Goal: Transaction & Acquisition: Book appointment/travel/reservation

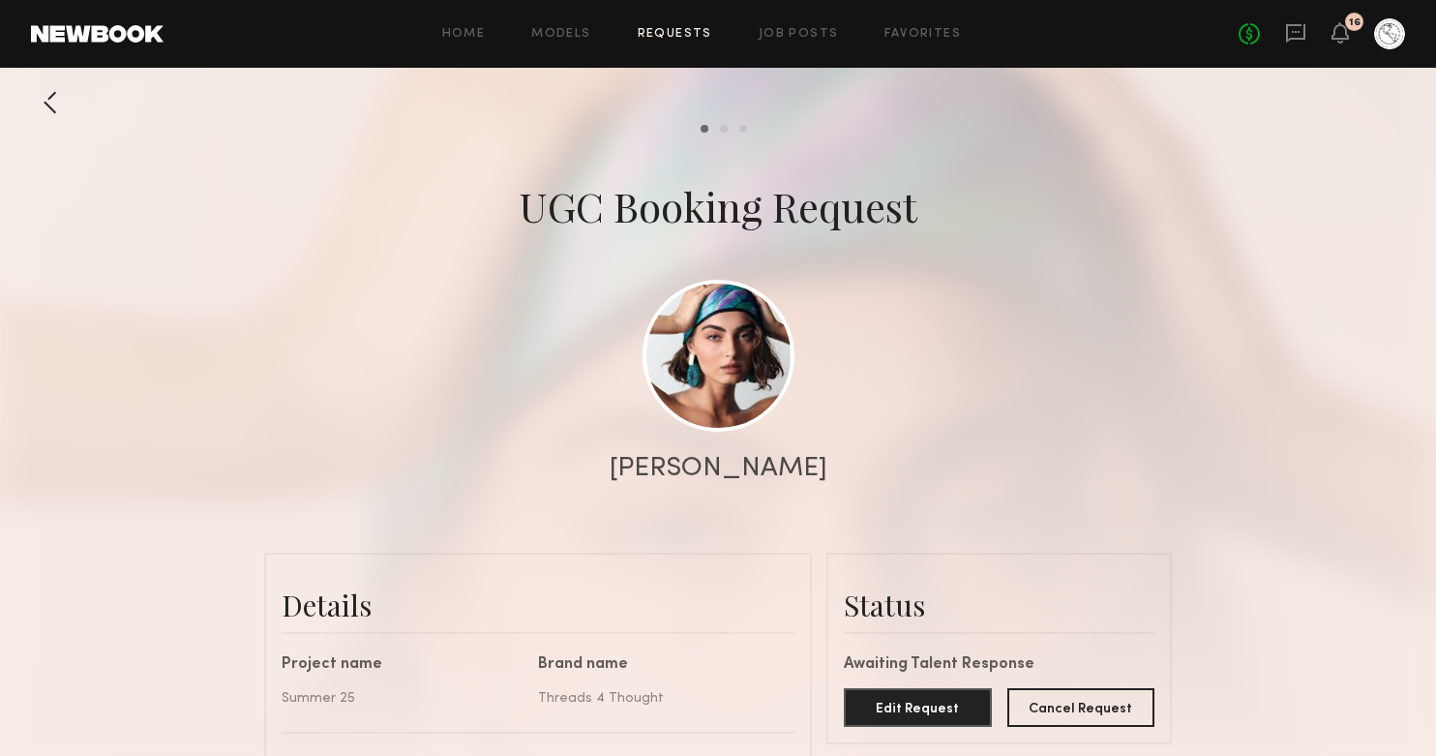
scroll to position [686, 0]
click at [685, 39] on link "Requests" at bounding box center [675, 34] width 74 height 13
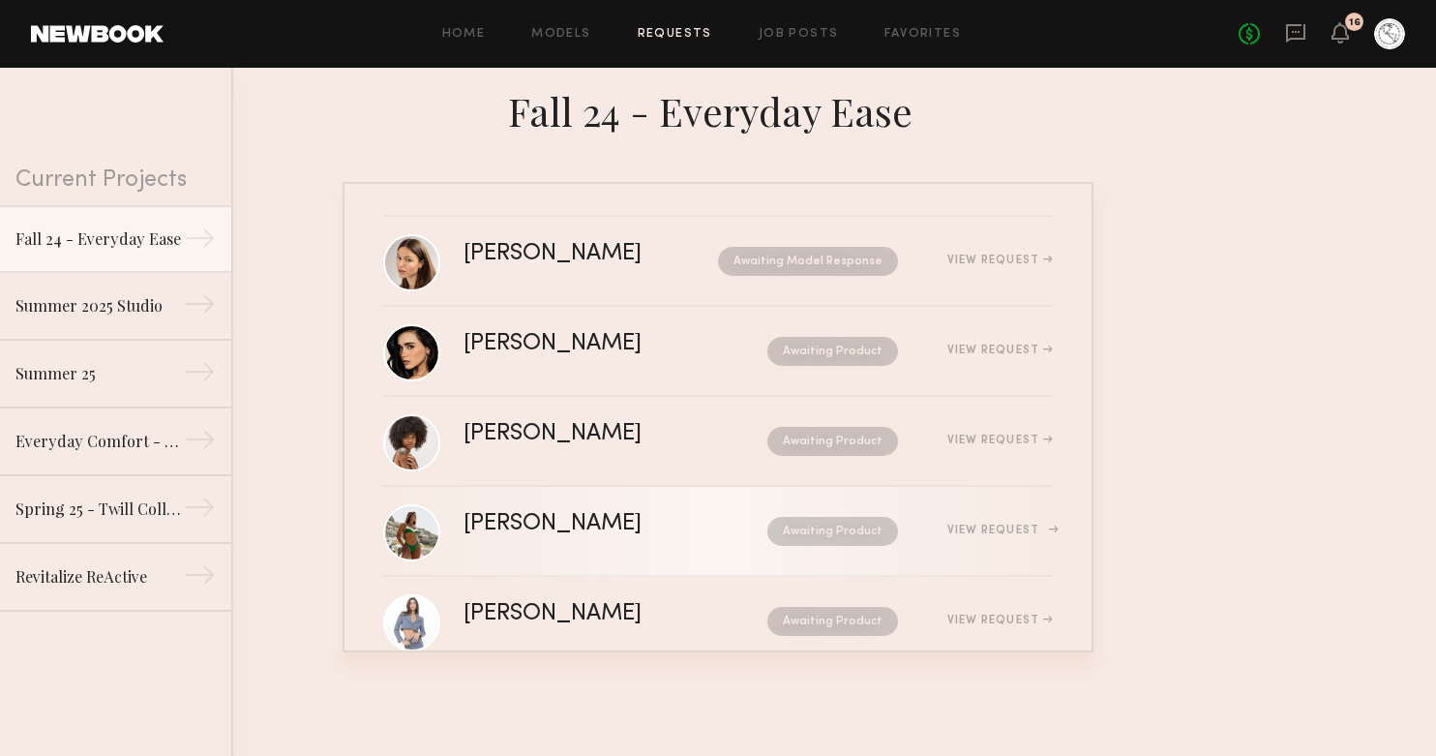
scroll to position [47, 0]
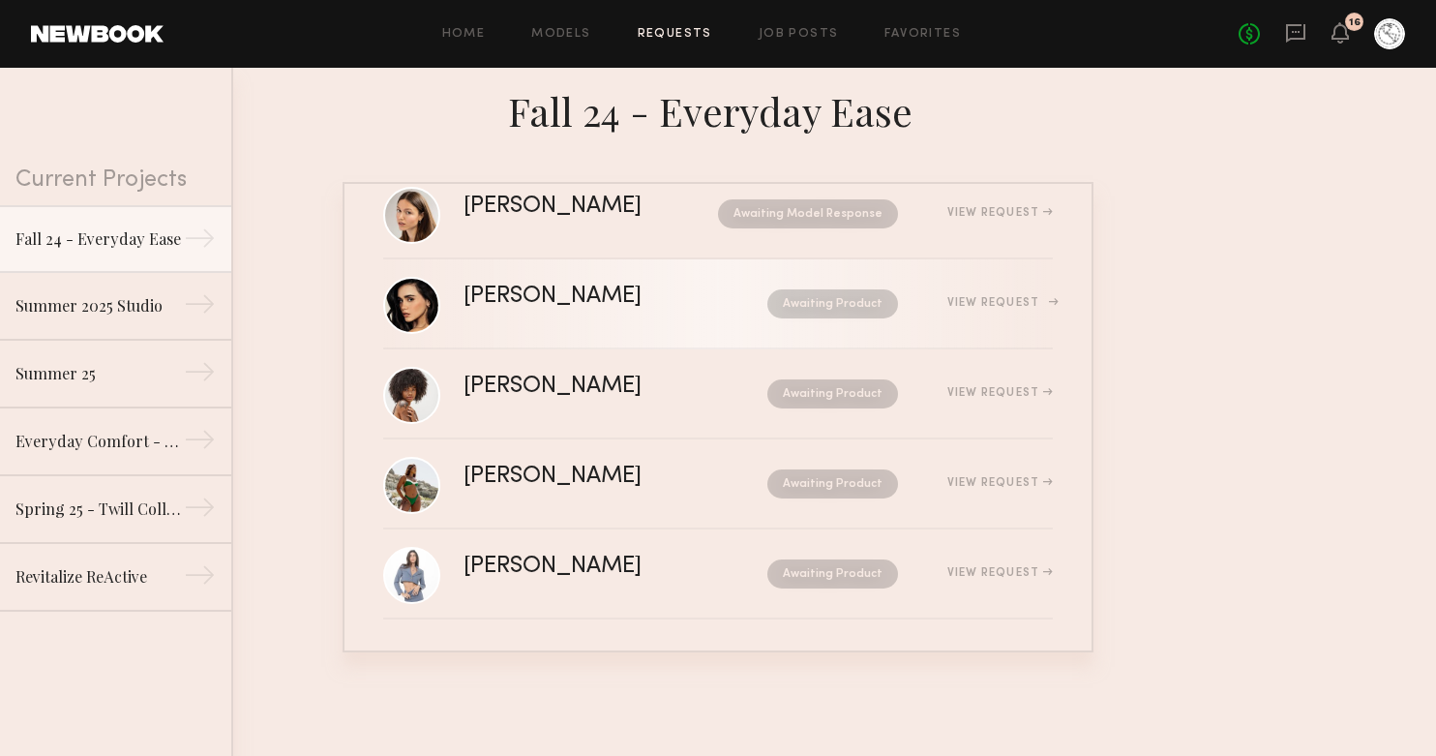
click at [834, 315] on nb-request-status "Awaiting Product" at bounding box center [832, 303] width 131 height 29
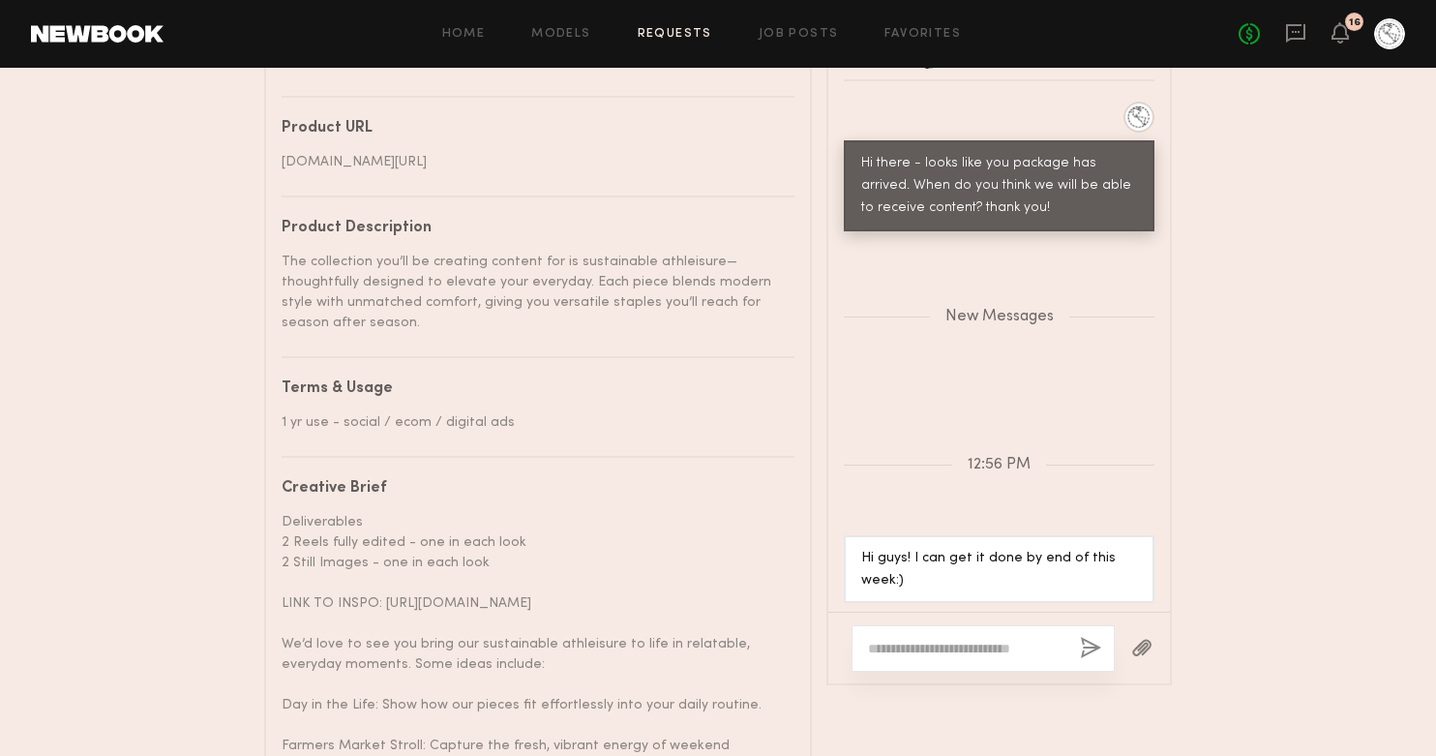
scroll to position [1289, 0]
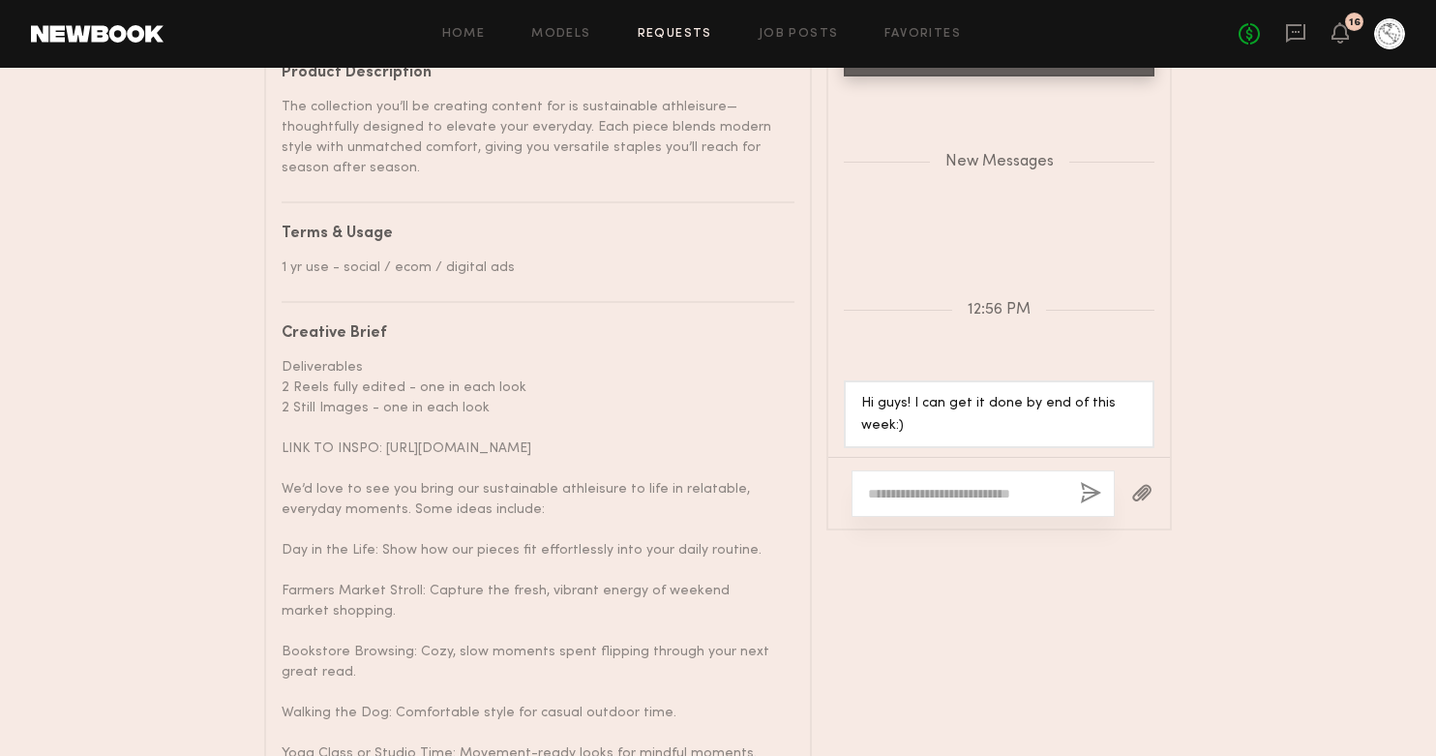
click at [906, 503] on textarea at bounding box center [966, 493] width 196 height 19
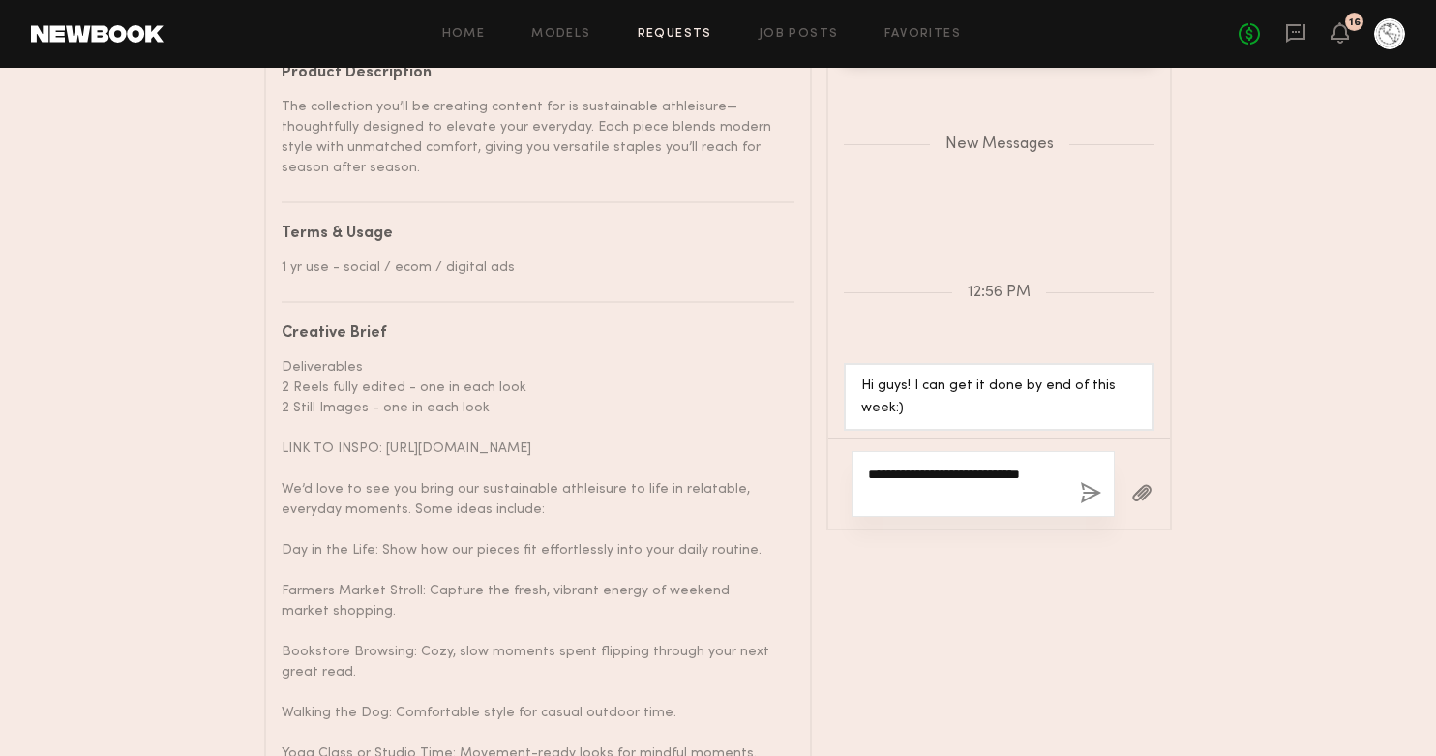
scroll to position [2248, 0]
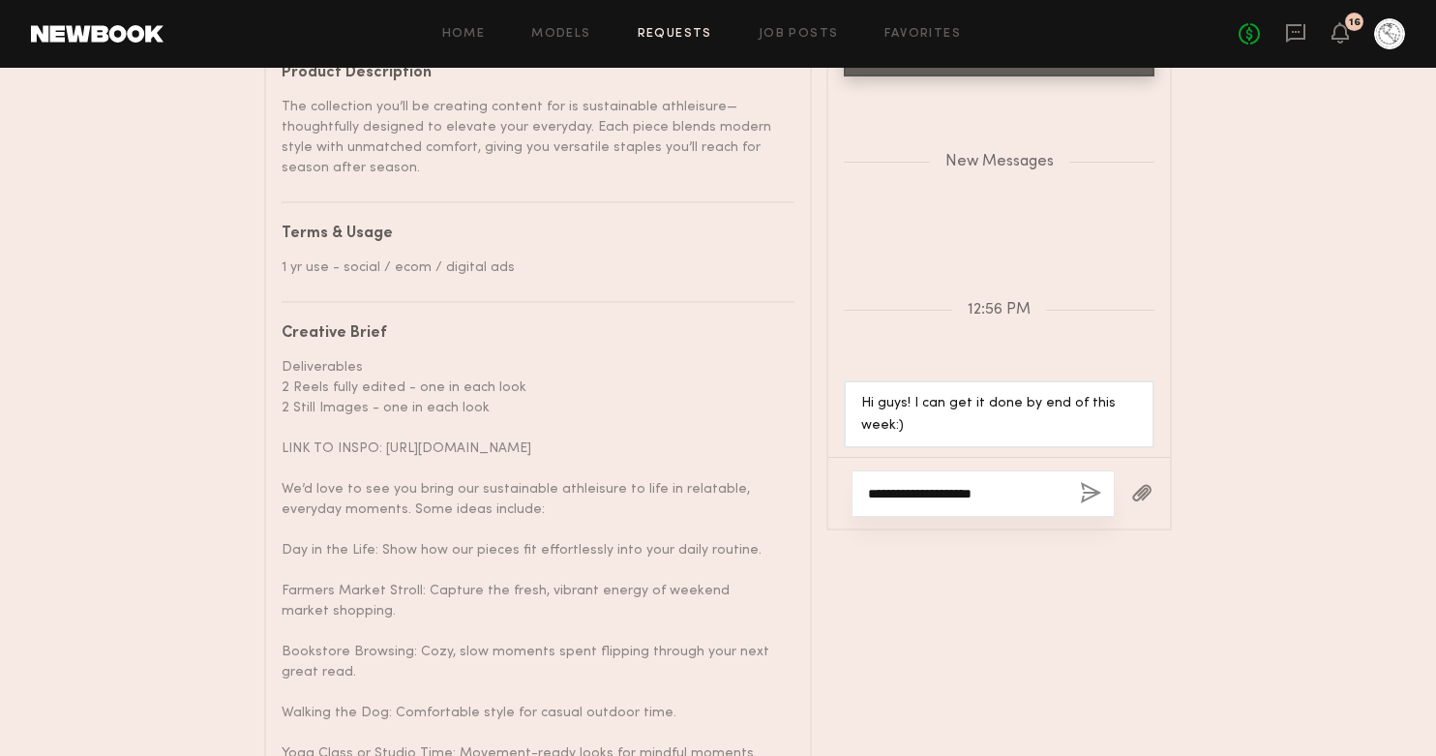
type textarea "**********"
click at [1090, 506] on button "button" at bounding box center [1090, 494] width 21 height 24
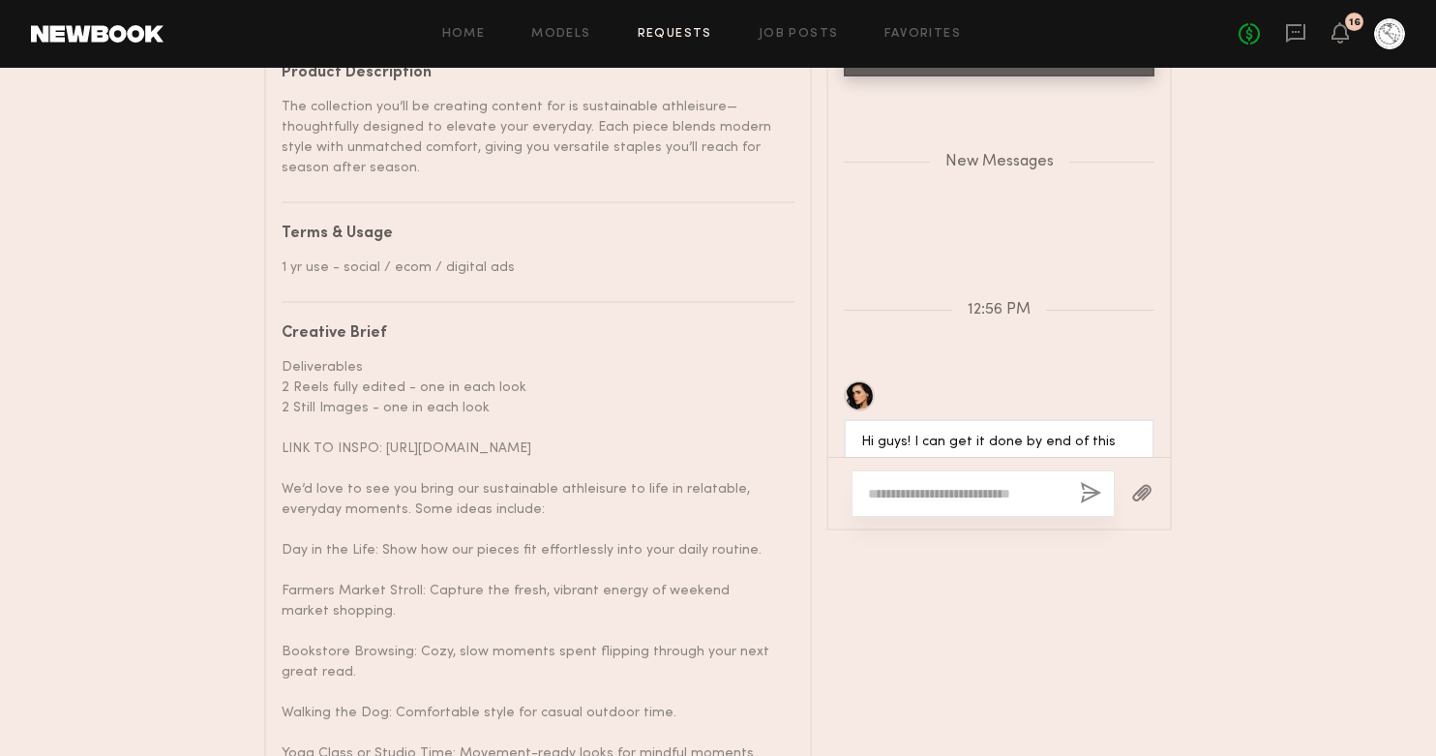
scroll to position [2341, 0]
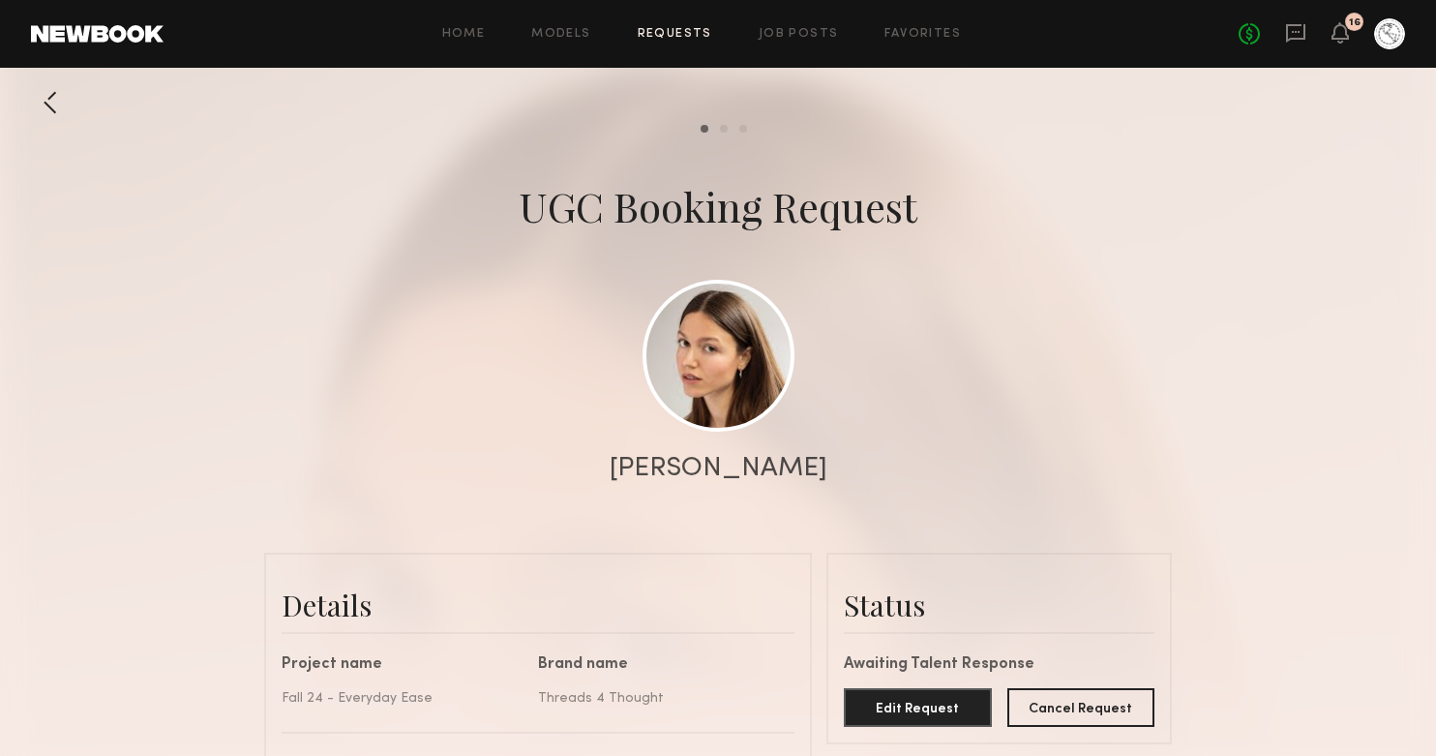
scroll to position [907, 0]
click at [35, 103] on div at bounding box center [50, 102] width 39 height 39
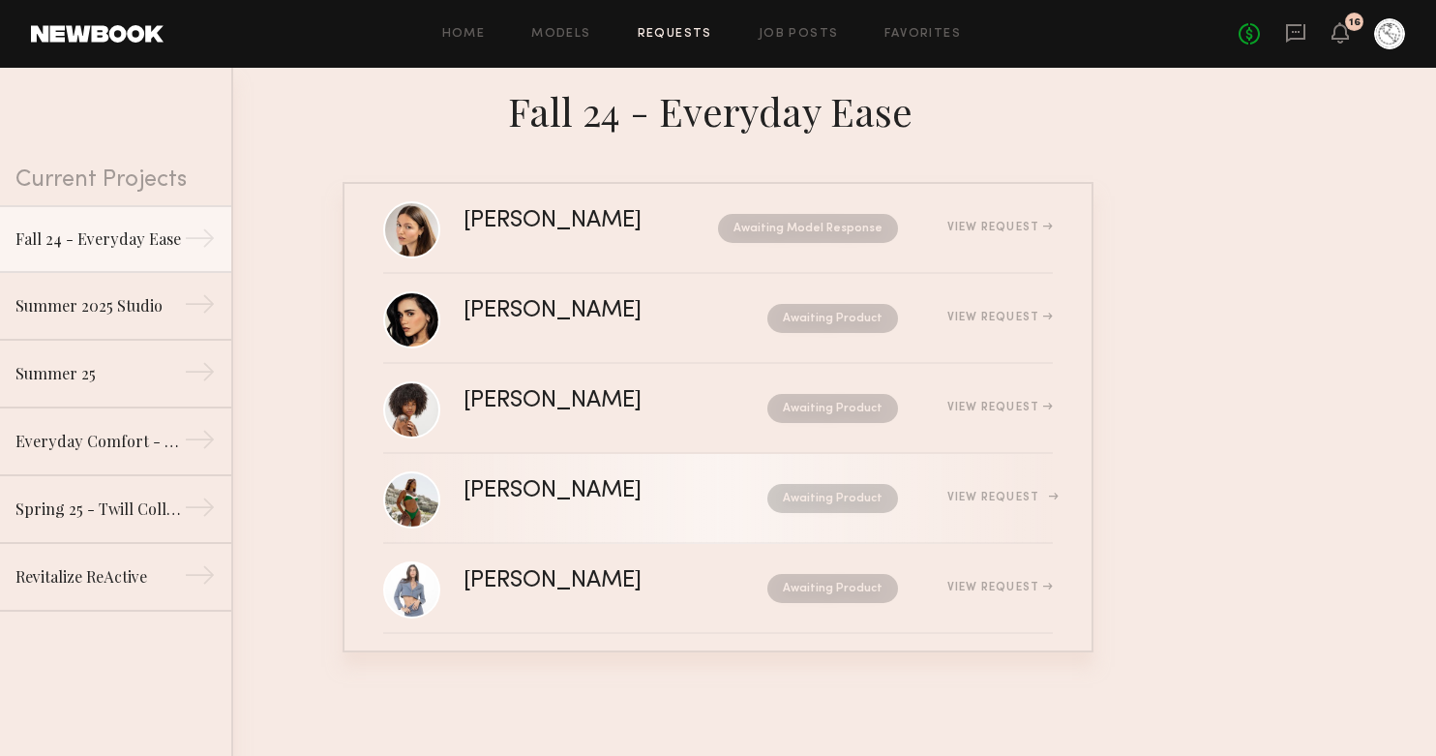
scroll to position [47, 0]
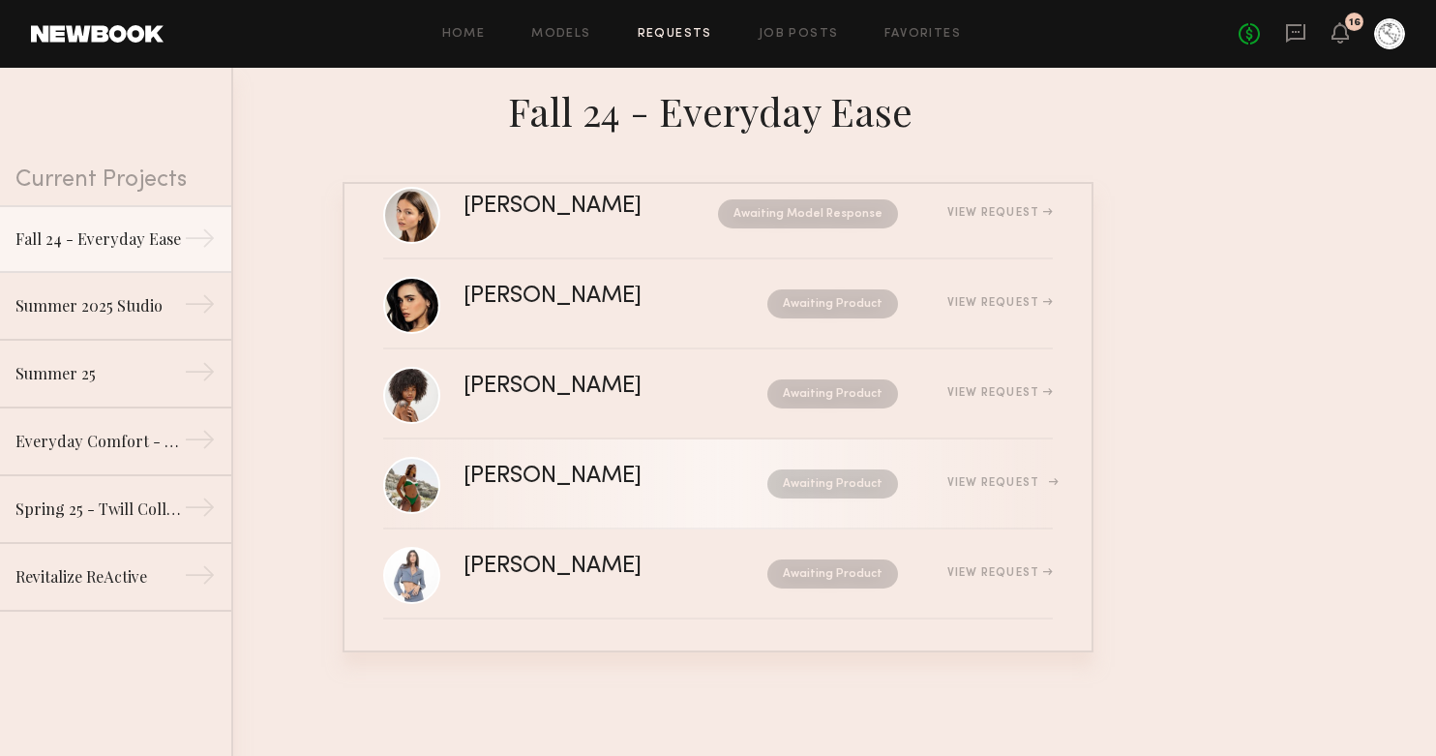
click at [658, 473] on div "Alexxa E." at bounding box center [583, 476] width 241 height 22
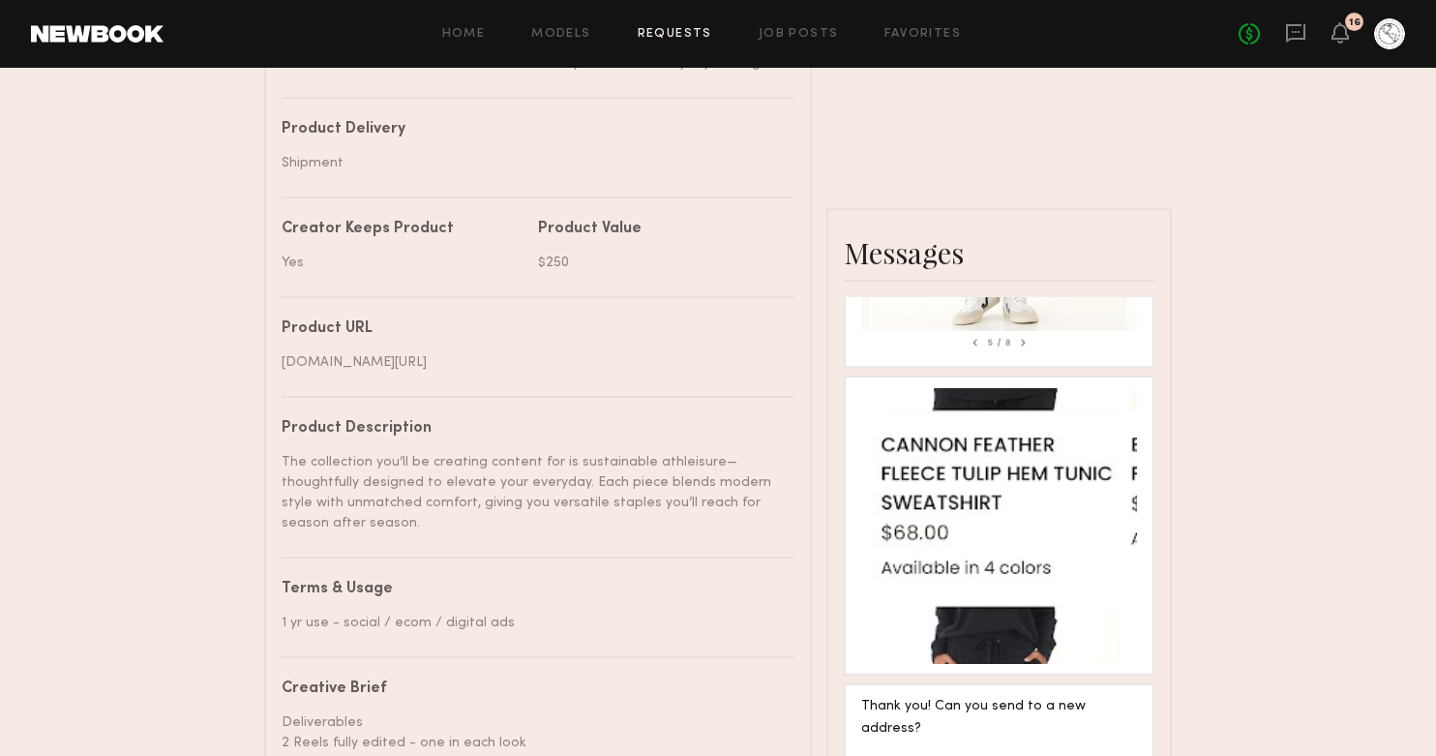
scroll to position [945, 0]
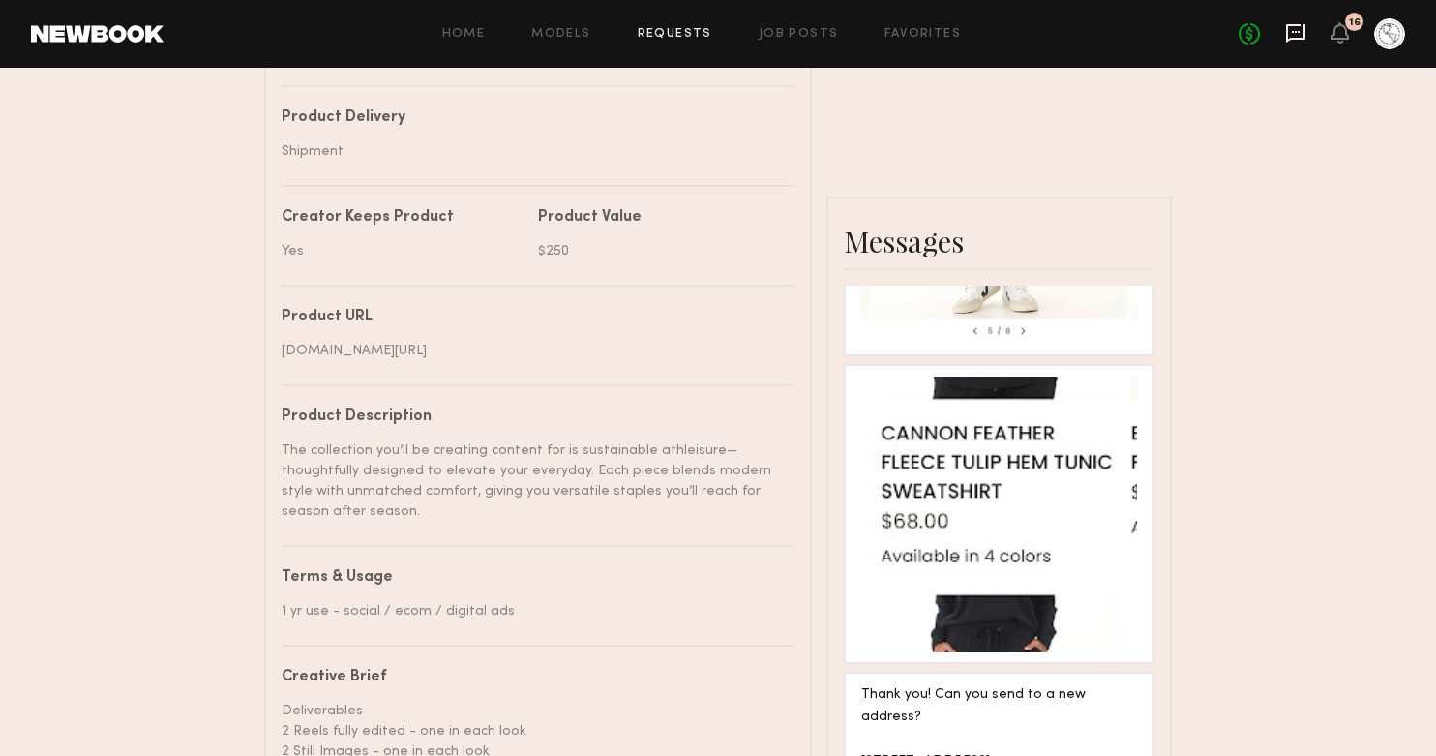
click at [1299, 31] on icon at bounding box center [1295, 32] width 21 height 21
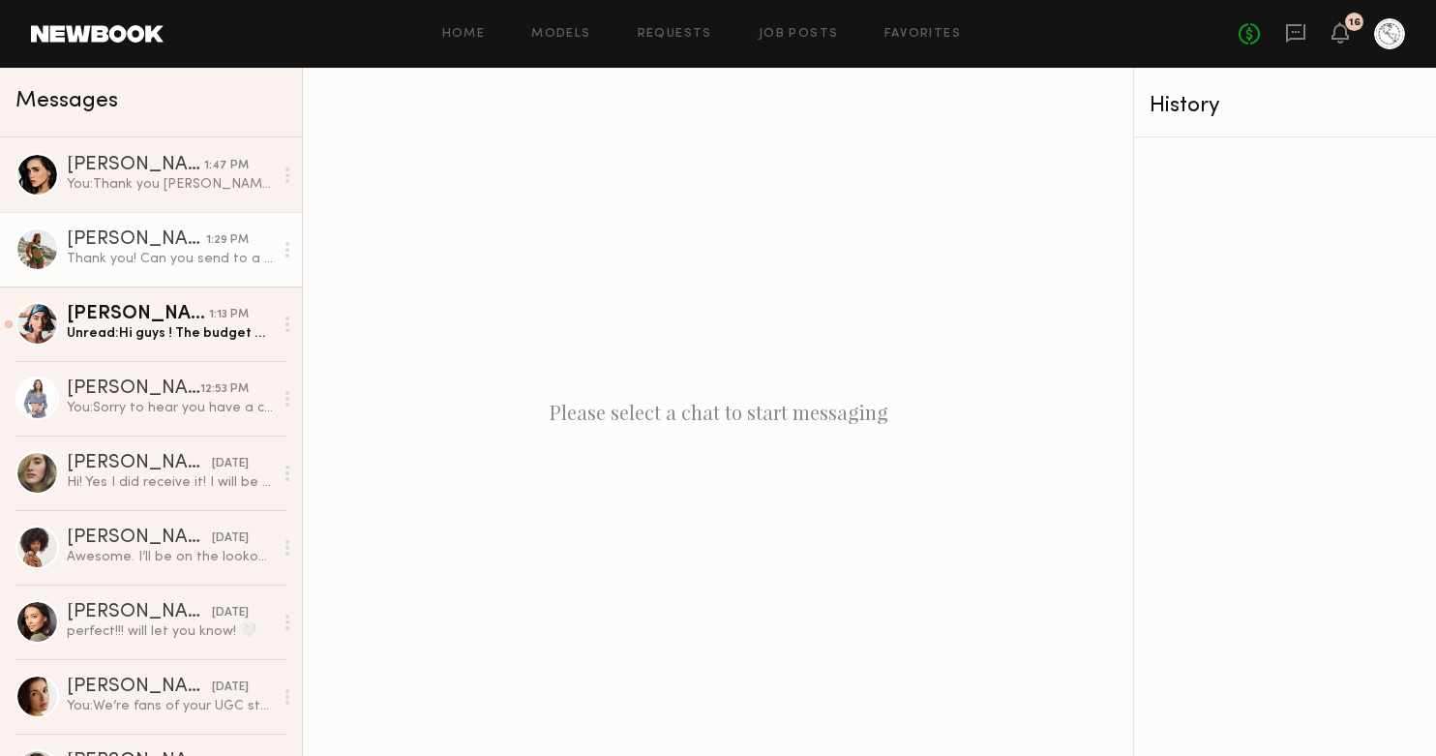
click at [133, 236] on div "Alexxa E." at bounding box center [136, 239] width 139 height 19
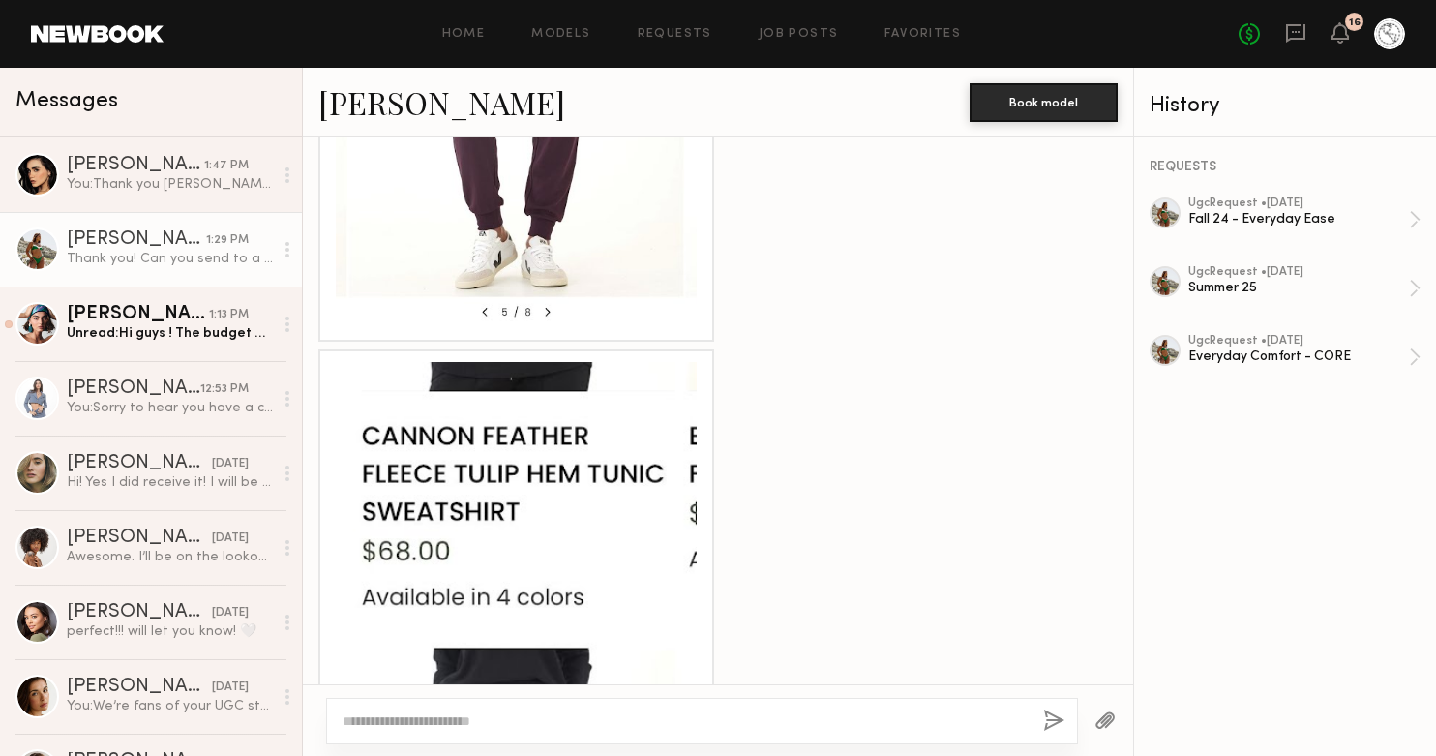
scroll to position [2236, 0]
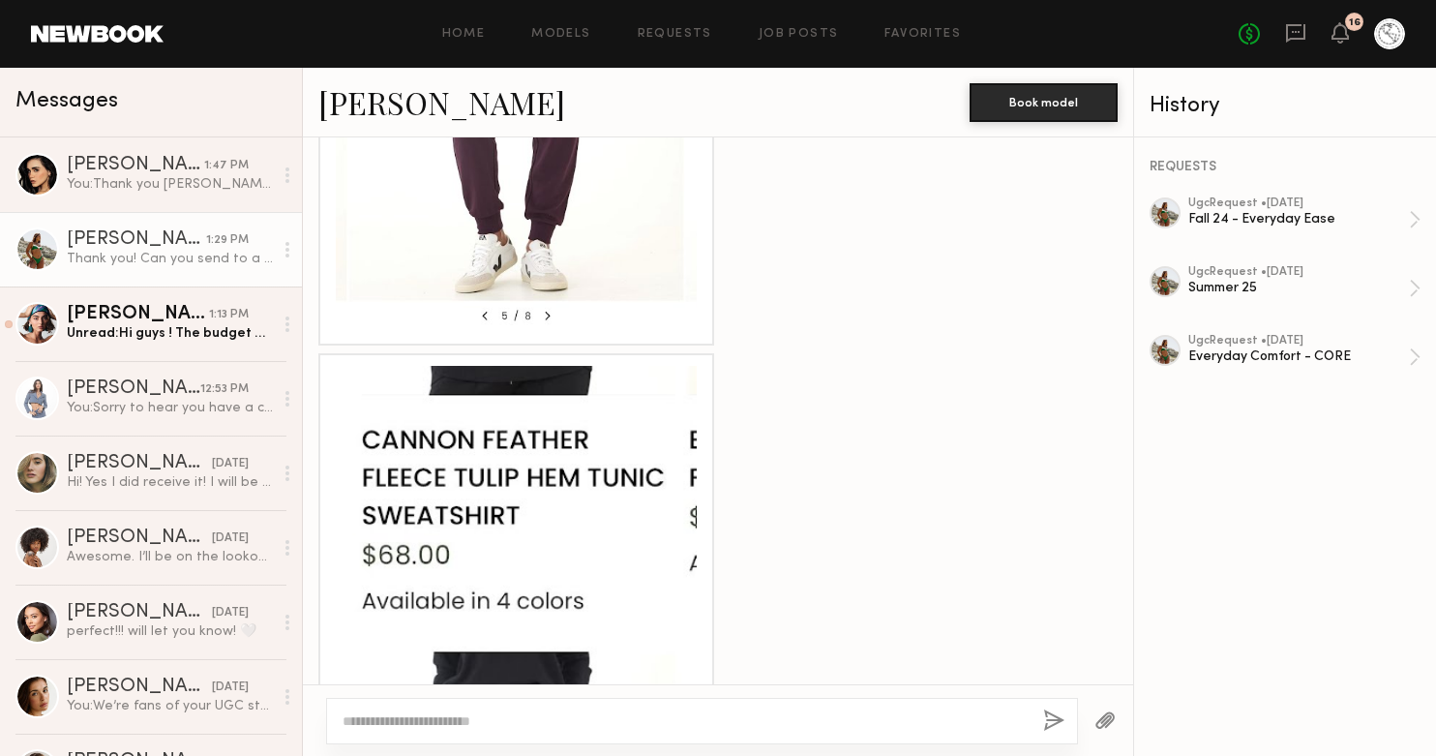
click at [545, 495] on div at bounding box center [516, 546] width 361 height 361
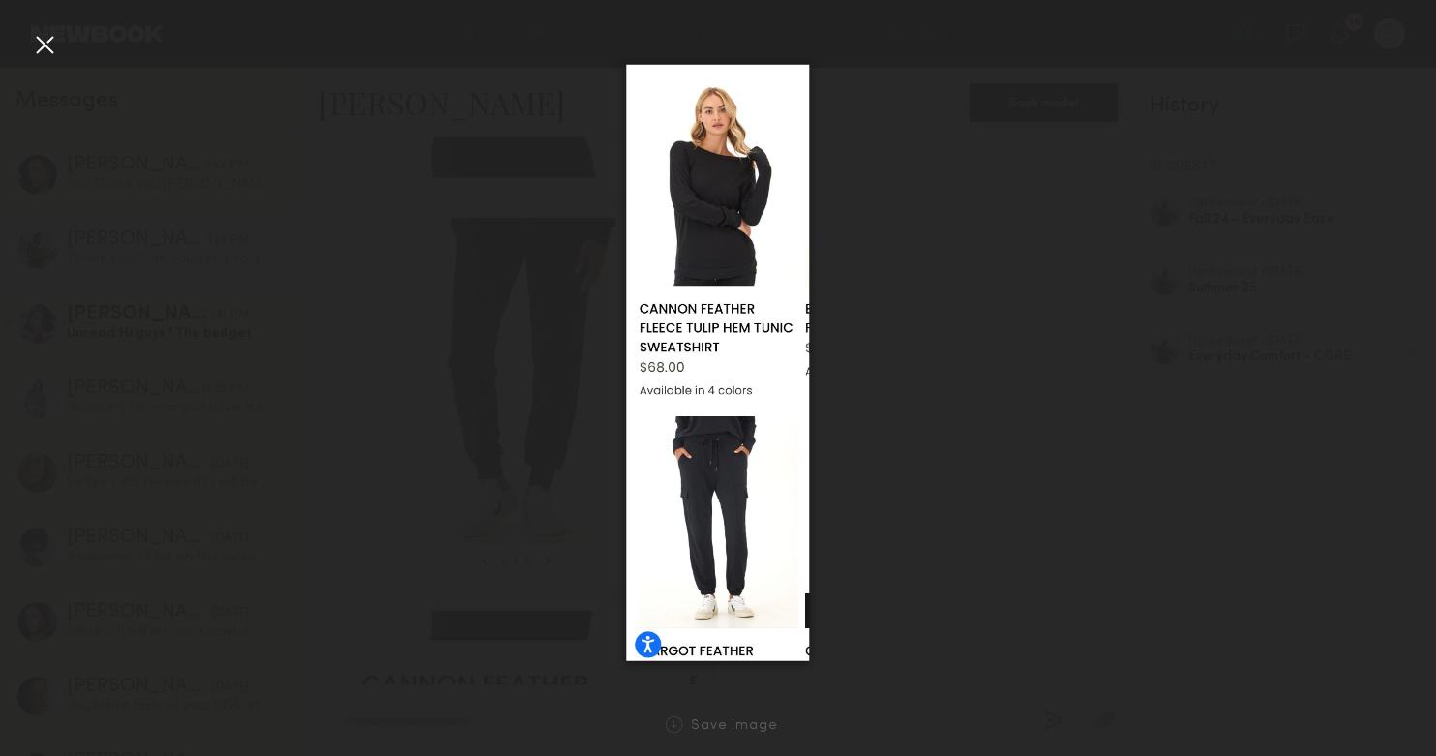
scroll to position [1988, 0]
click at [41, 42] on div at bounding box center [44, 44] width 31 height 31
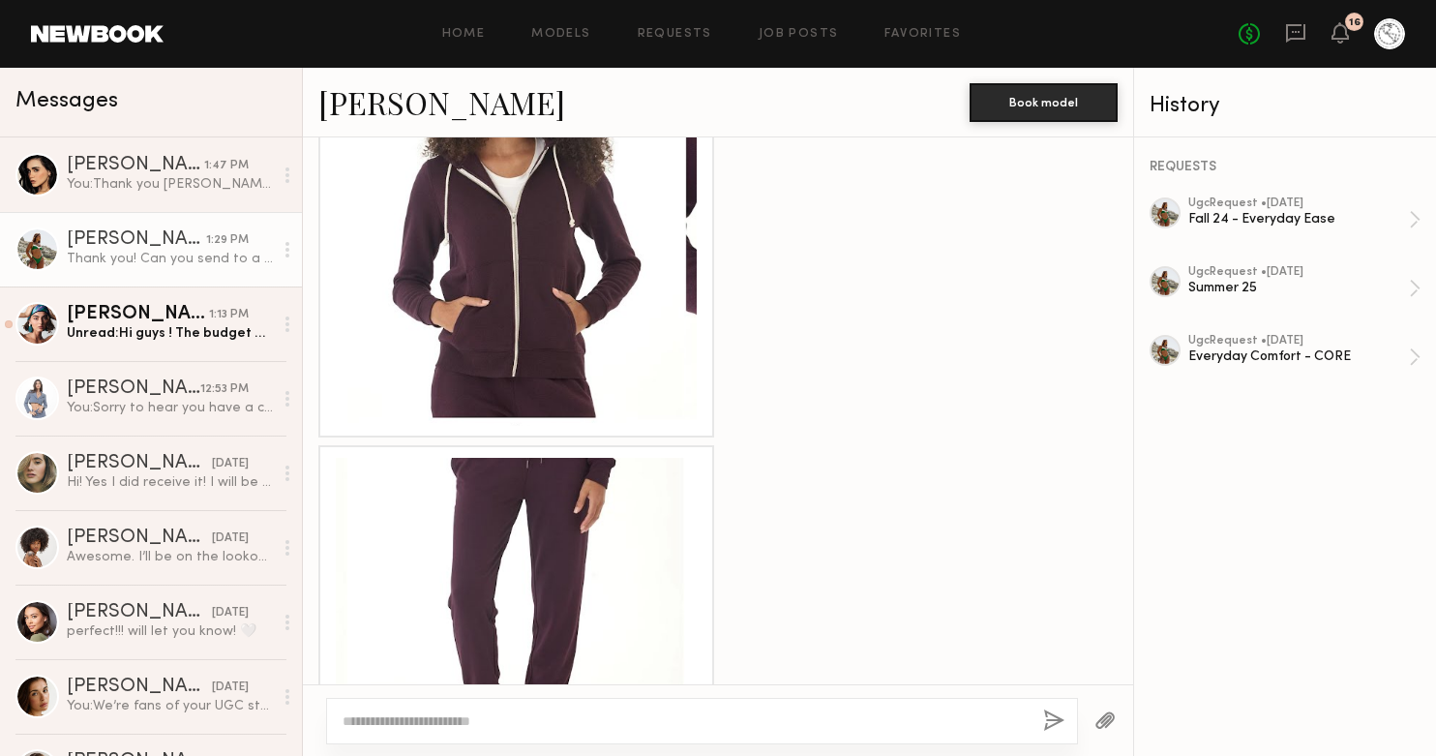
scroll to position [1752, 0]
click at [580, 349] on div at bounding box center [516, 244] width 361 height 361
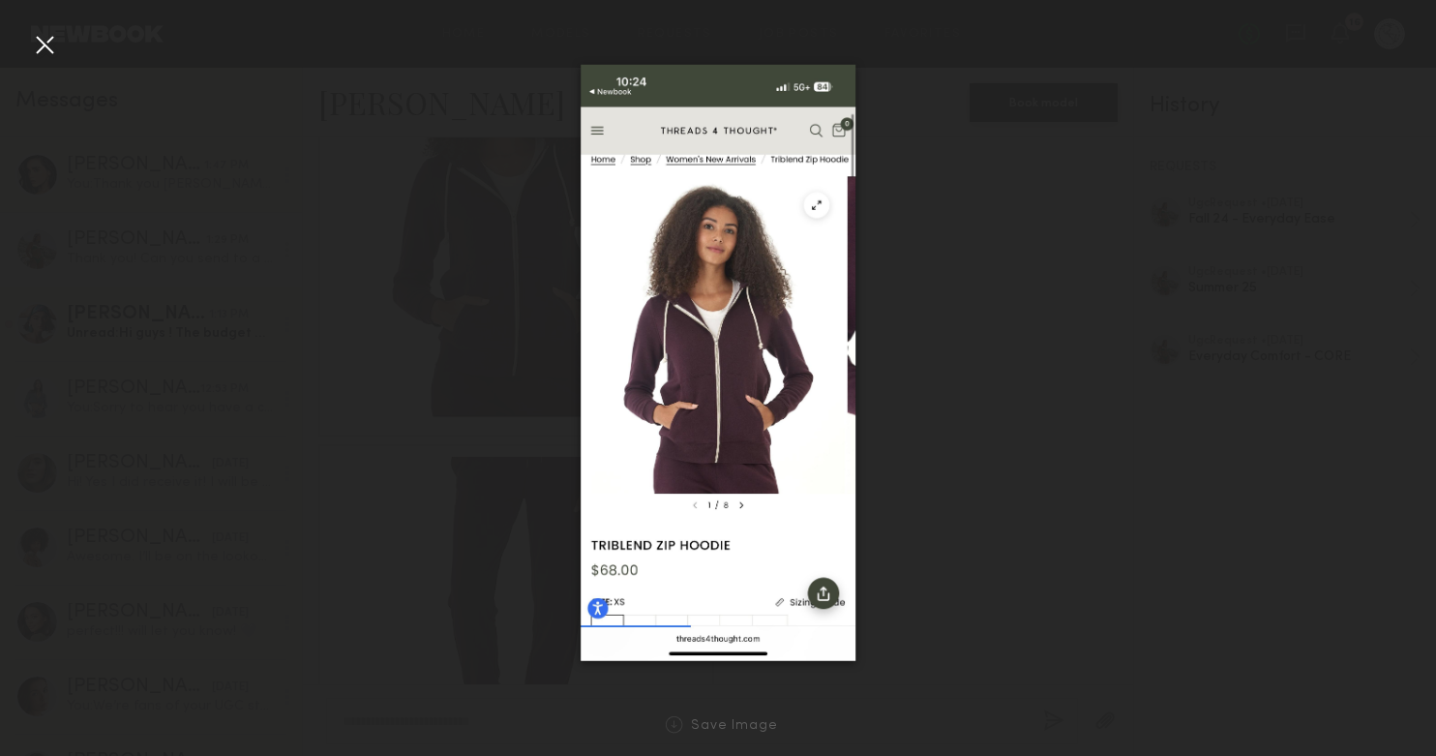
click at [39, 43] on div at bounding box center [44, 44] width 31 height 31
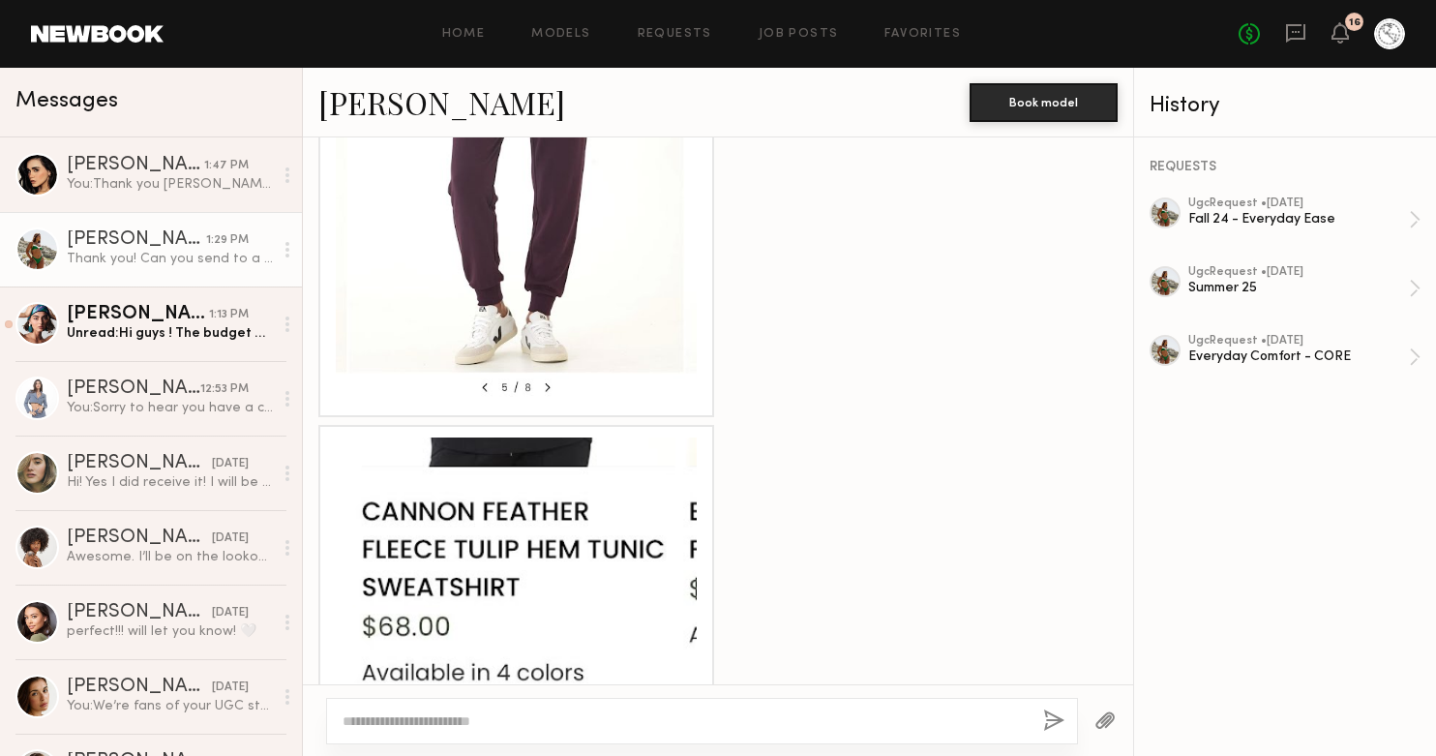
scroll to position [2141, 0]
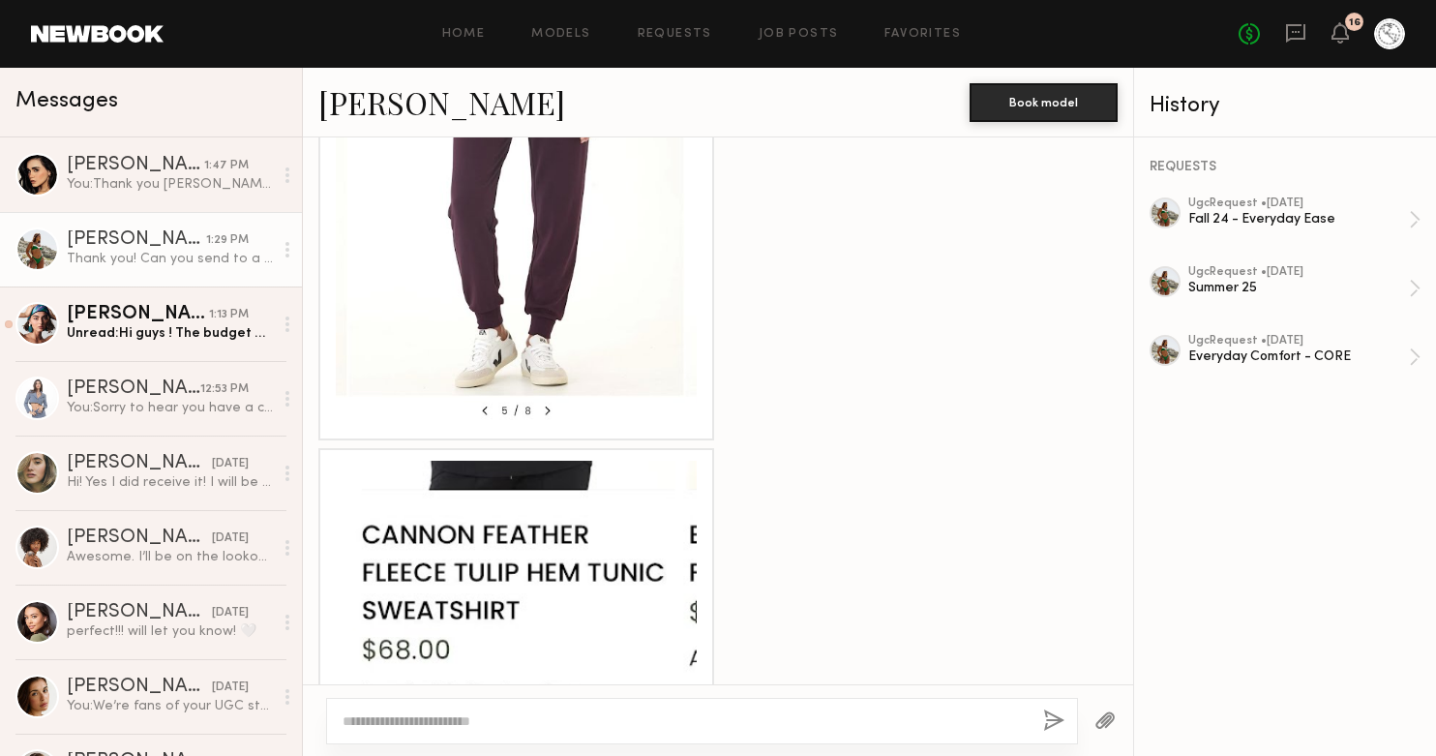
click at [571, 312] on div at bounding box center [516, 248] width 361 height 361
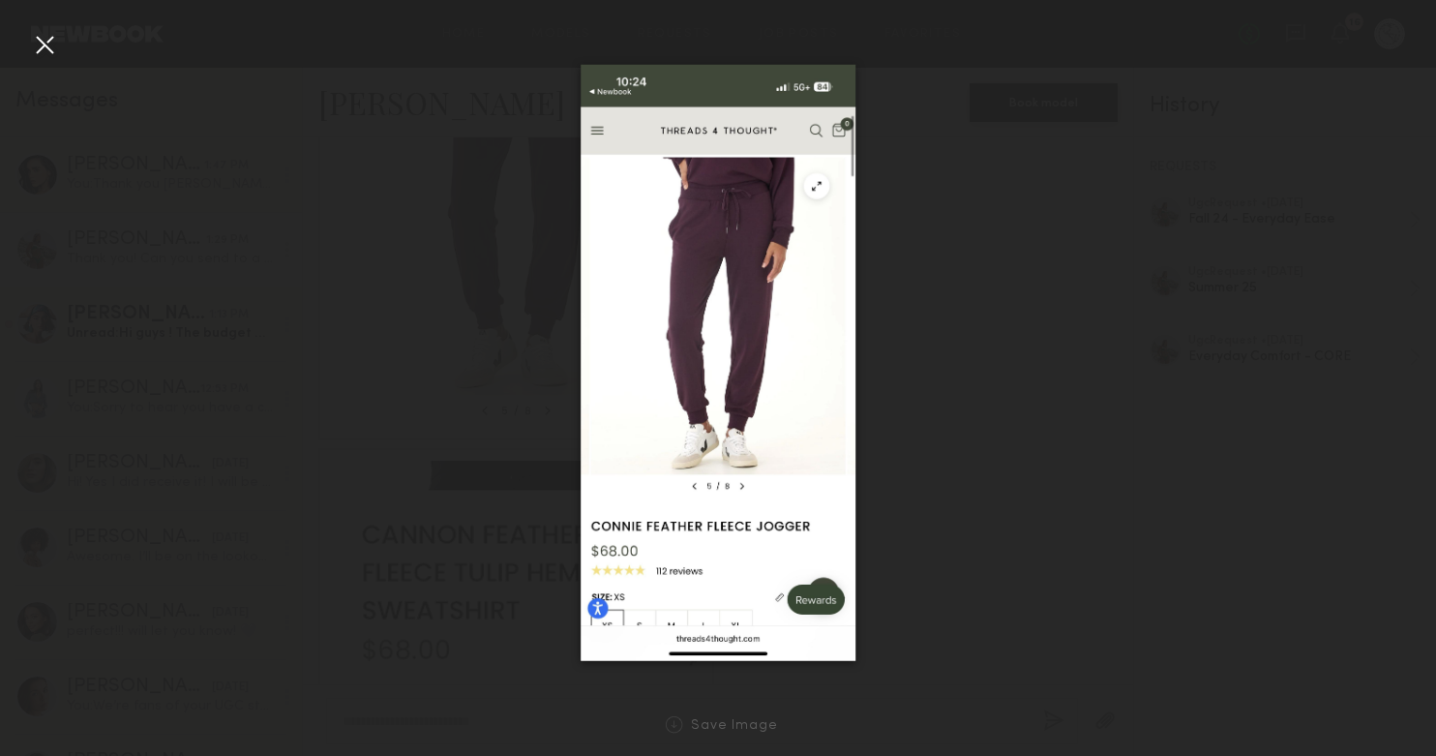
click at [40, 47] on div at bounding box center [44, 44] width 31 height 31
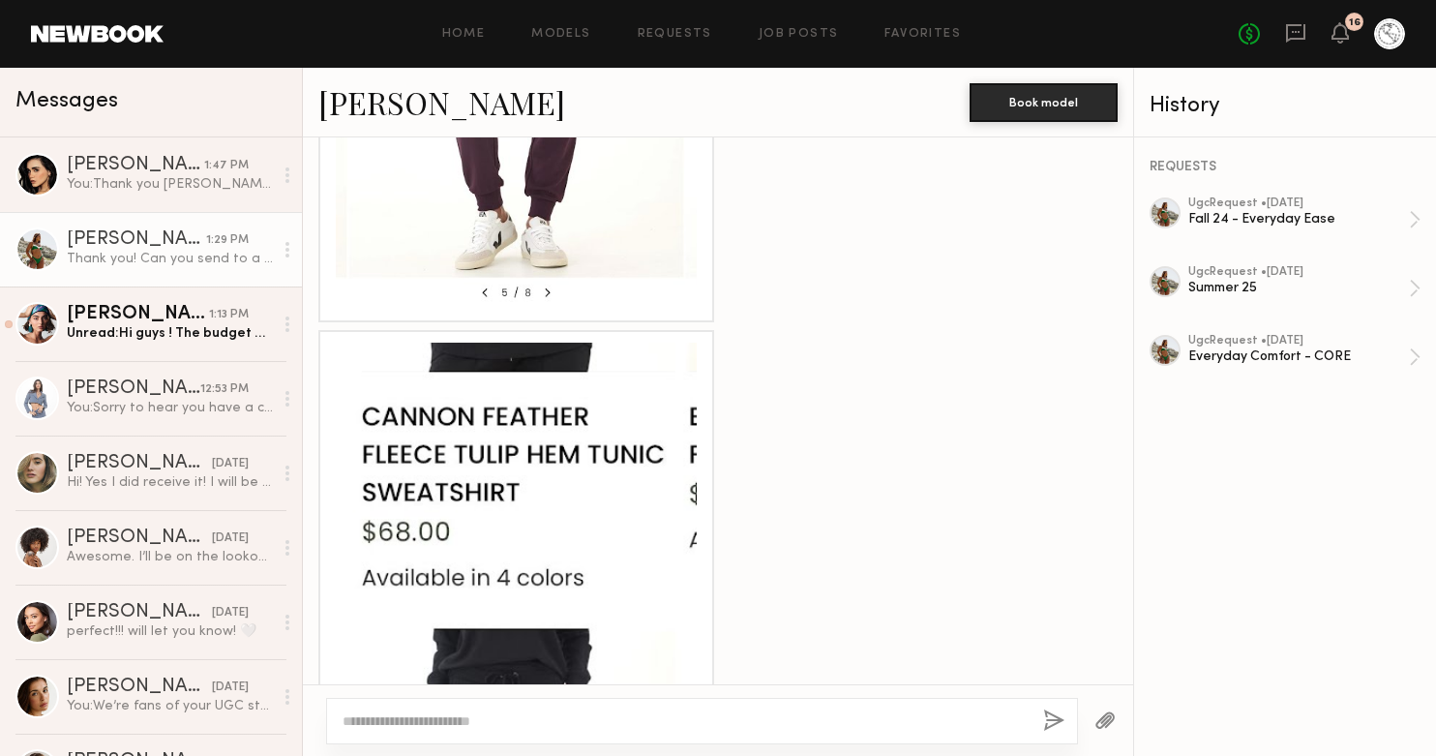
scroll to position [2466, 0]
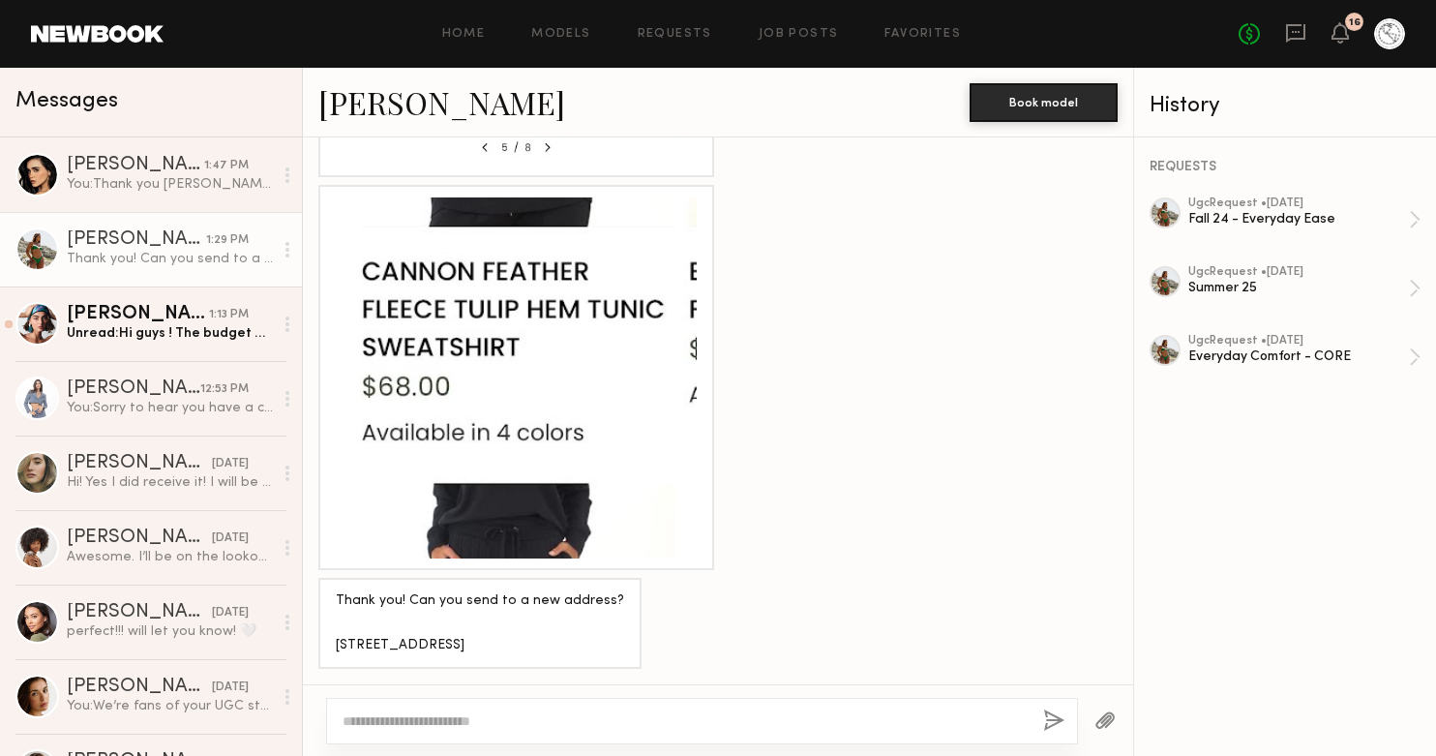
drag, startPoint x: 334, startPoint y: 623, endPoint x: 500, endPoint y: 650, distance: 168.6
click at [500, 650] on div "Thank you! Can you send to a new address? 610 Avenida Acapulco San Clemente, CA…" at bounding box center [479, 623] width 323 height 91
copy div "610 Avenida Acapulco San Clemente, CA 92672"
click at [388, 616] on div "Thank you! Can you send to a new address? 610 Avenida Acapulco San Clemente, CA…" at bounding box center [480, 623] width 288 height 67
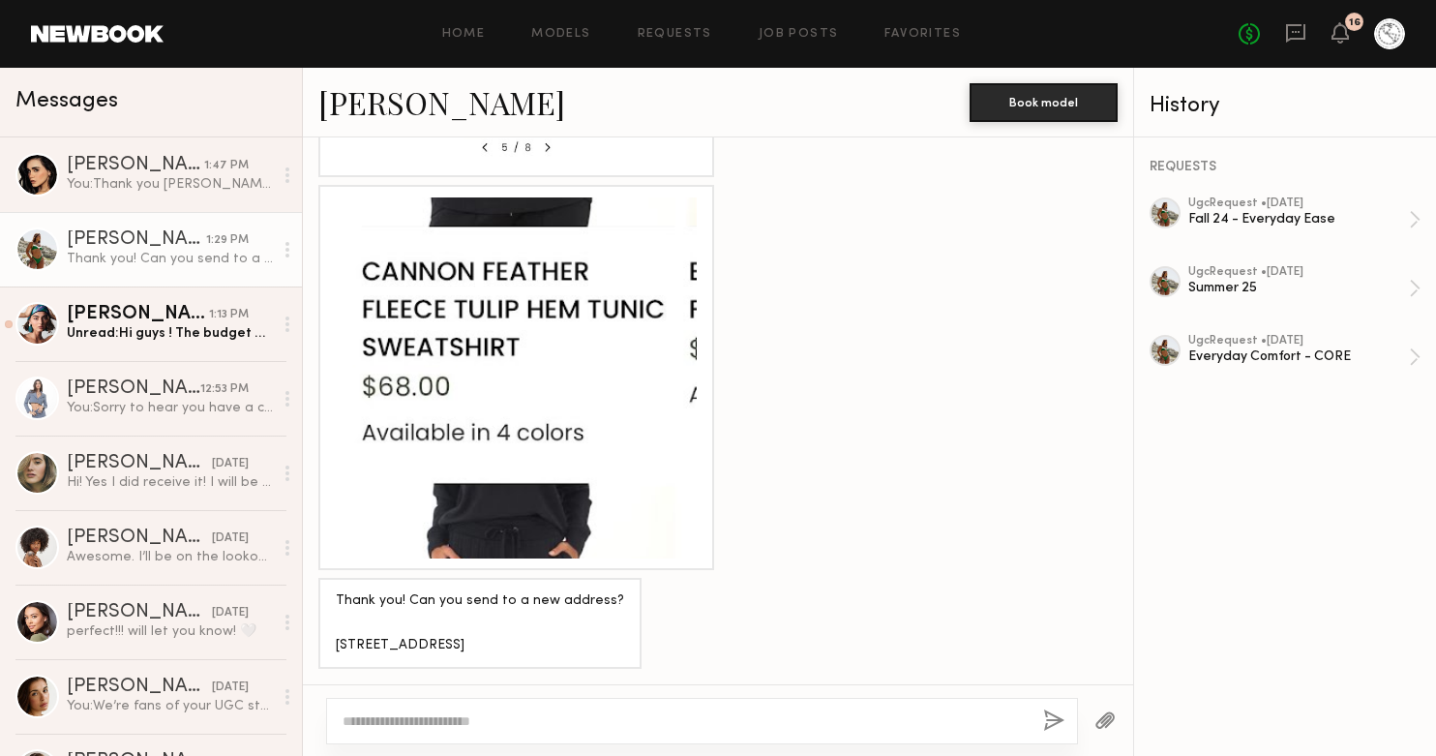
click at [387, 619] on div "Thank you! Can you send to a new address? 610 Avenida Acapulco San Clemente, CA…" at bounding box center [480, 623] width 288 height 67
drag, startPoint x: 336, startPoint y: 620, endPoint x: 468, endPoint y: 620, distance: 132.5
click at [468, 620] on div "Thank you! Can you send to a new address? 610 Avenida Acapulco San Clemente, CA…" at bounding box center [480, 623] width 288 height 67
copy div "610 Avenida Acapulco"
click at [552, 464] on div at bounding box center [516, 377] width 361 height 361
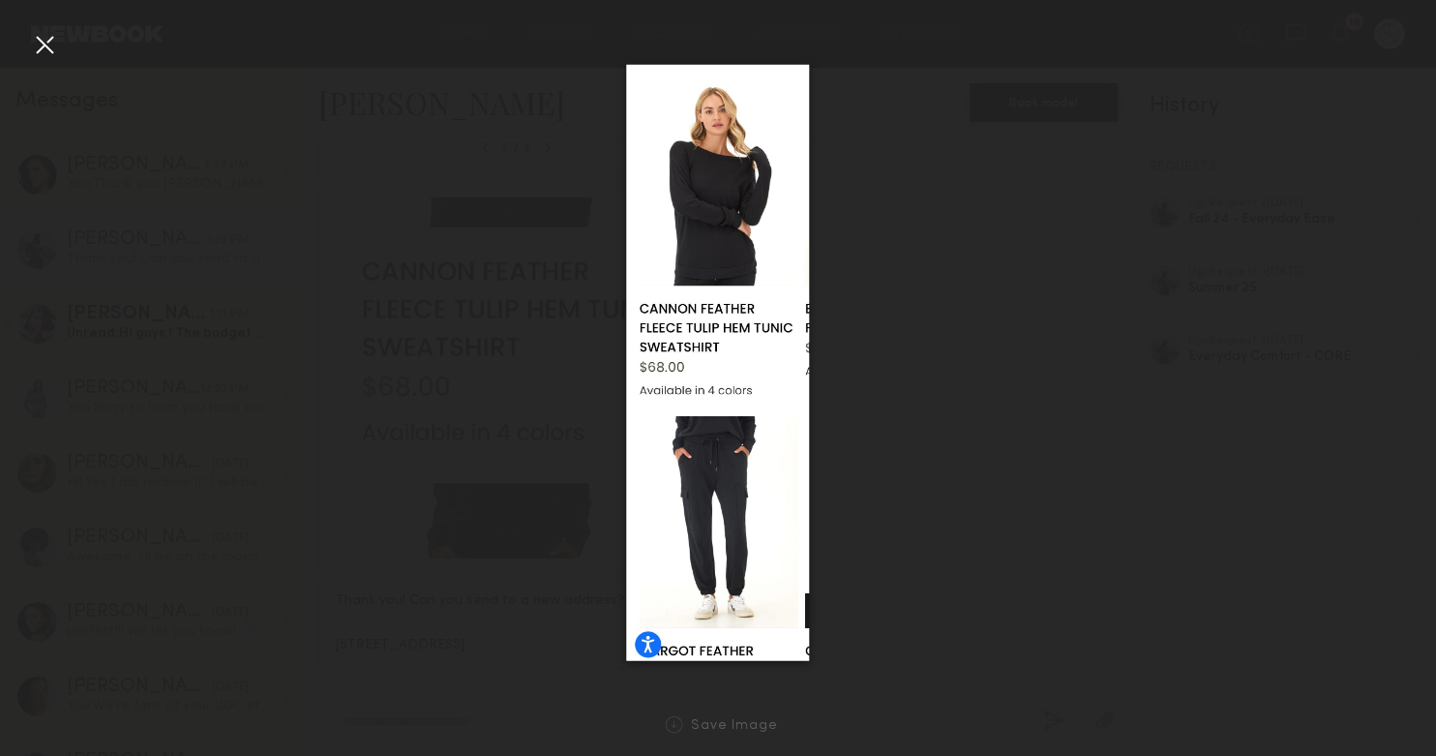
click at [40, 43] on div at bounding box center [44, 44] width 31 height 31
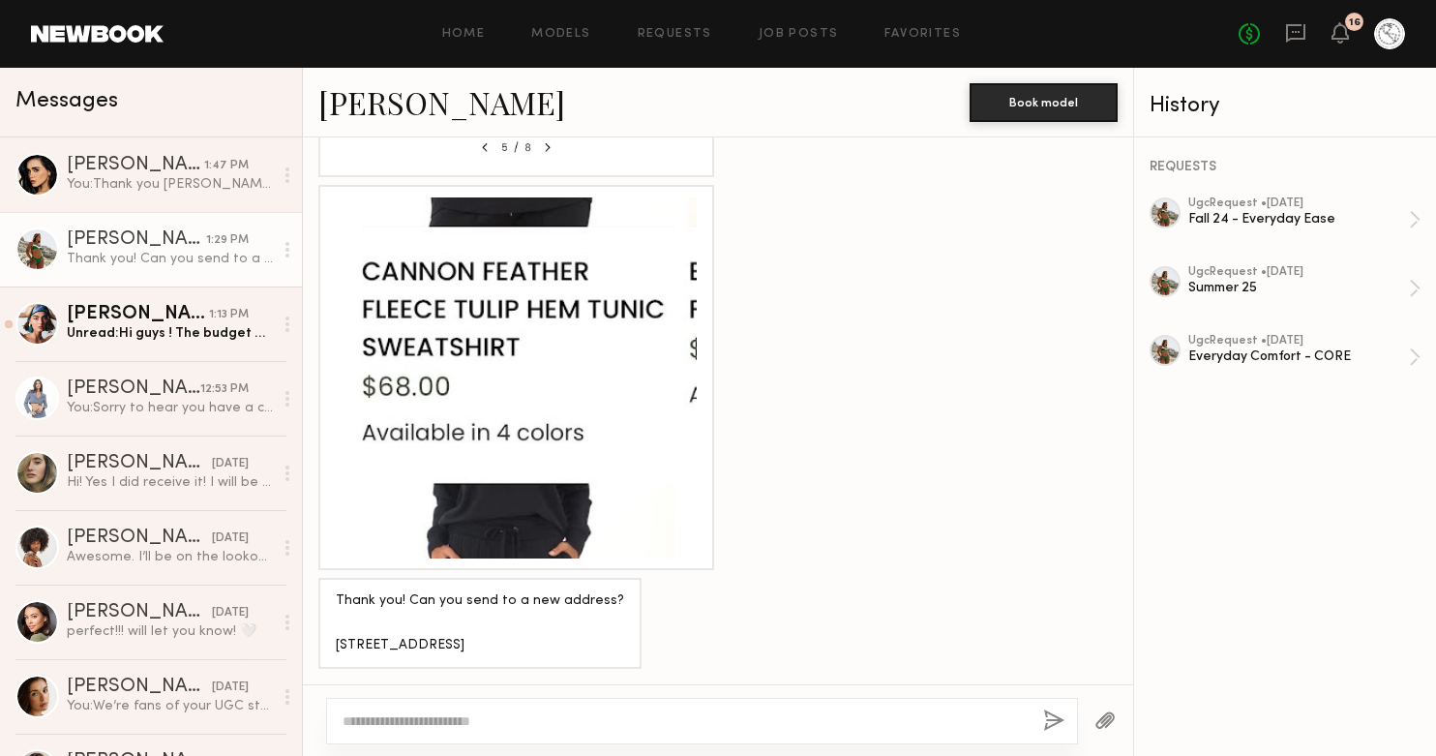
click at [420, 707] on div at bounding box center [702, 721] width 752 height 46
click at [402, 729] on textarea at bounding box center [684, 720] width 685 height 19
click at [689, 723] on textarea "**********" at bounding box center [684, 720] width 685 height 19
click at [663, 720] on textarea "**********" at bounding box center [684, 720] width 685 height 19
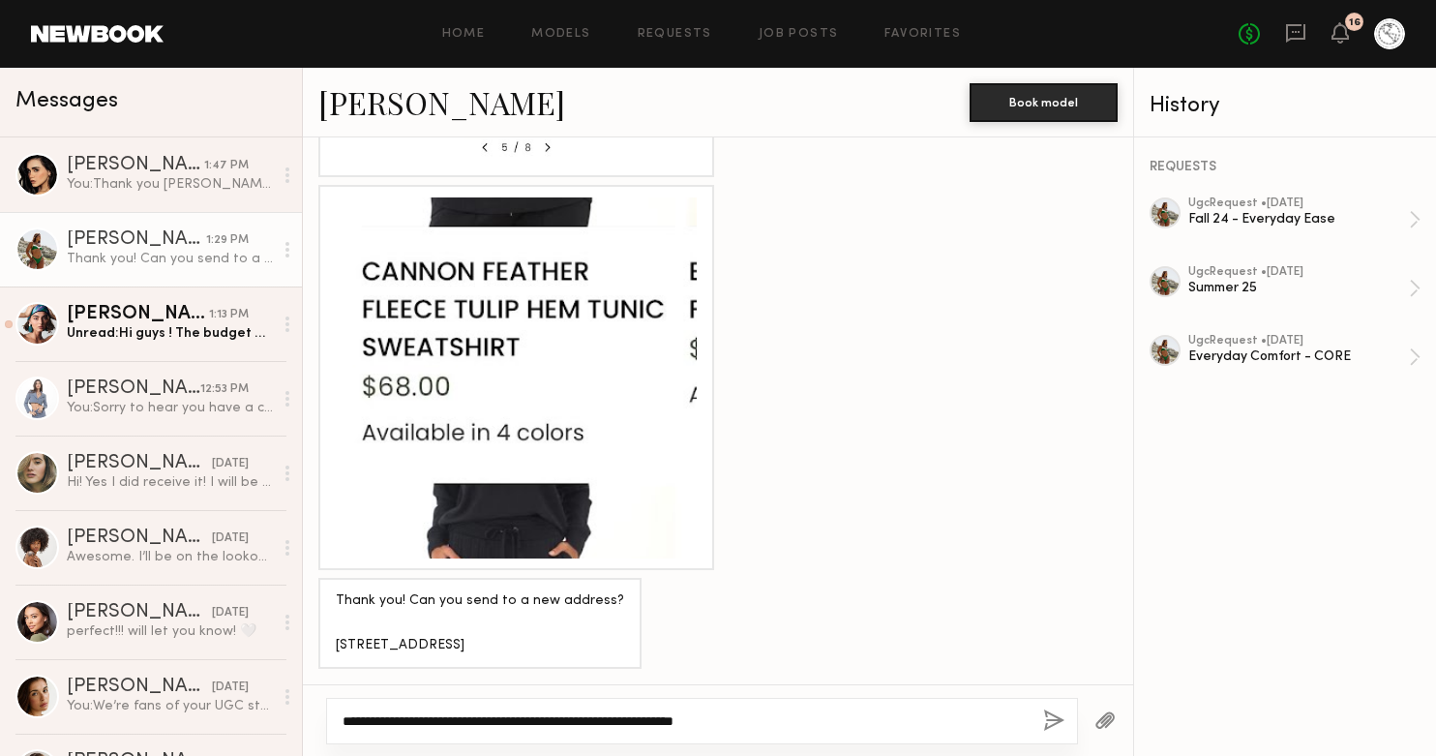
click at [818, 716] on textarea "**********" at bounding box center [684, 720] width 685 height 19
type textarea "**********"
click at [1047, 718] on button "button" at bounding box center [1053, 721] width 21 height 24
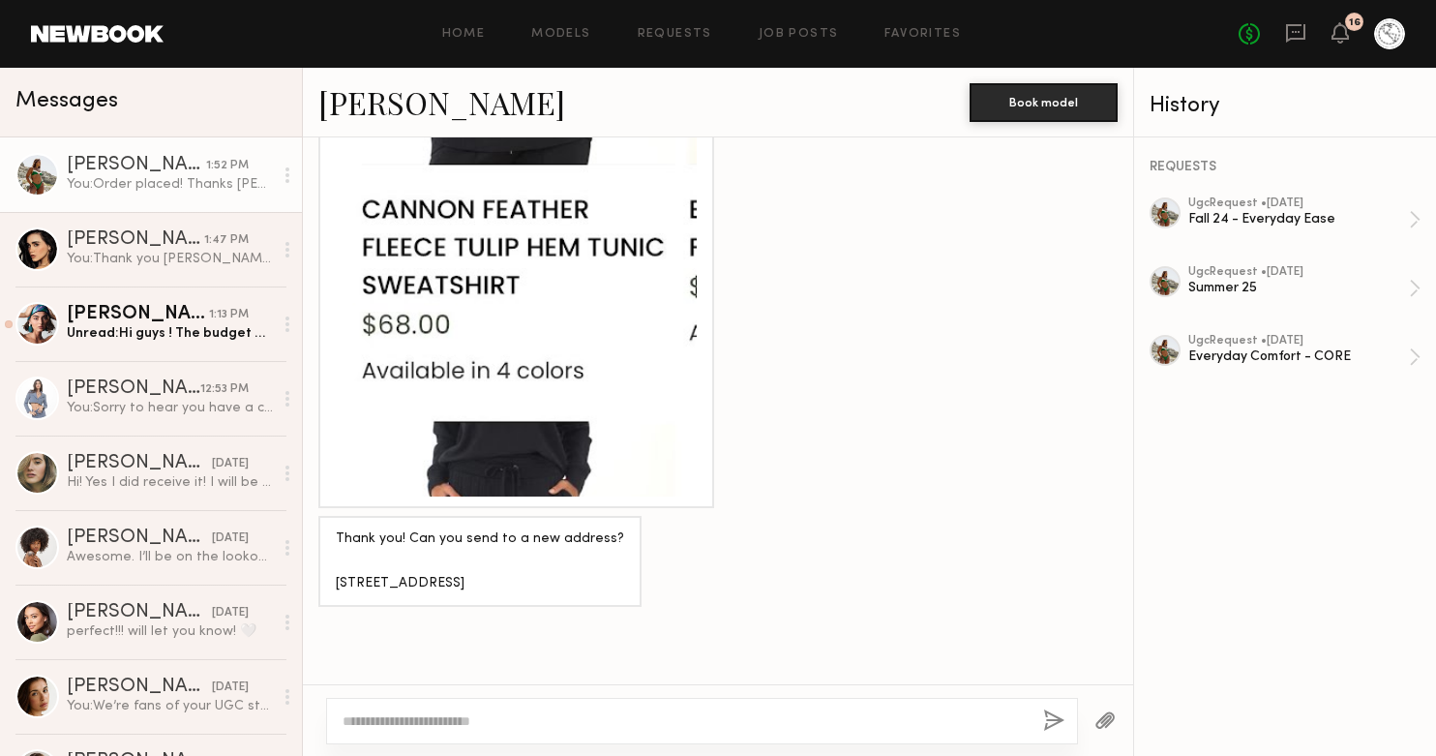
scroll to position [2712, 0]
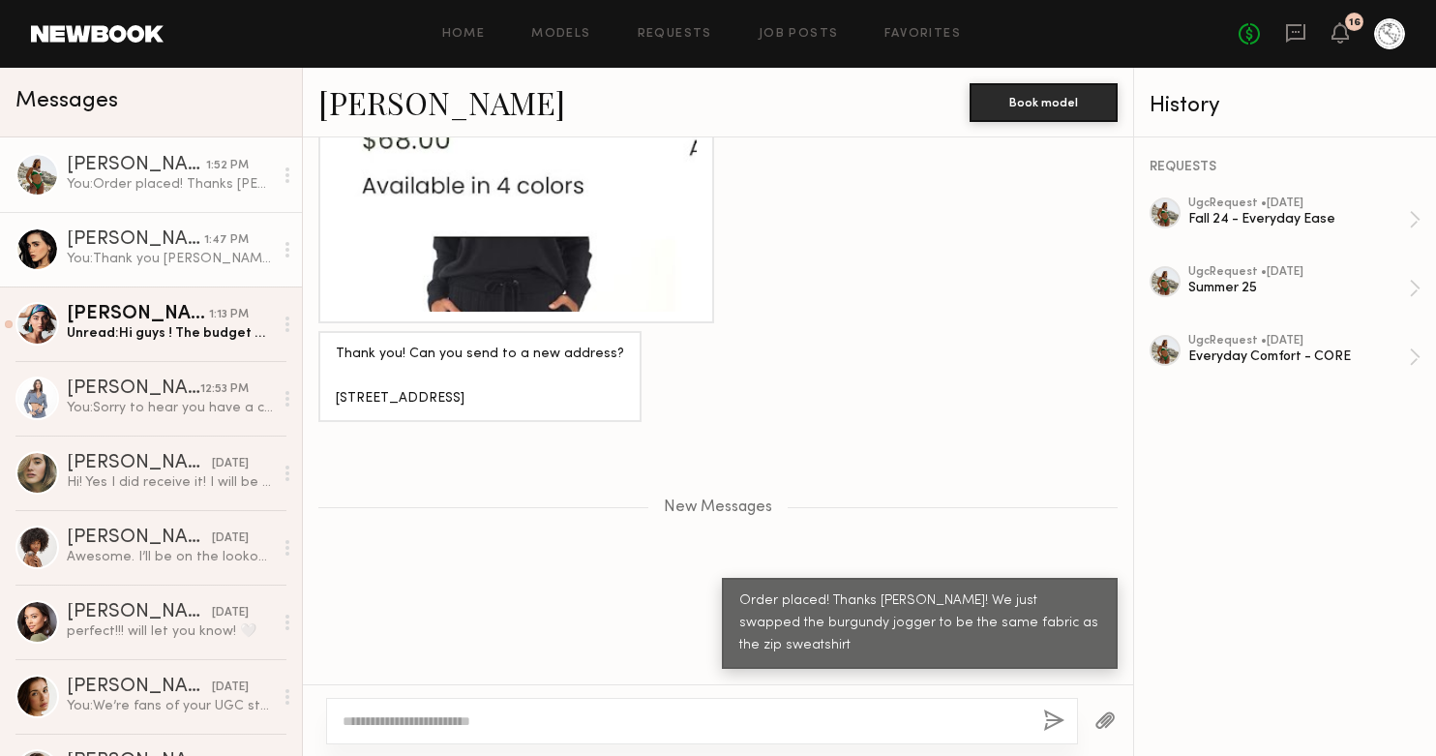
click at [174, 248] on div "Priscilla P." at bounding box center [135, 239] width 137 height 19
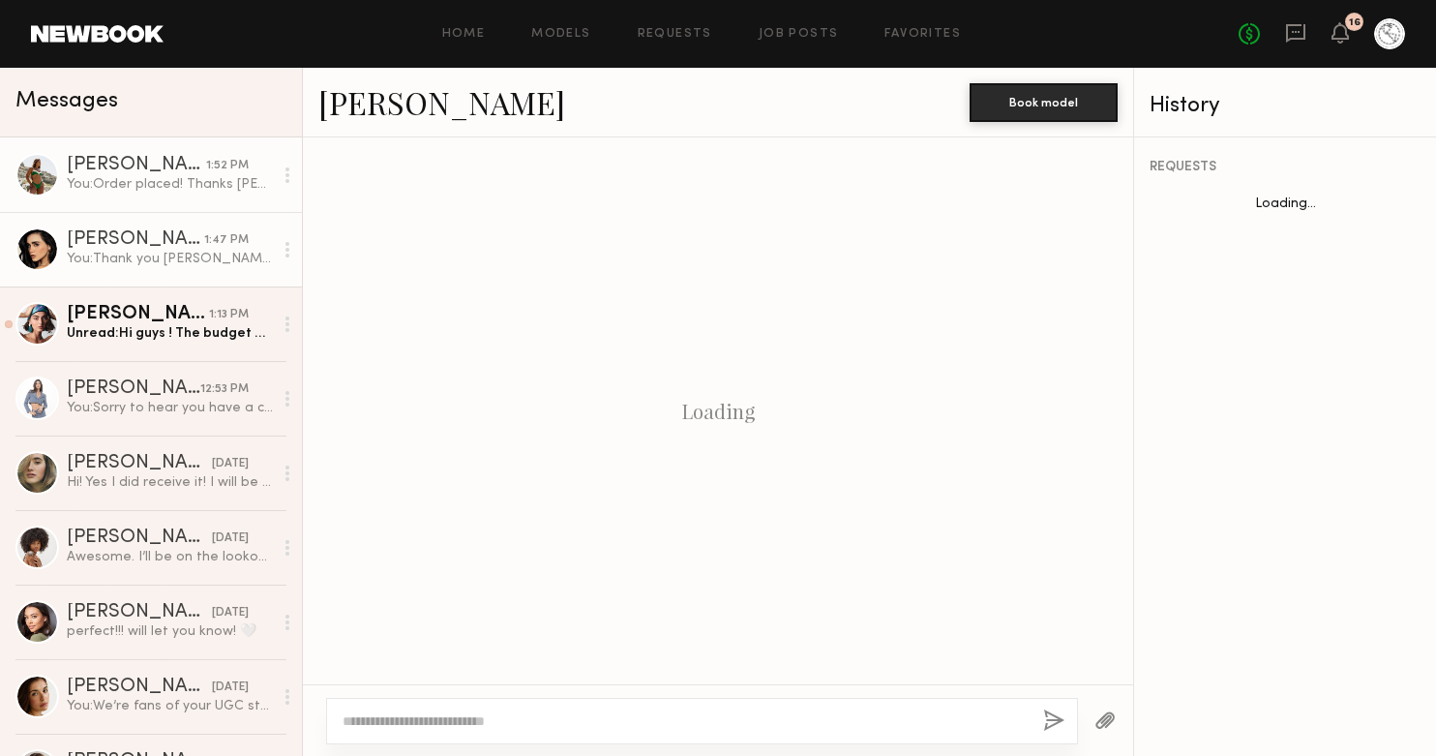
scroll to position [1744, 0]
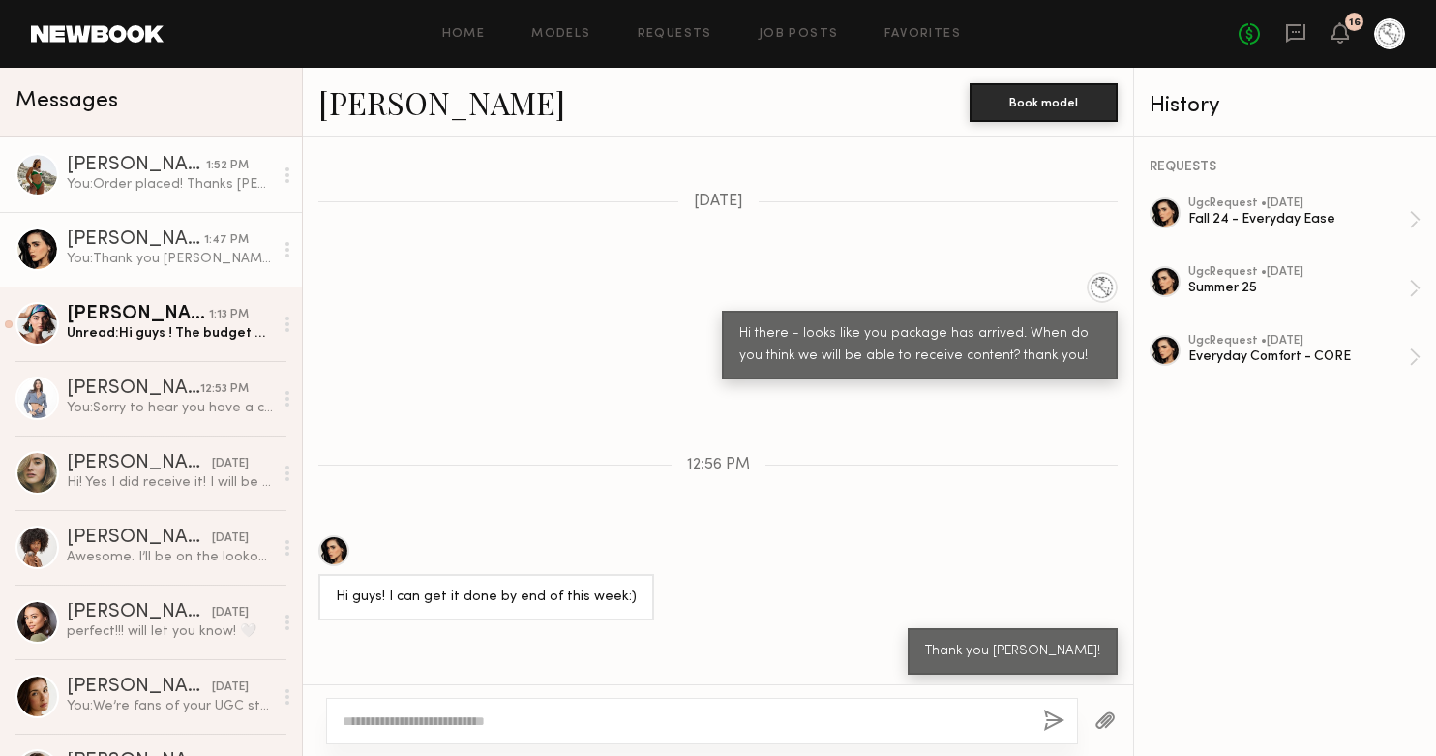
click at [148, 160] on div "Alexxa E." at bounding box center [136, 165] width 139 height 19
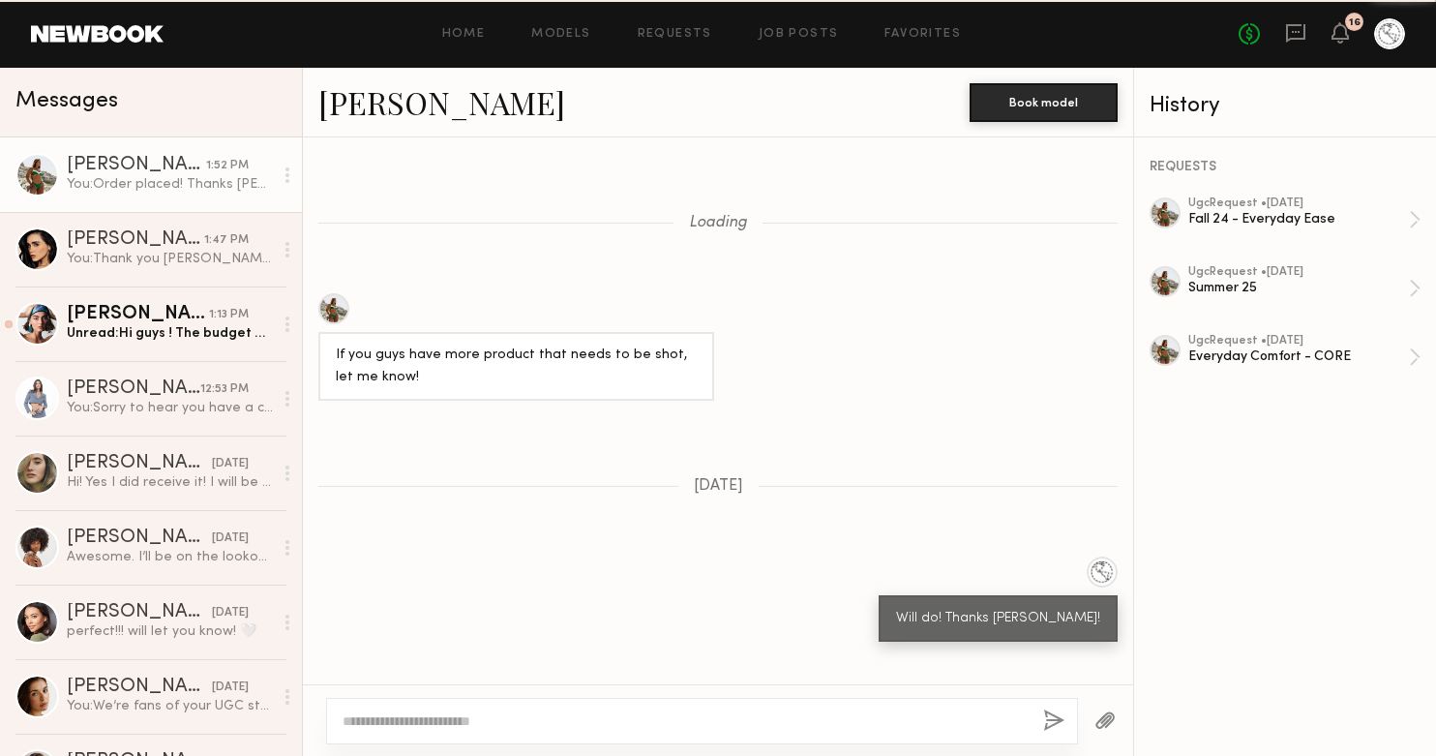
scroll to position [2565, 0]
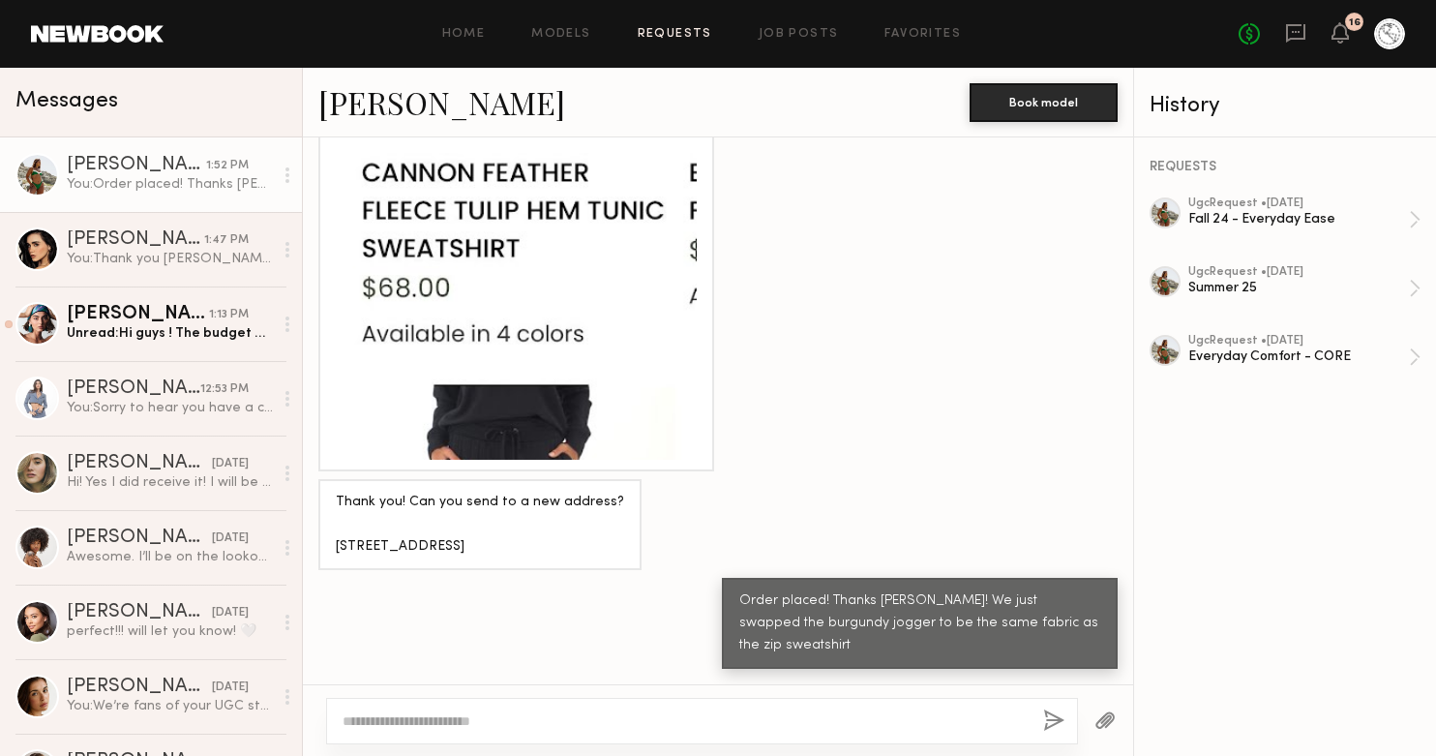
click at [663, 31] on link "Requests" at bounding box center [675, 34] width 74 height 13
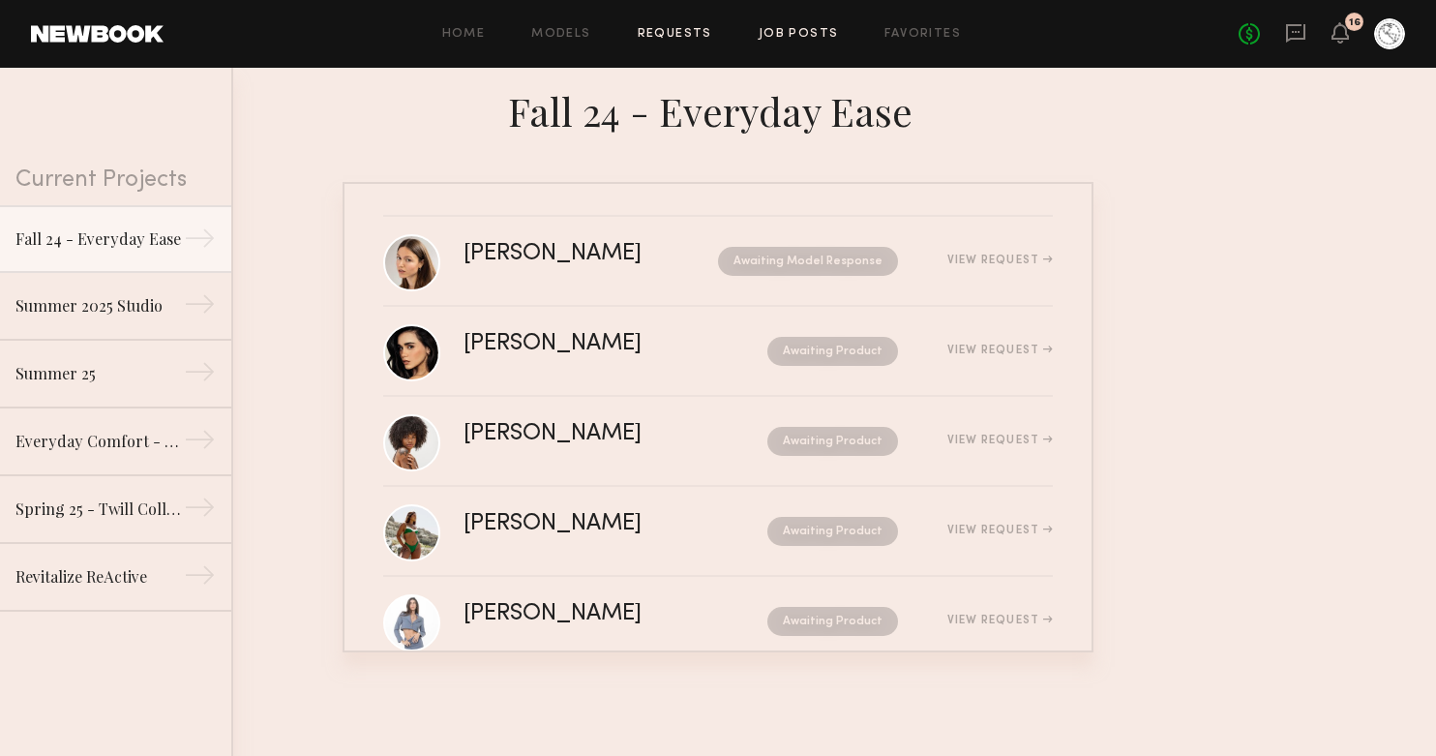
click at [778, 39] on link "Job Posts" at bounding box center [798, 34] width 80 height 13
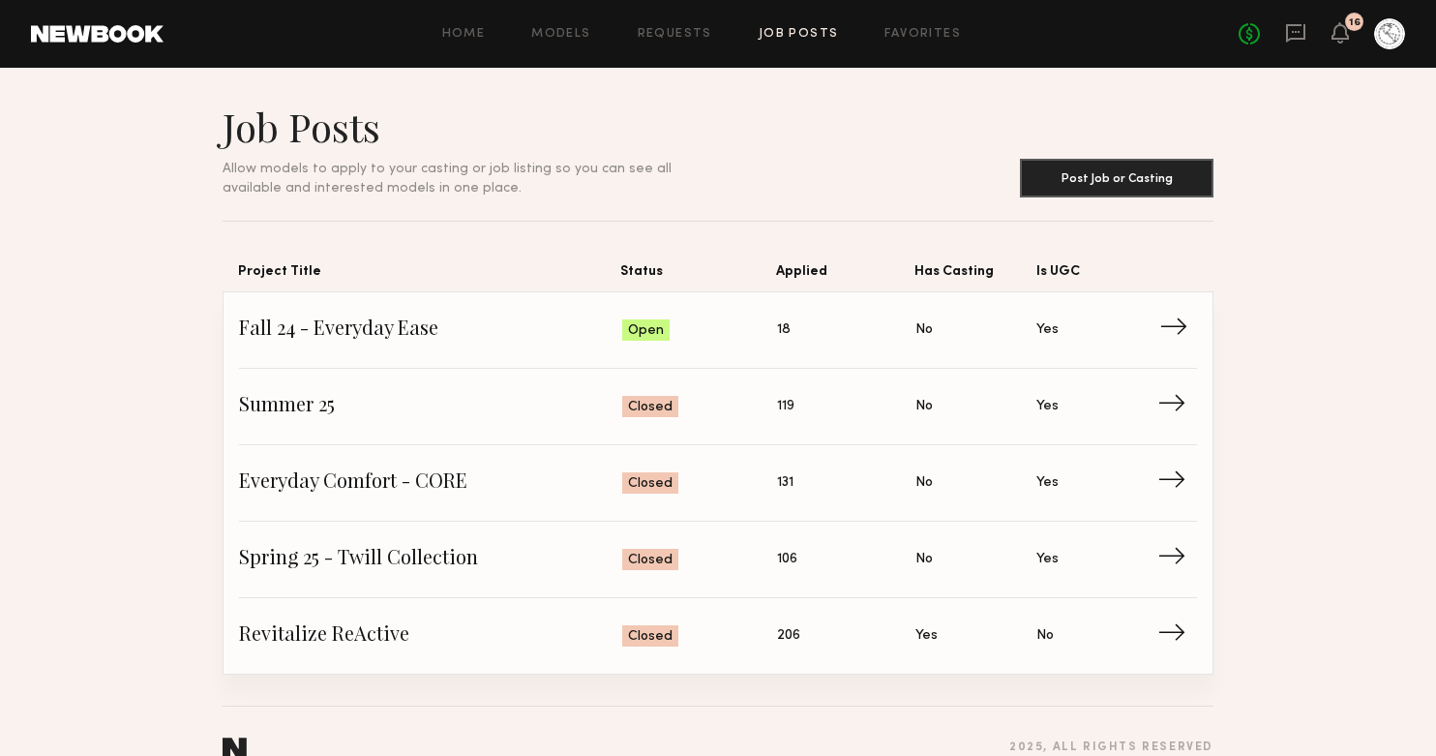
click at [393, 331] on span "Fall 24 - Everyday Ease" at bounding box center [430, 329] width 383 height 29
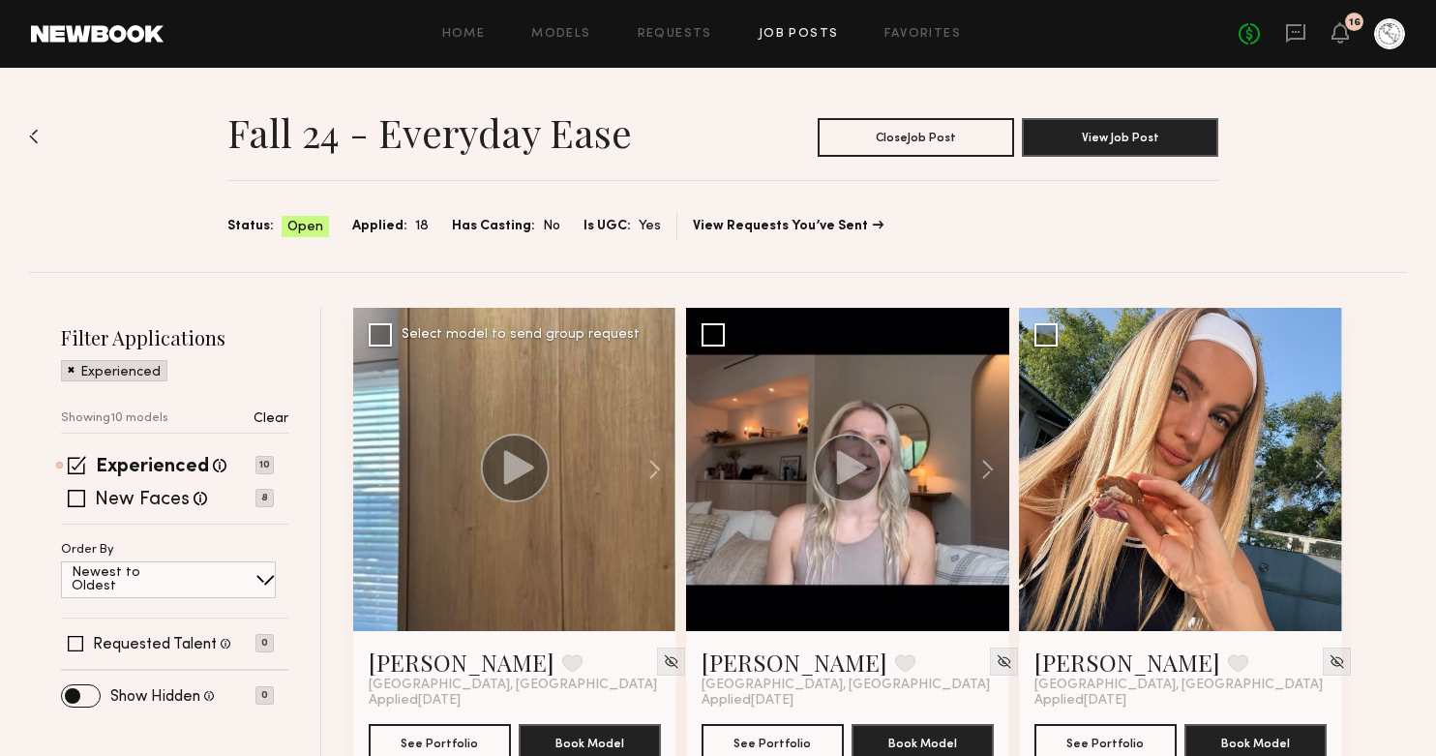
scroll to position [44, 0]
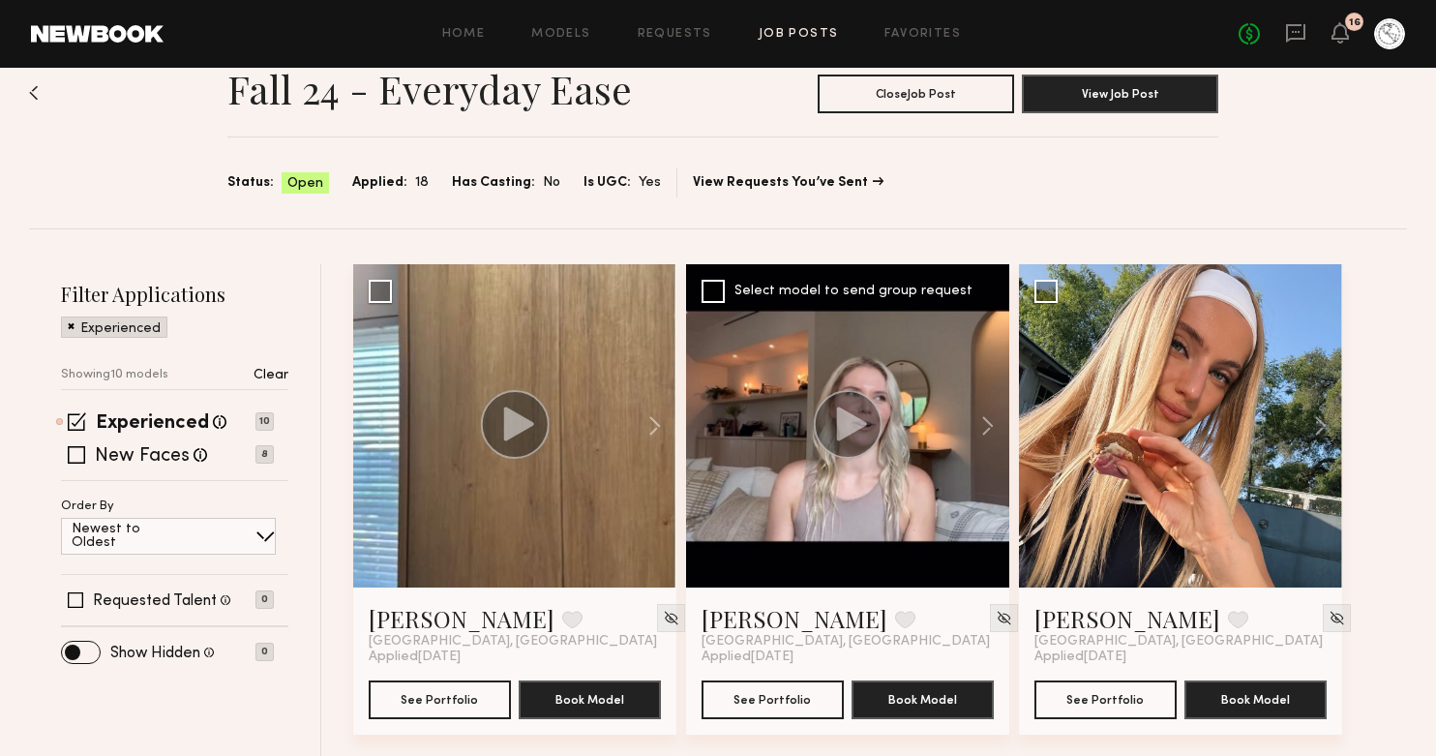
click at [741, 634] on span "[GEOGRAPHIC_DATA], [GEOGRAPHIC_DATA]" at bounding box center [845, 641] width 288 height 15
click at [534, 437] on circle at bounding box center [515, 424] width 69 height 69
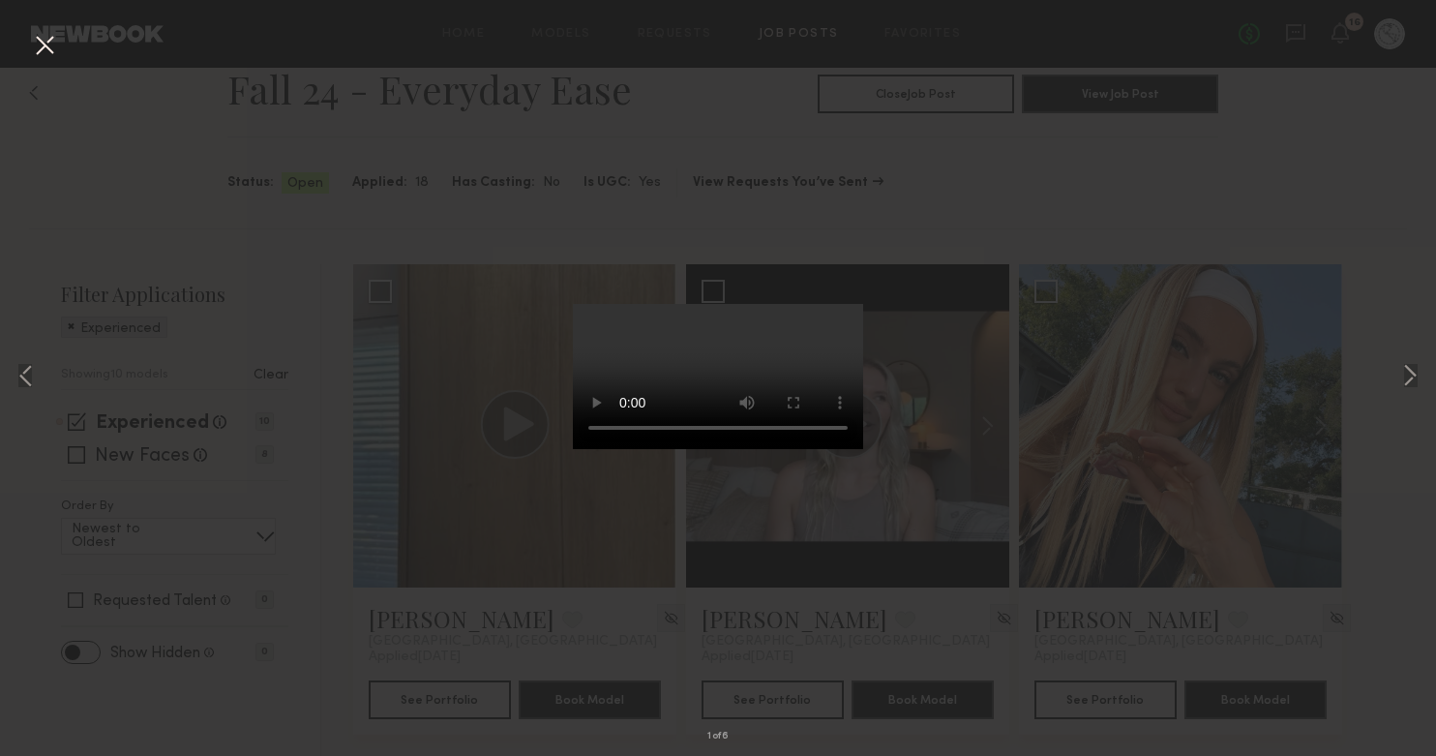
click at [402, 235] on div "1 of 6" at bounding box center [718, 378] width 1436 height 756
click at [44, 43] on button at bounding box center [44, 46] width 31 height 35
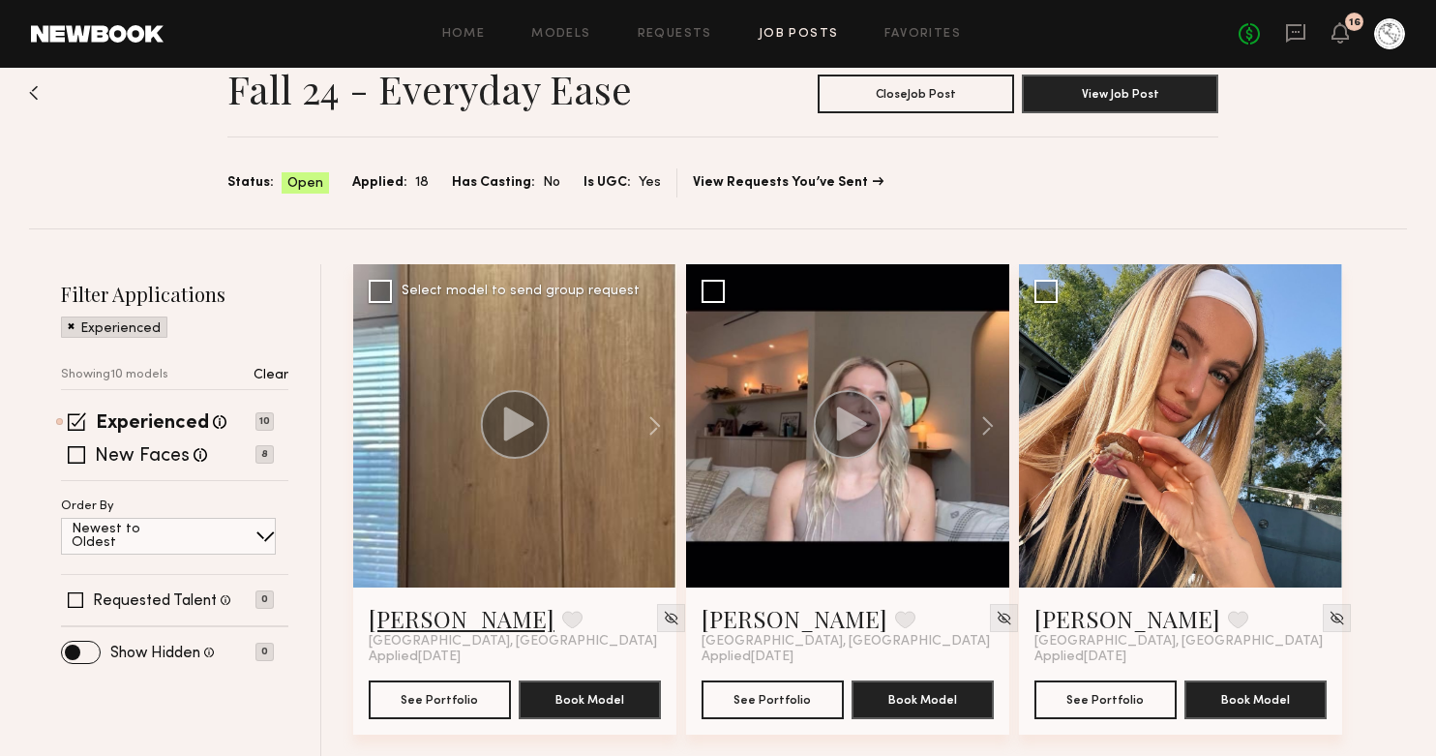
click at [430, 623] on link "Tommy Y." at bounding box center [462, 618] width 186 height 31
click at [90, 427] on div "Experienced Talent we've deemed to have ample paid, professional modeling exper…" at bounding box center [167, 421] width 213 height 15
click at [76, 457] on span at bounding box center [76, 454] width 17 height 17
click at [70, 419] on span at bounding box center [77, 421] width 18 height 18
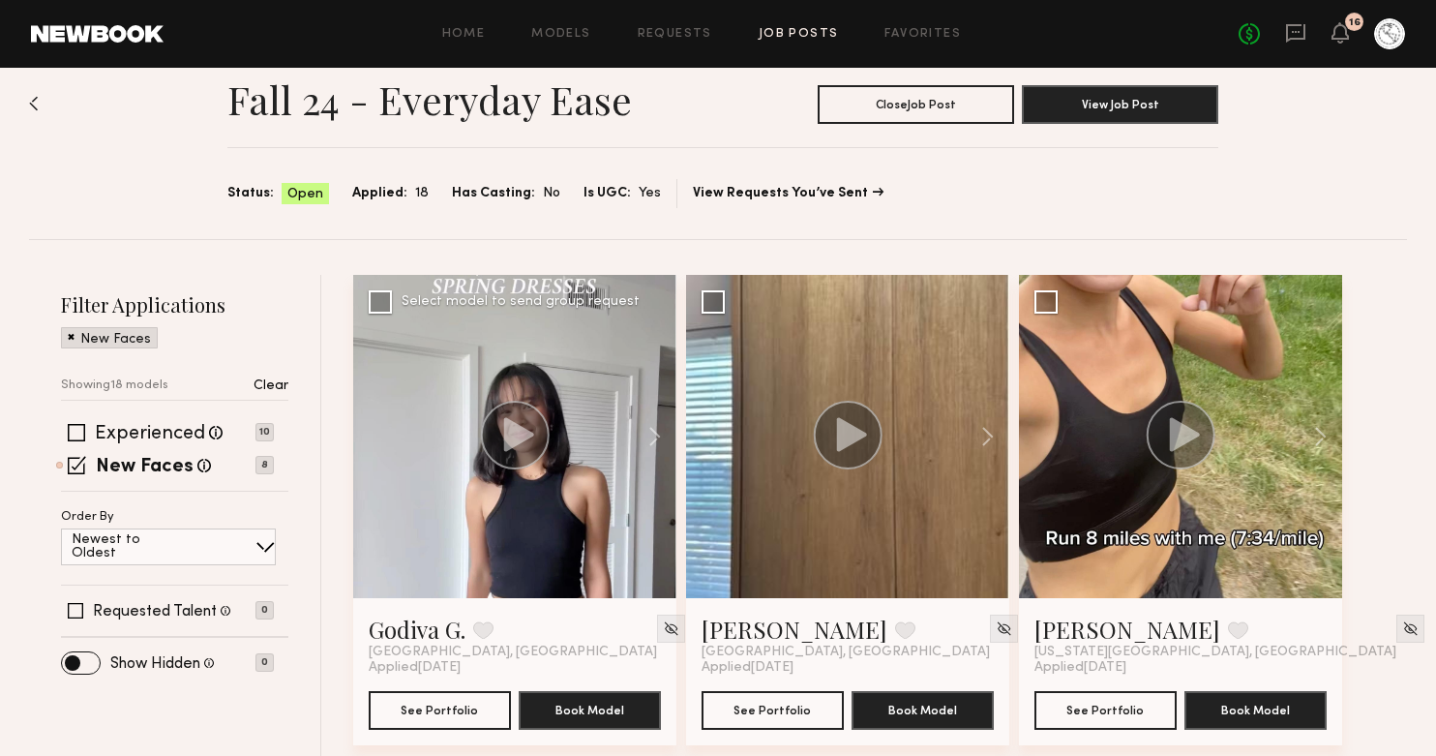
scroll to position [39, 0]
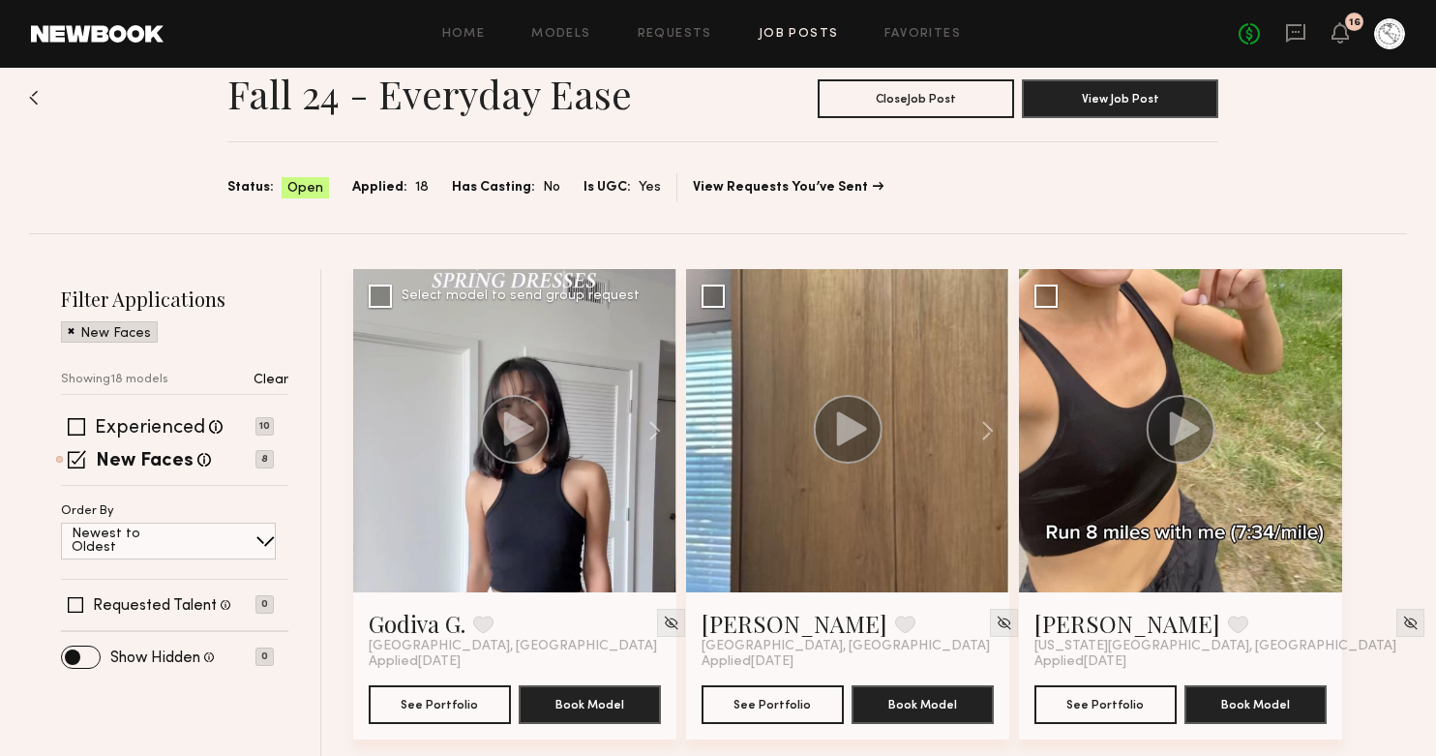
click at [524, 531] on div at bounding box center [514, 430] width 323 height 323
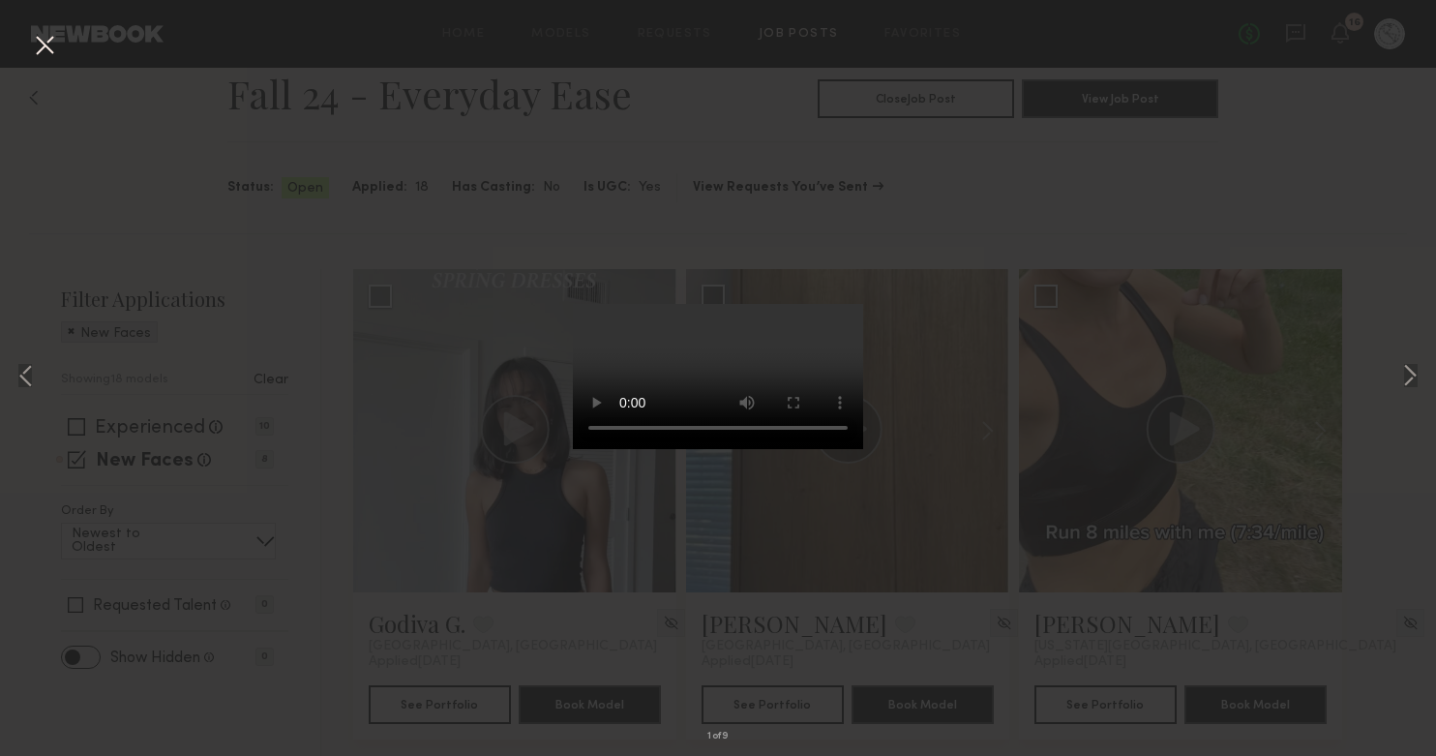
drag, startPoint x: 52, startPoint y: 45, endPoint x: 81, endPoint y: 54, distance: 30.6
click at [52, 45] on button at bounding box center [44, 46] width 31 height 35
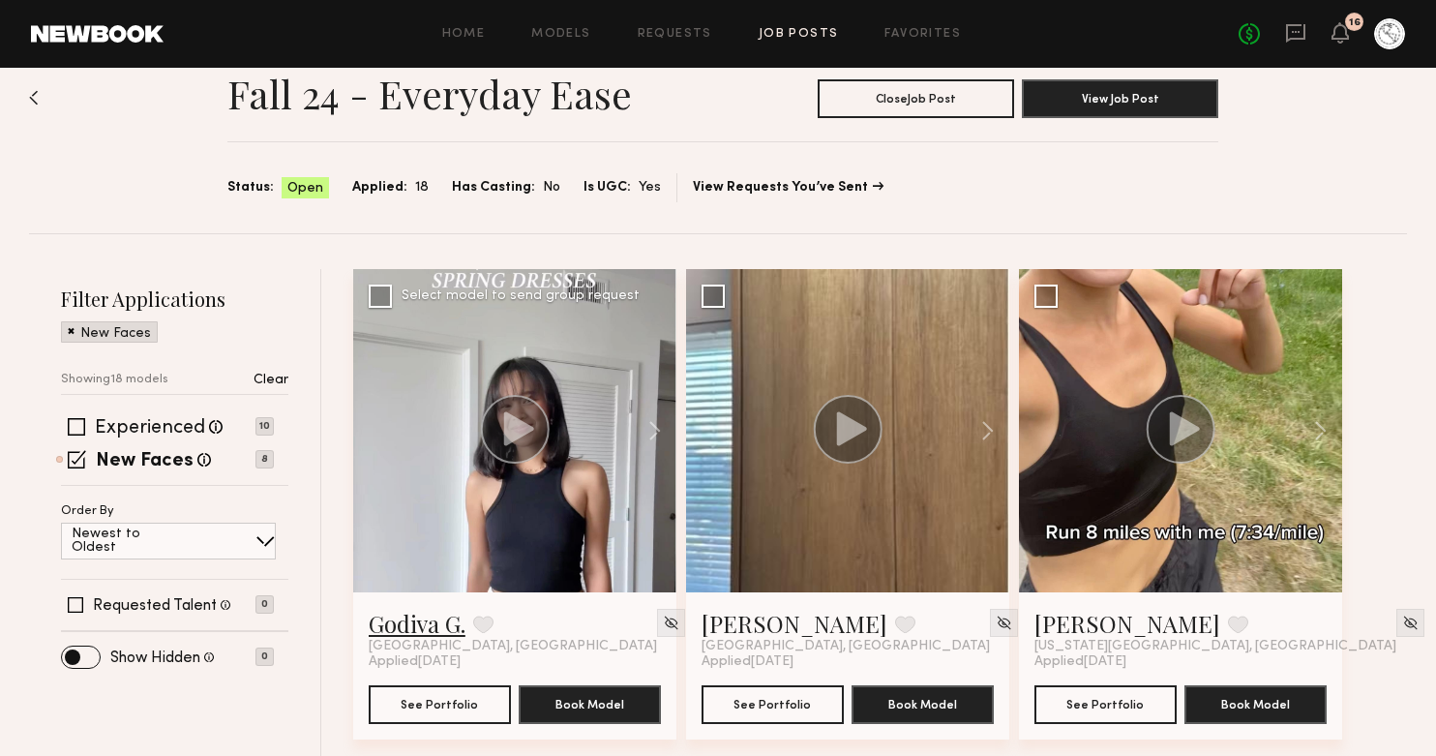
click at [412, 625] on link "Godiva G." at bounding box center [417, 623] width 97 height 31
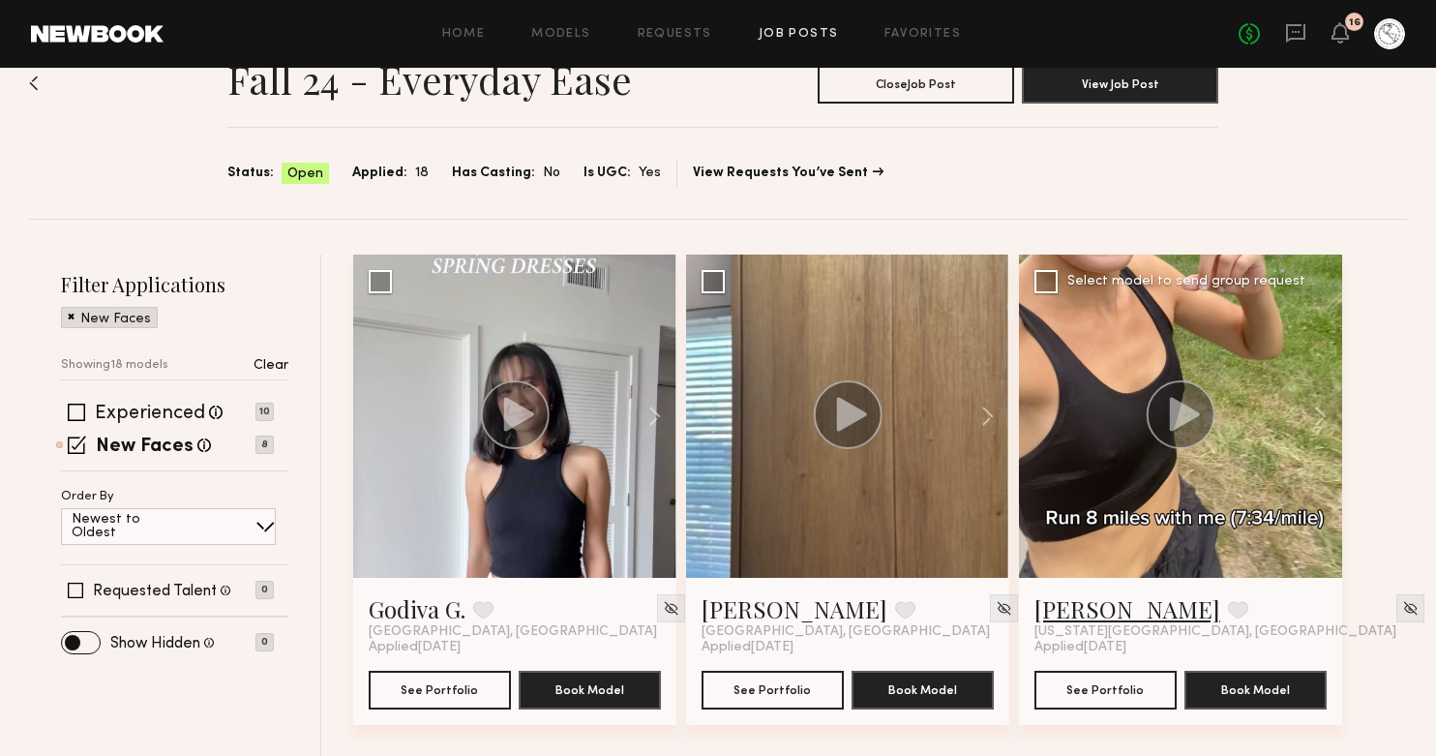
click at [1069, 612] on link "[PERSON_NAME]" at bounding box center [1127, 608] width 186 height 31
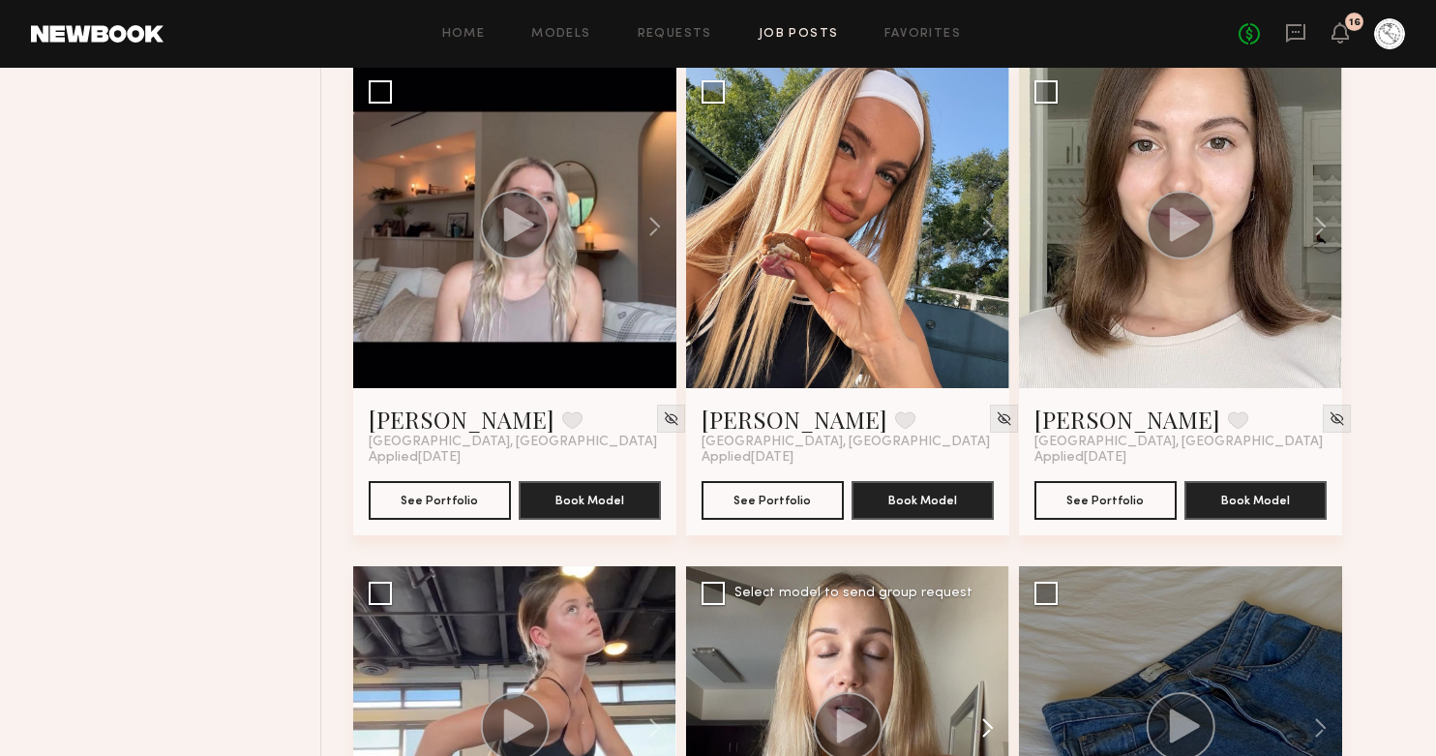
scroll to position [983, 0]
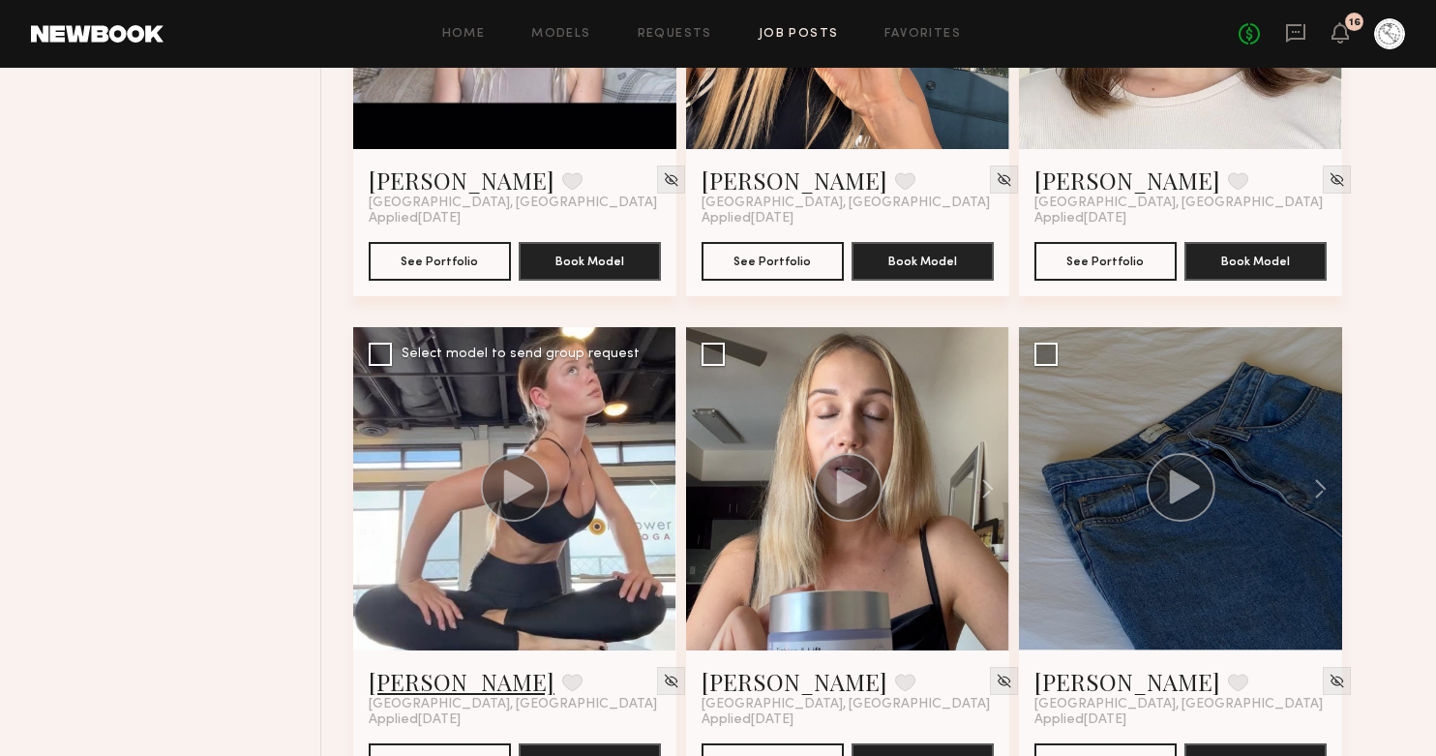
click at [399, 691] on link "Nicole B." at bounding box center [462, 681] width 186 height 31
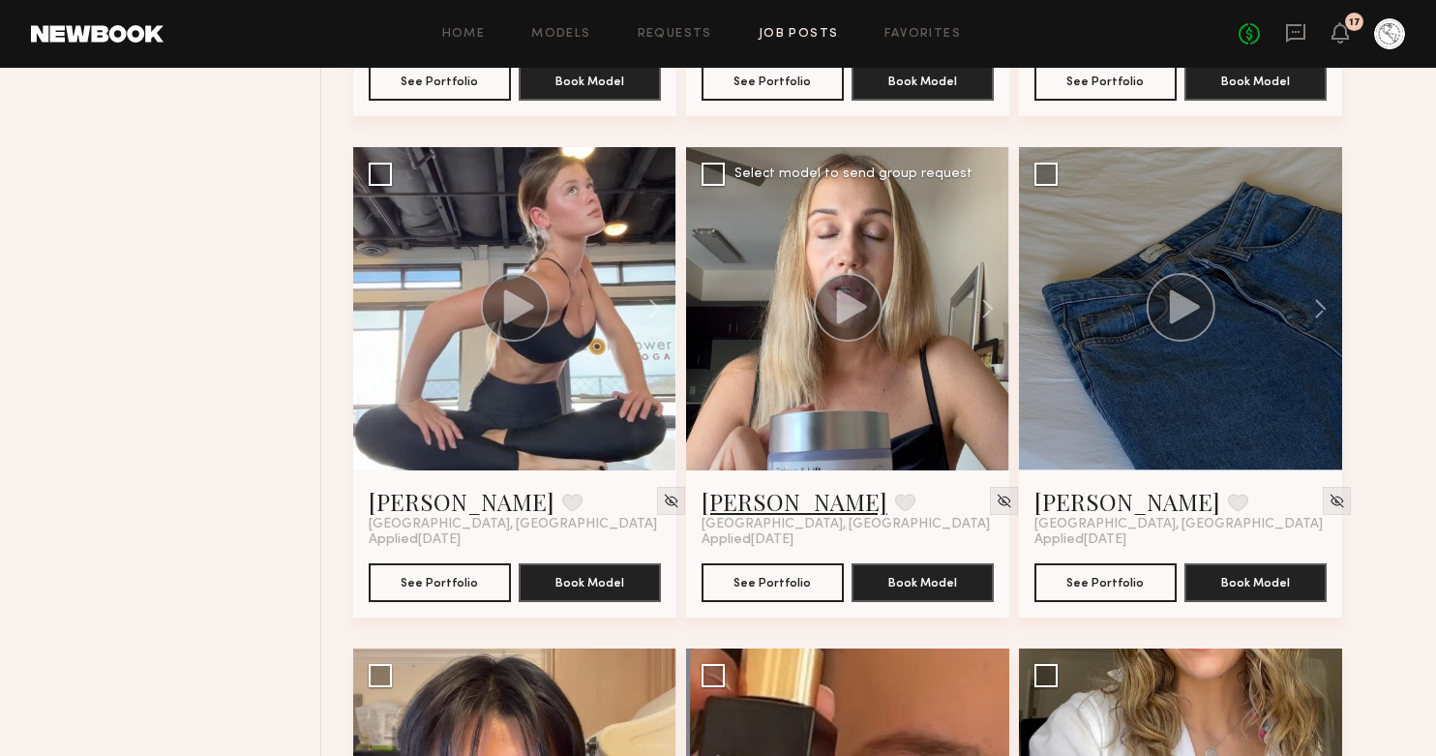
scroll to position [1161, 0]
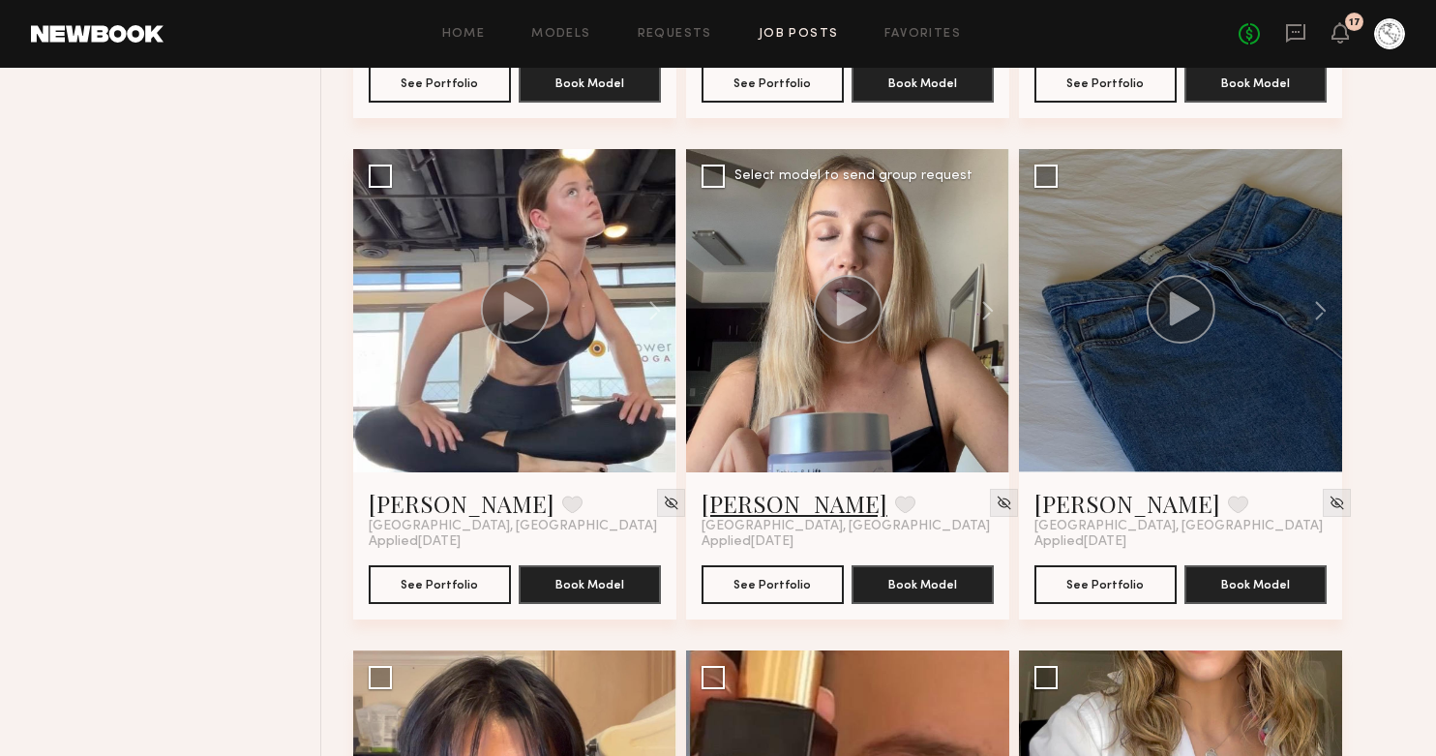
click at [723, 509] on link "Elena J." at bounding box center [794, 503] width 186 height 31
click at [664, 39] on link "Requests" at bounding box center [675, 34] width 74 height 13
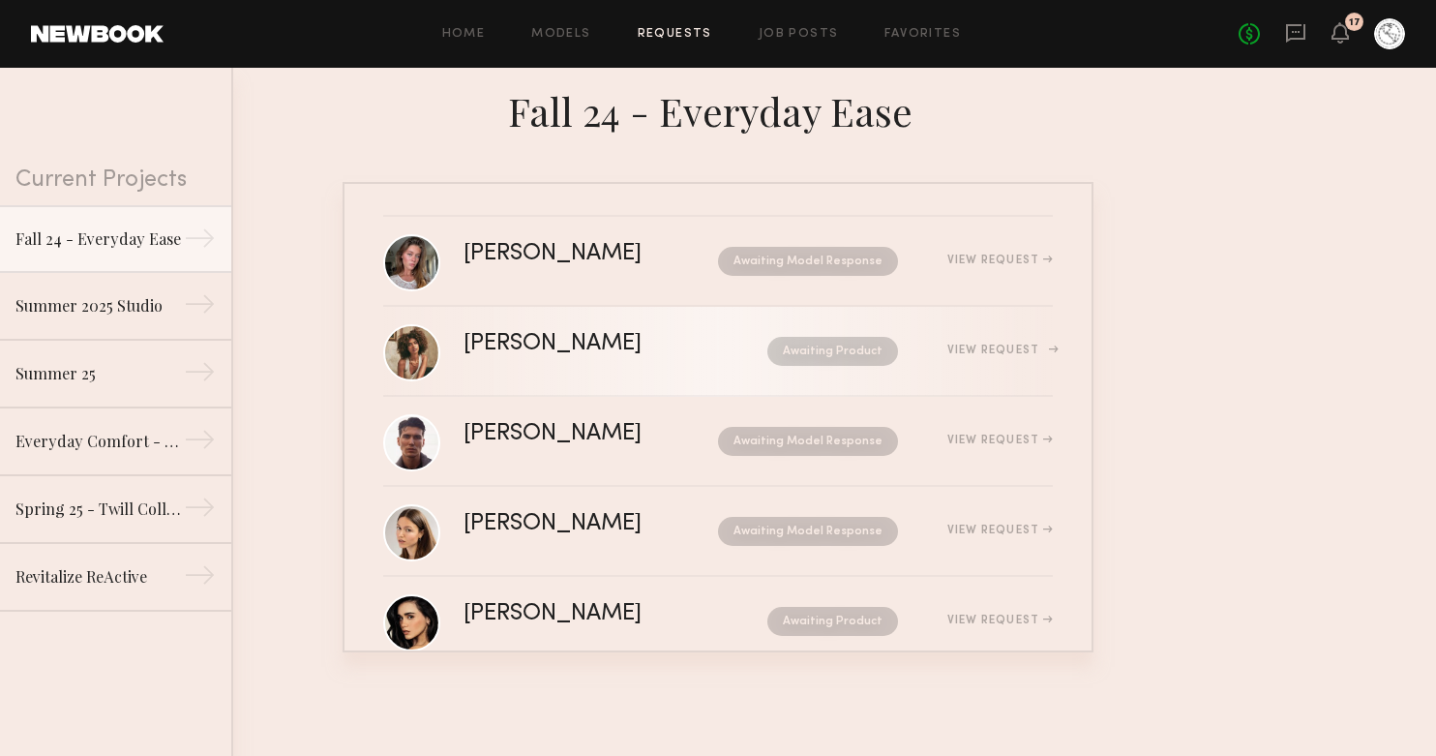
click at [604, 330] on link "Monica M. Awaiting Product View Request" at bounding box center [717, 352] width 669 height 90
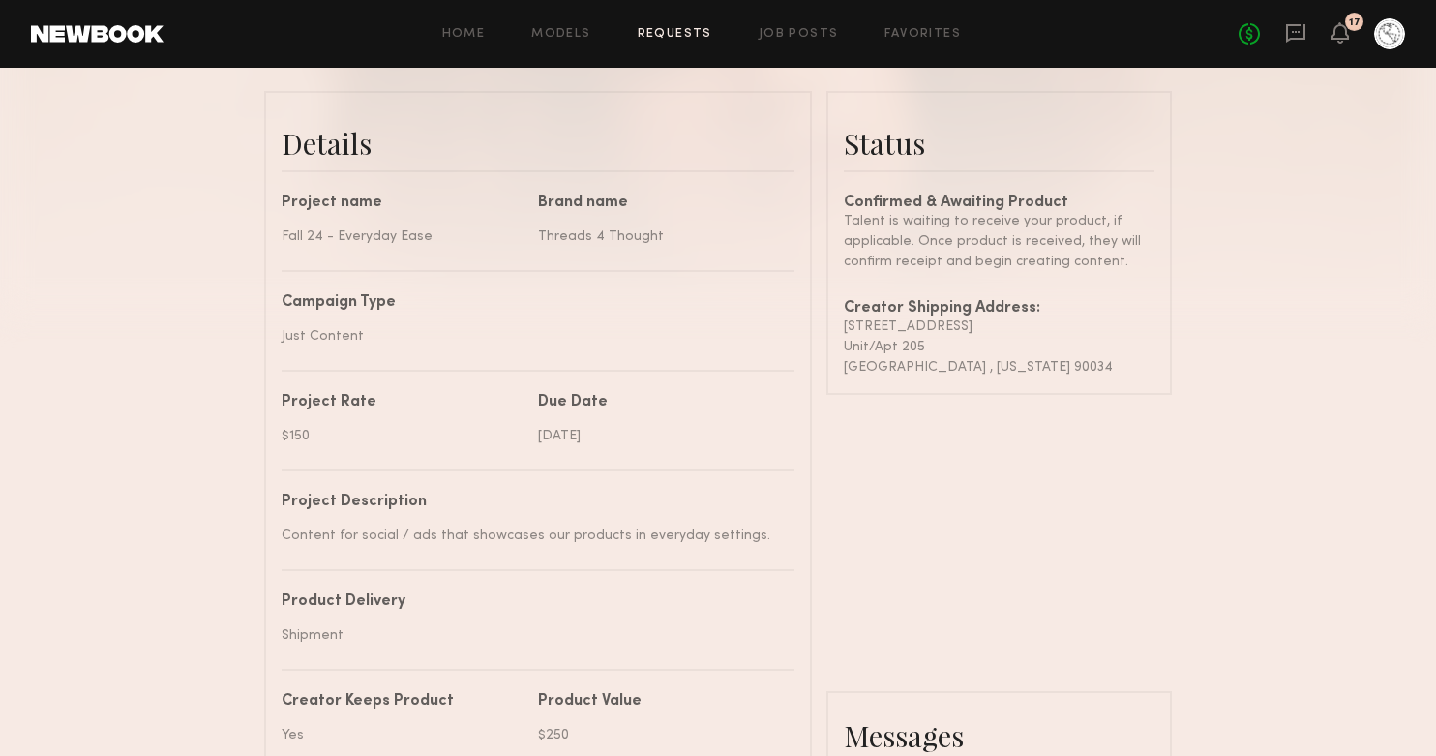
scroll to position [453, 0]
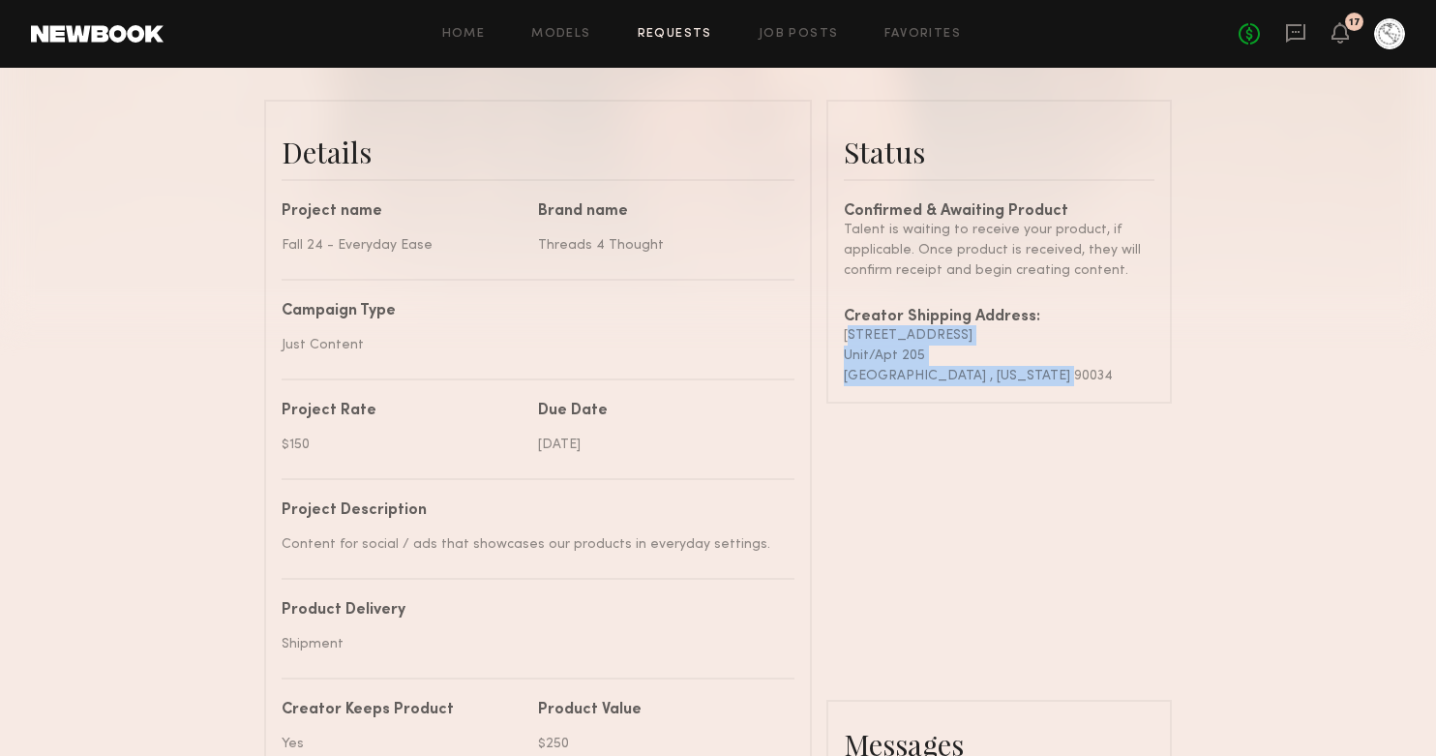
drag, startPoint x: 844, startPoint y: 335, endPoint x: 1065, endPoint y: 372, distance: 224.7
click at [1065, 372] on div "Confirmed & Awaiting Product Talent is waiting to receive your product, if appl…" at bounding box center [999, 295] width 311 height 182
copy div "3641 Midvale Ave Unit/Apt 205 Los Angeles , California 90034"
click at [874, 345] on div "Unit/Apt 205" at bounding box center [999, 355] width 311 height 20
click at [870, 337] on div "3641 Midvale Ave" at bounding box center [999, 335] width 311 height 20
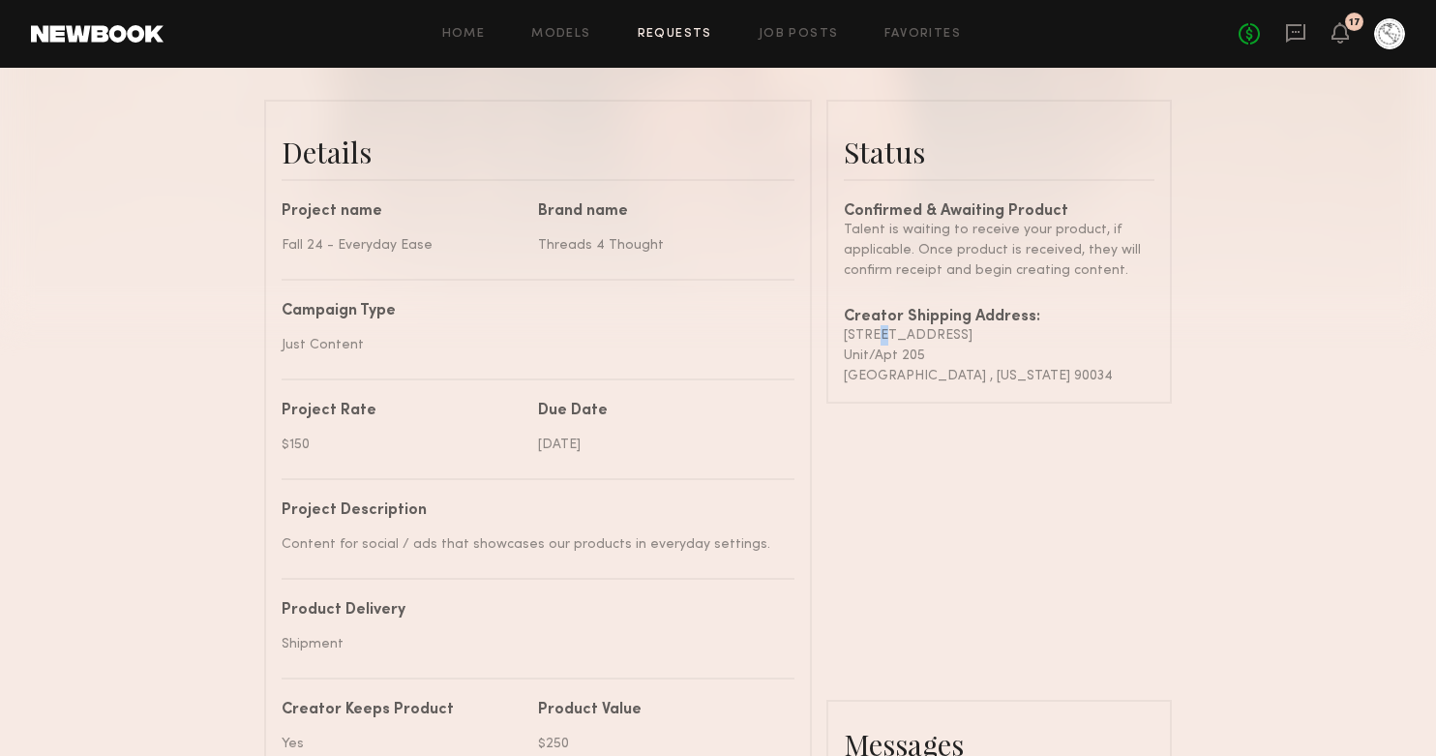
click at [870, 337] on div "3641 Midvale Ave" at bounding box center [999, 335] width 311 height 20
copy div "3641 Midvale Ave"
click at [869, 353] on div "Unit/Apt 205" at bounding box center [999, 355] width 311 height 20
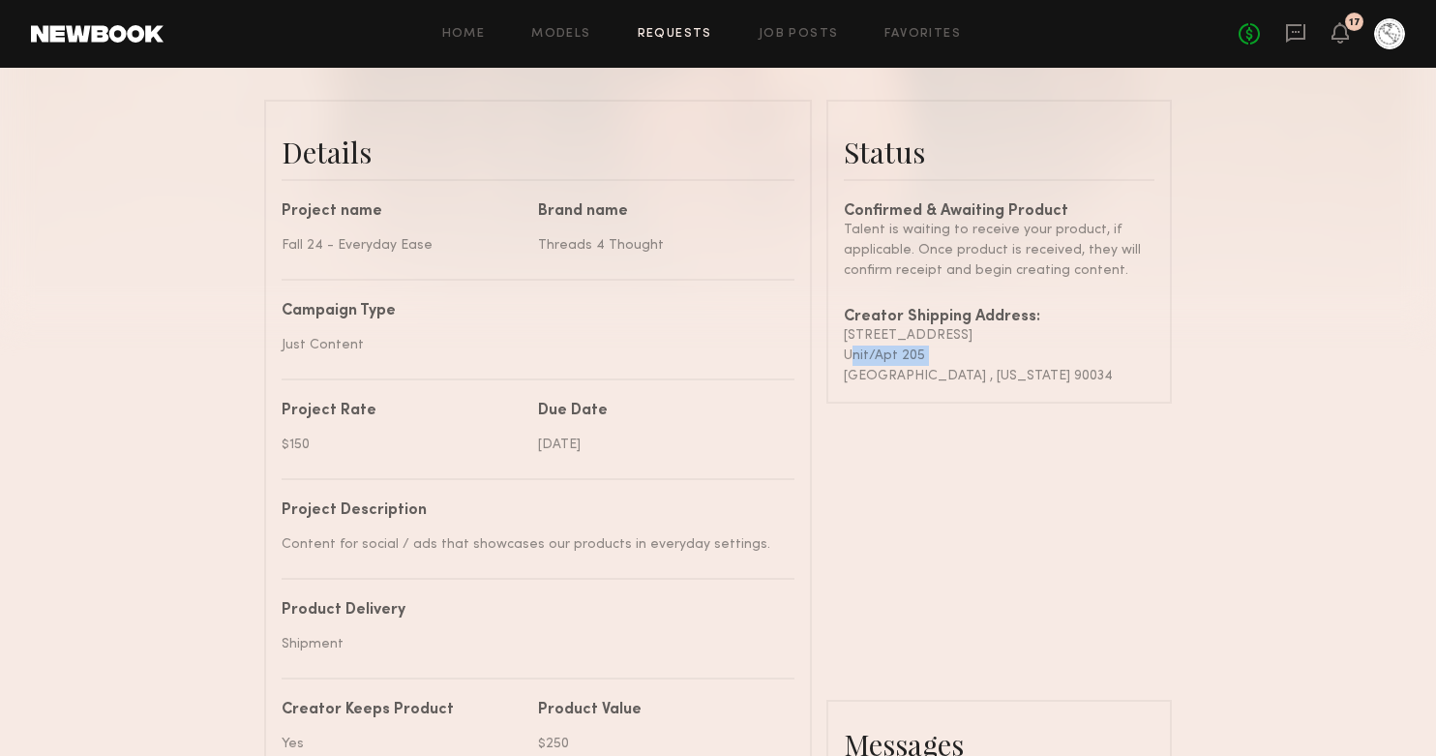
click at [869, 353] on div "Unit/Apt 205" at bounding box center [999, 355] width 311 height 20
copy div "Unit/Apt 205"
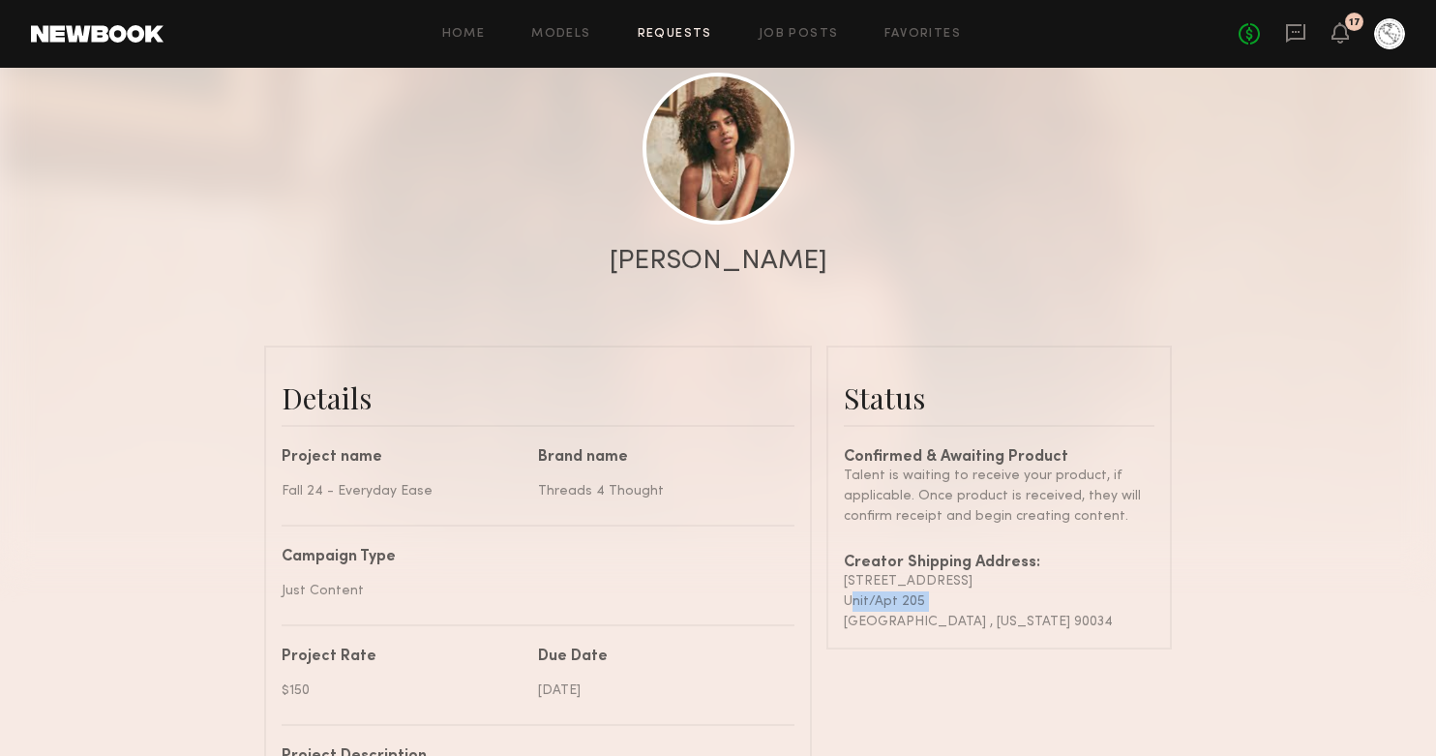
scroll to position [0, 0]
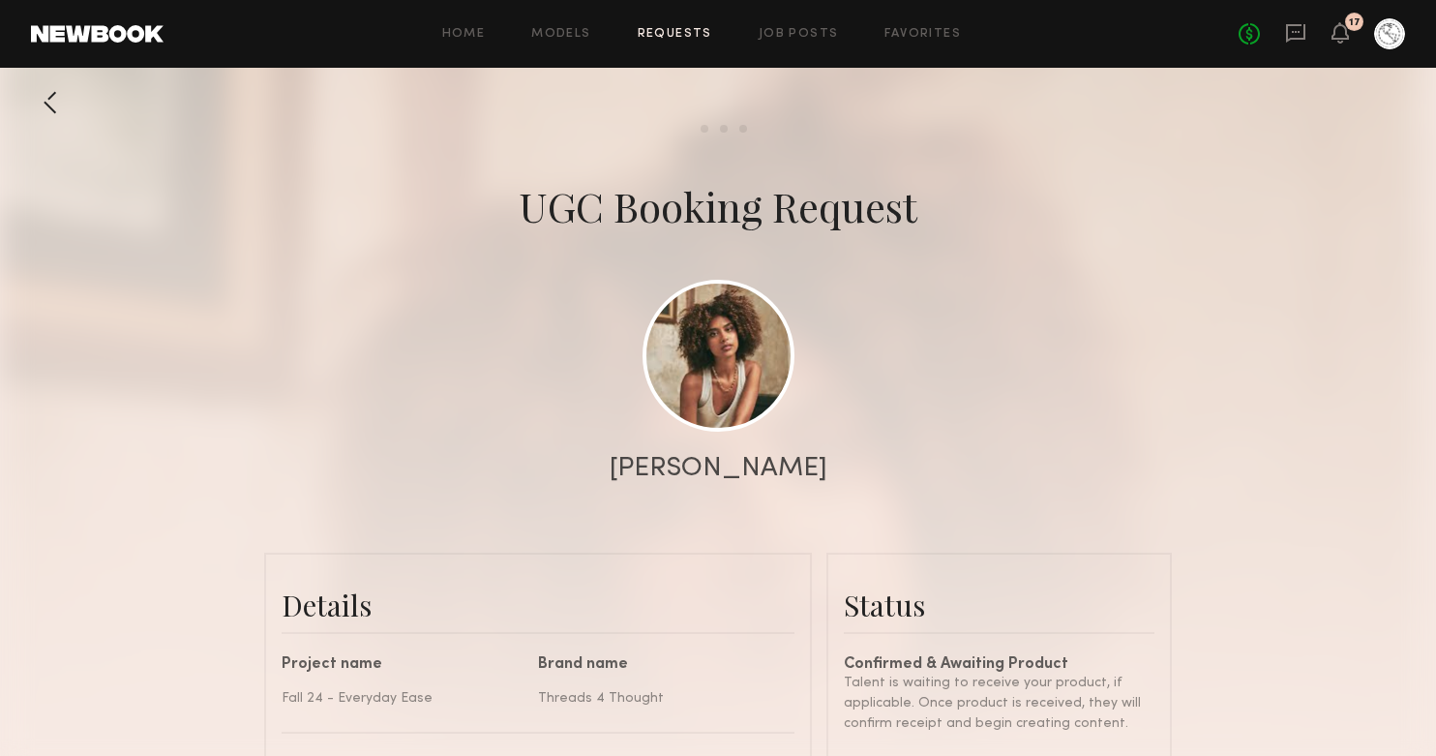
click at [39, 100] on div at bounding box center [50, 102] width 39 height 39
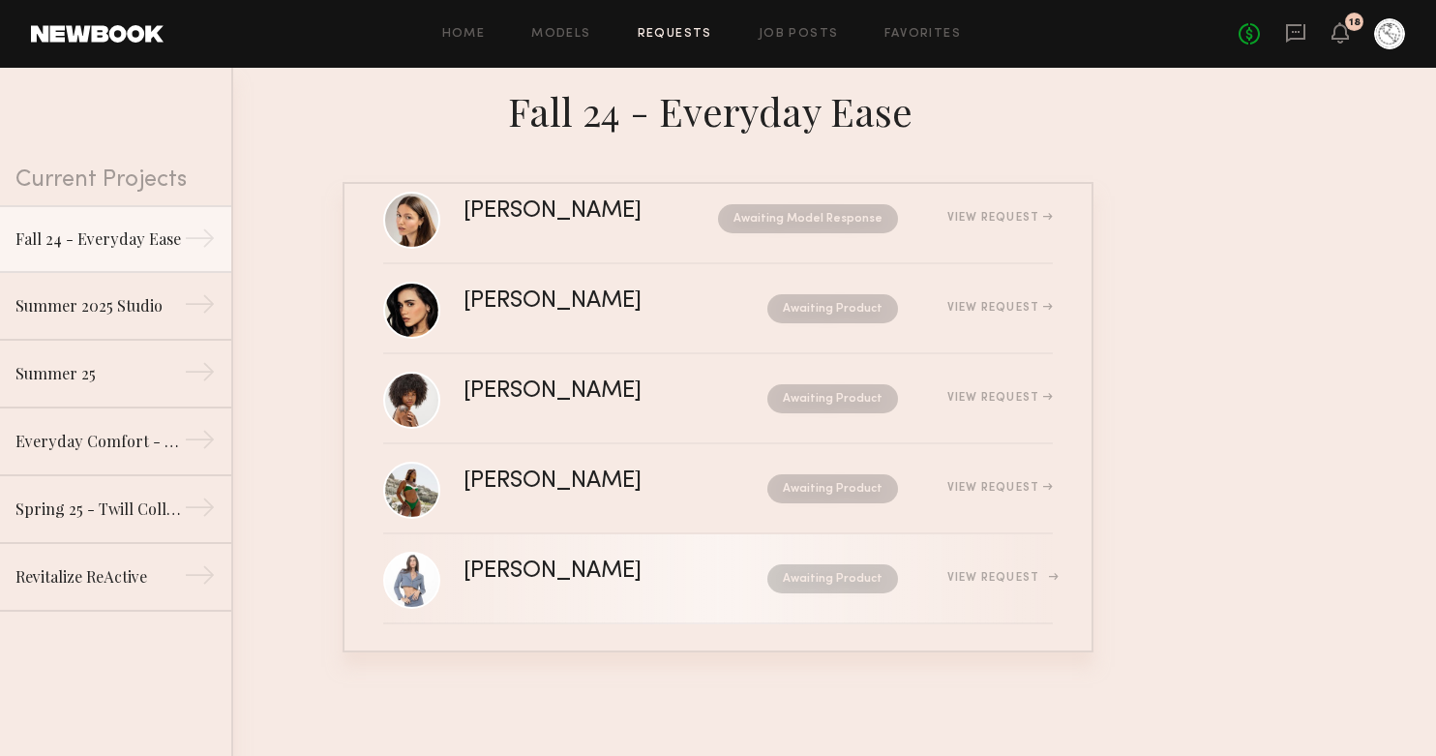
scroll to position [317, 0]
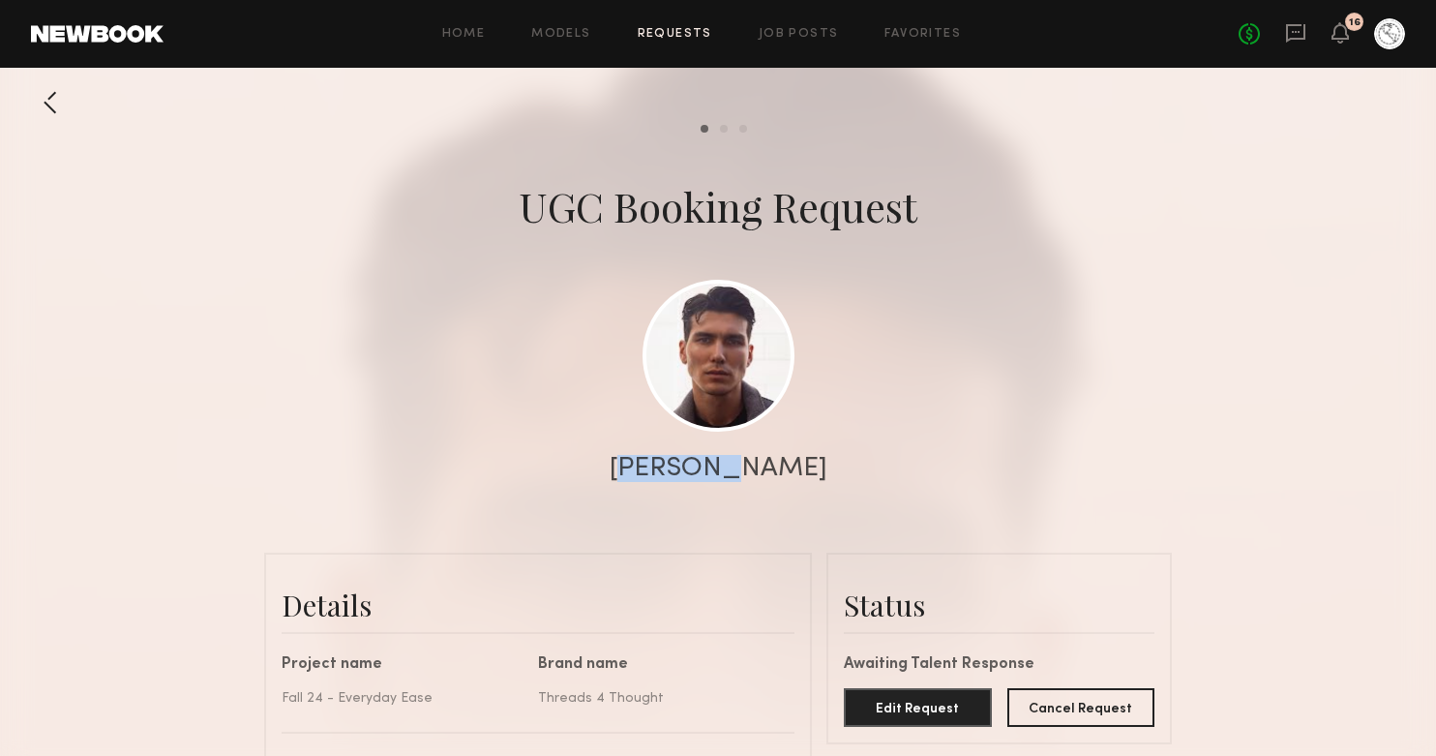
drag, startPoint x: 663, startPoint y: 466, endPoint x: 770, endPoint y: 463, distance: 107.4
click at [770, 463] on div "Tommy Y." at bounding box center [719, 468] width 218 height 27
copy div "Tommy Y"
click at [52, 110] on div at bounding box center [50, 102] width 39 height 39
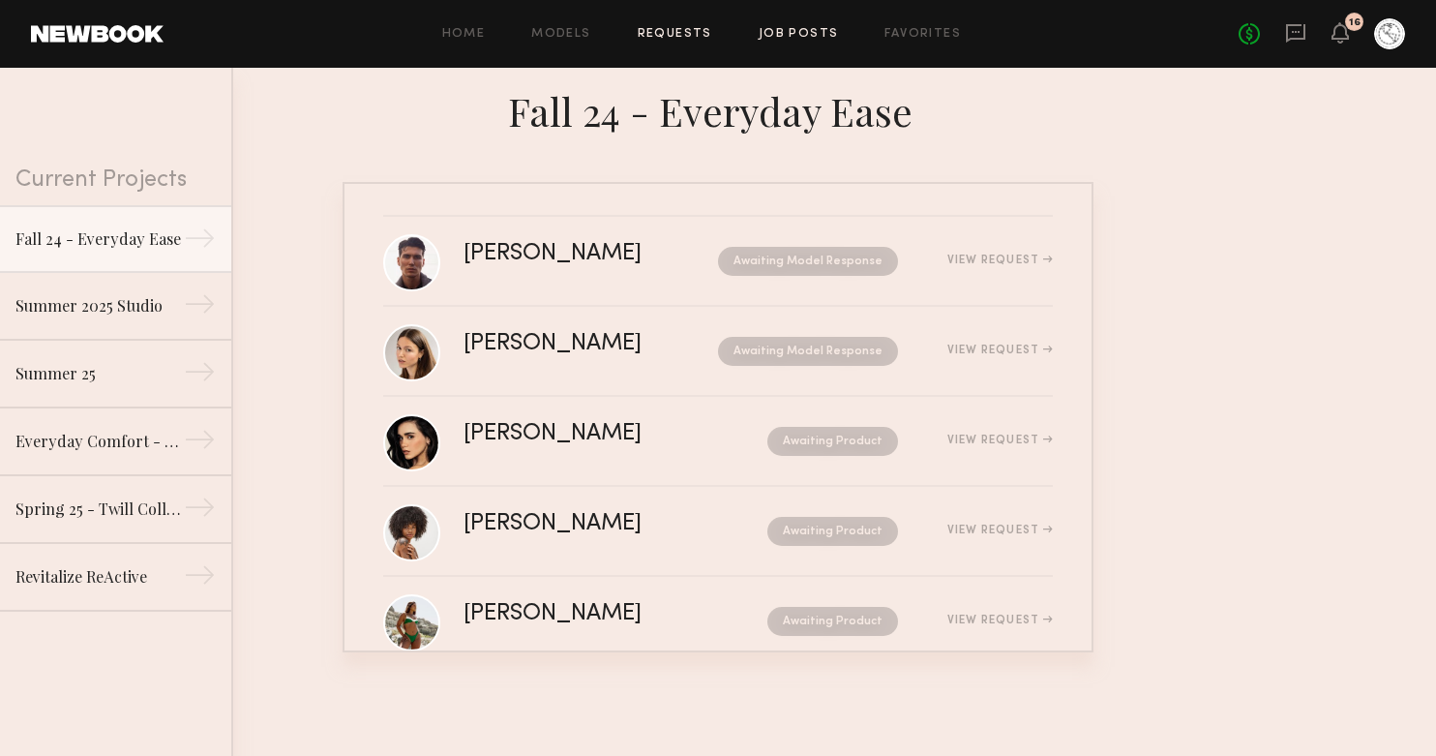
click at [805, 33] on link "Job Posts" at bounding box center [798, 34] width 80 height 13
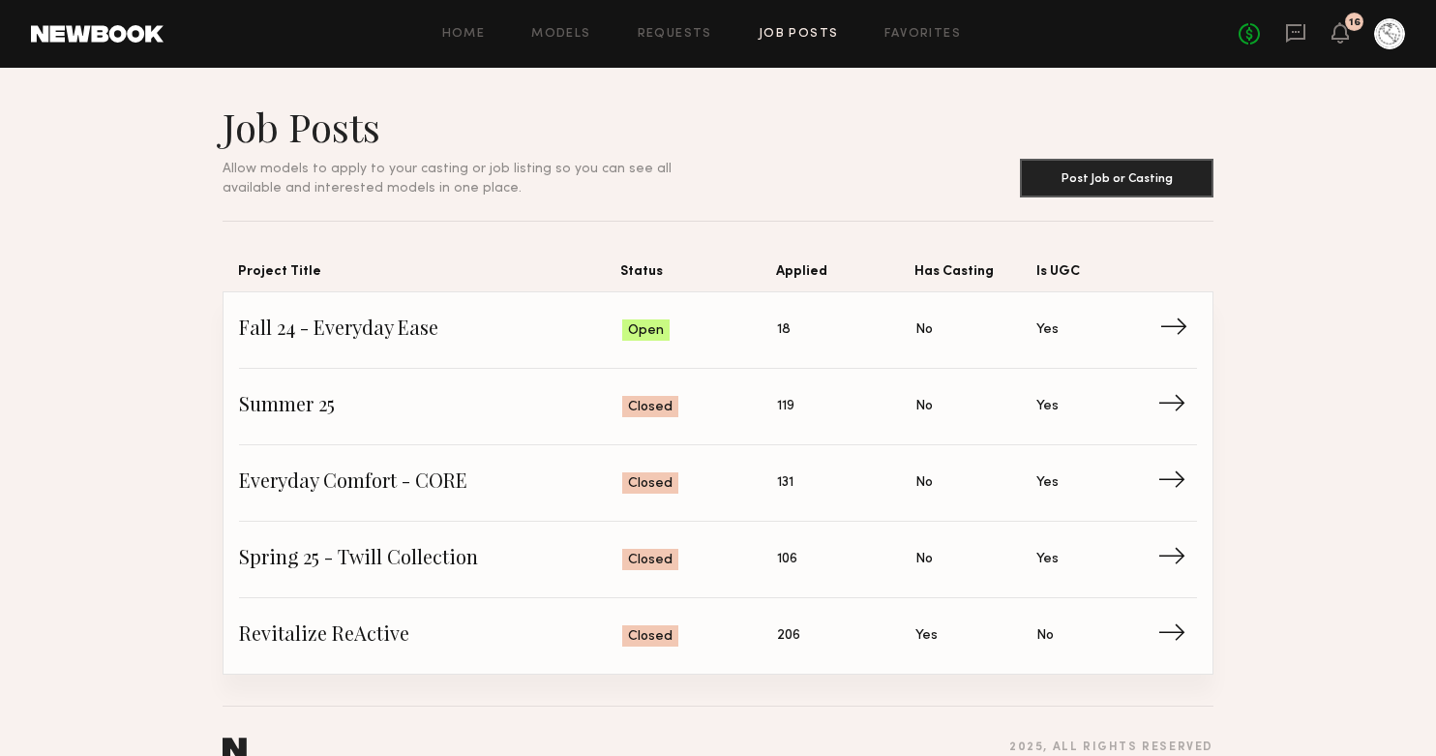
click at [384, 333] on span "Fall 24 - Everyday Ease" at bounding box center [430, 329] width 383 height 29
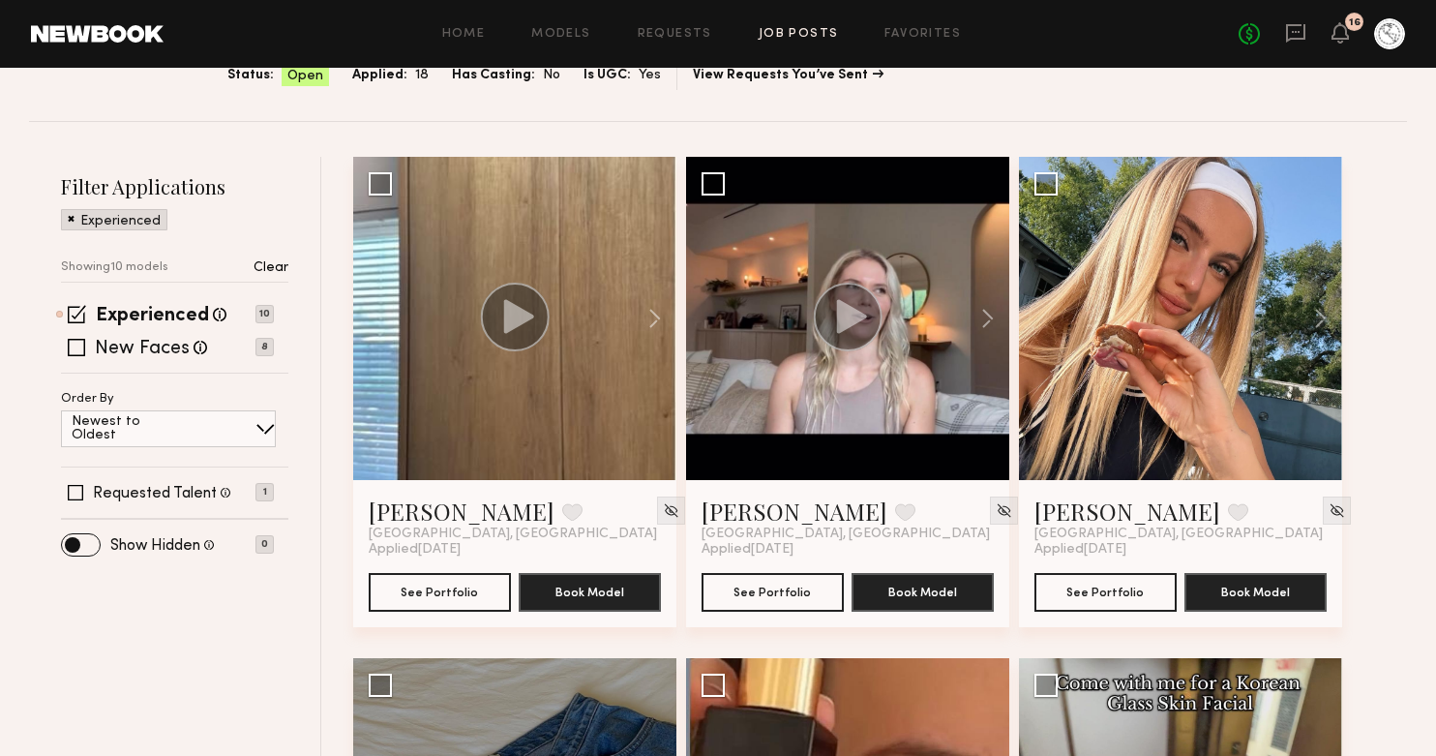
scroll to position [193, 0]
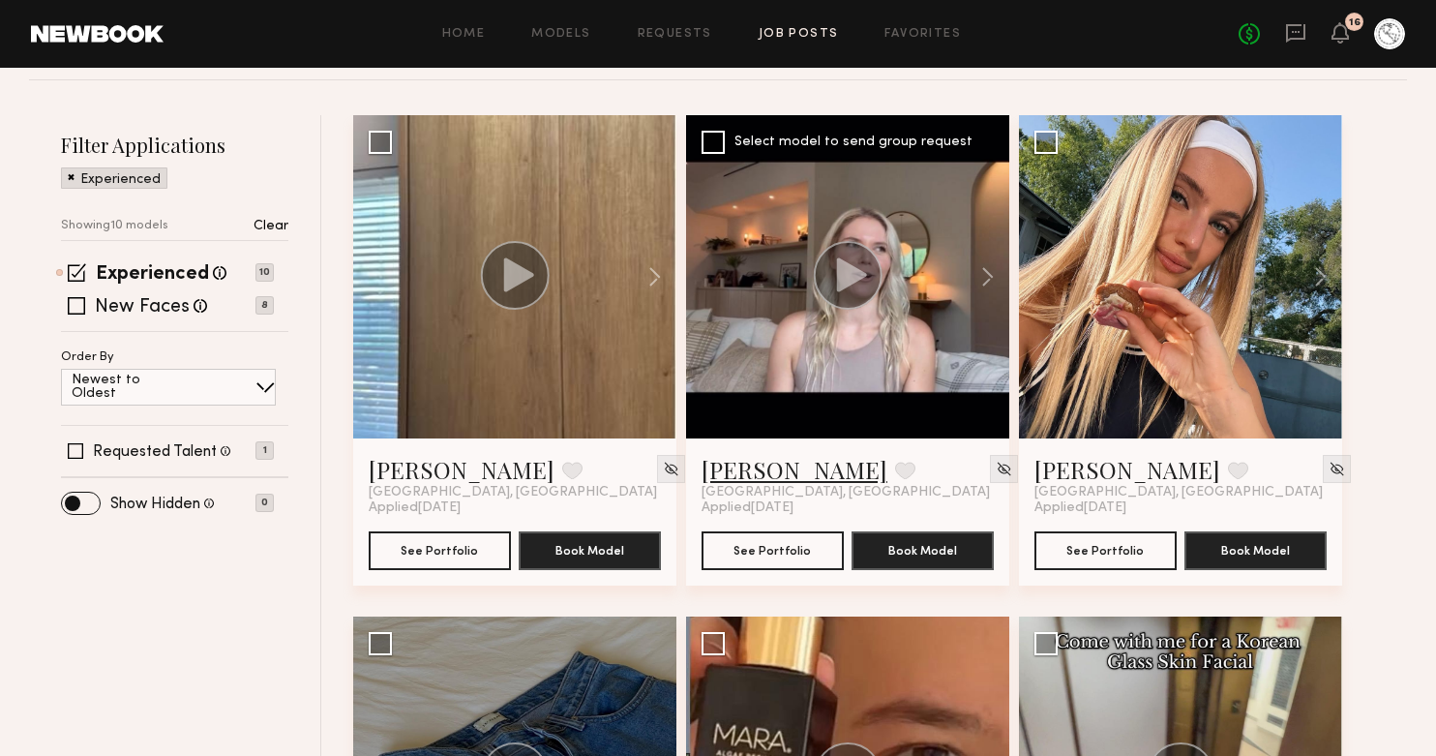
click at [745, 464] on link "Kelsey K." at bounding box center [794, 469] width 186 height 31
click at [1093, 474] on link "Anzhela D." at bounding box center [1127, 469] width 186 height 31
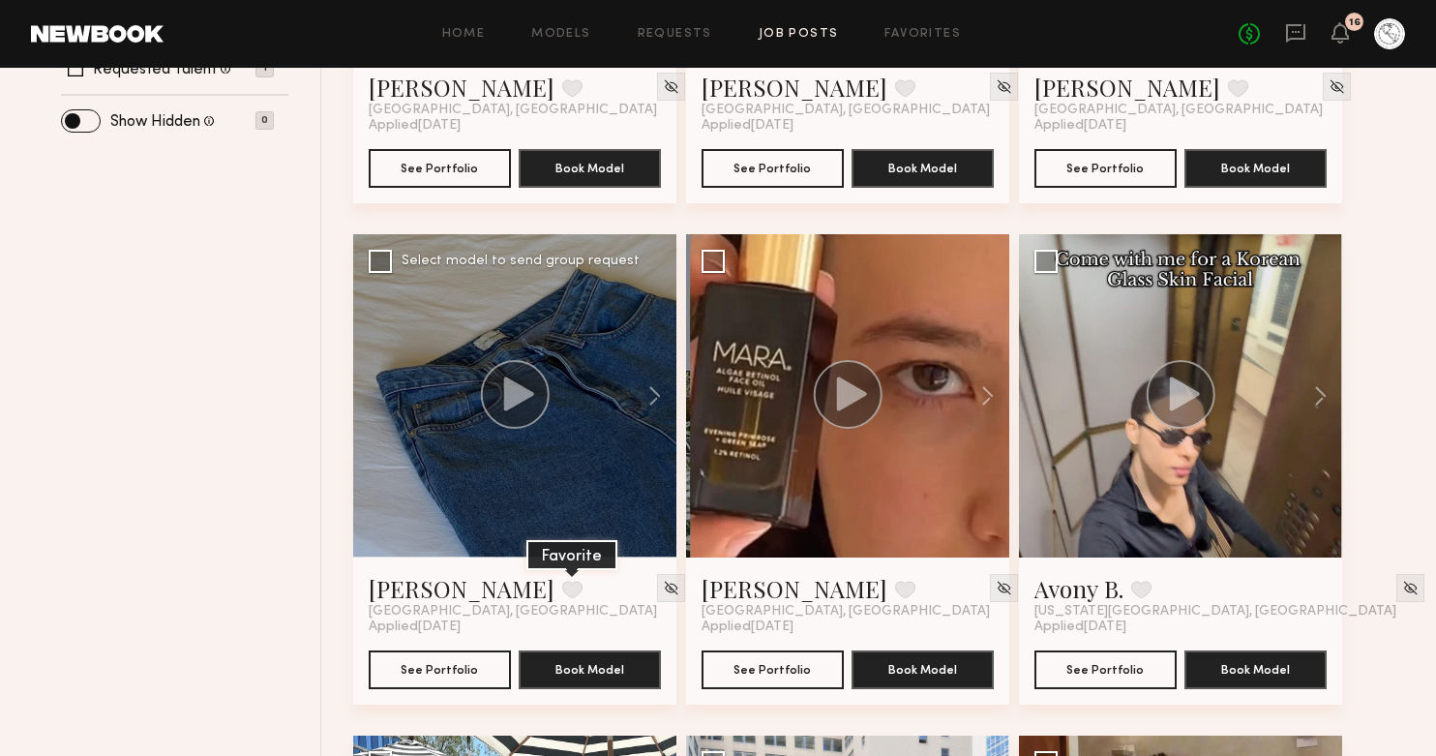
scroll to position [578, 0]
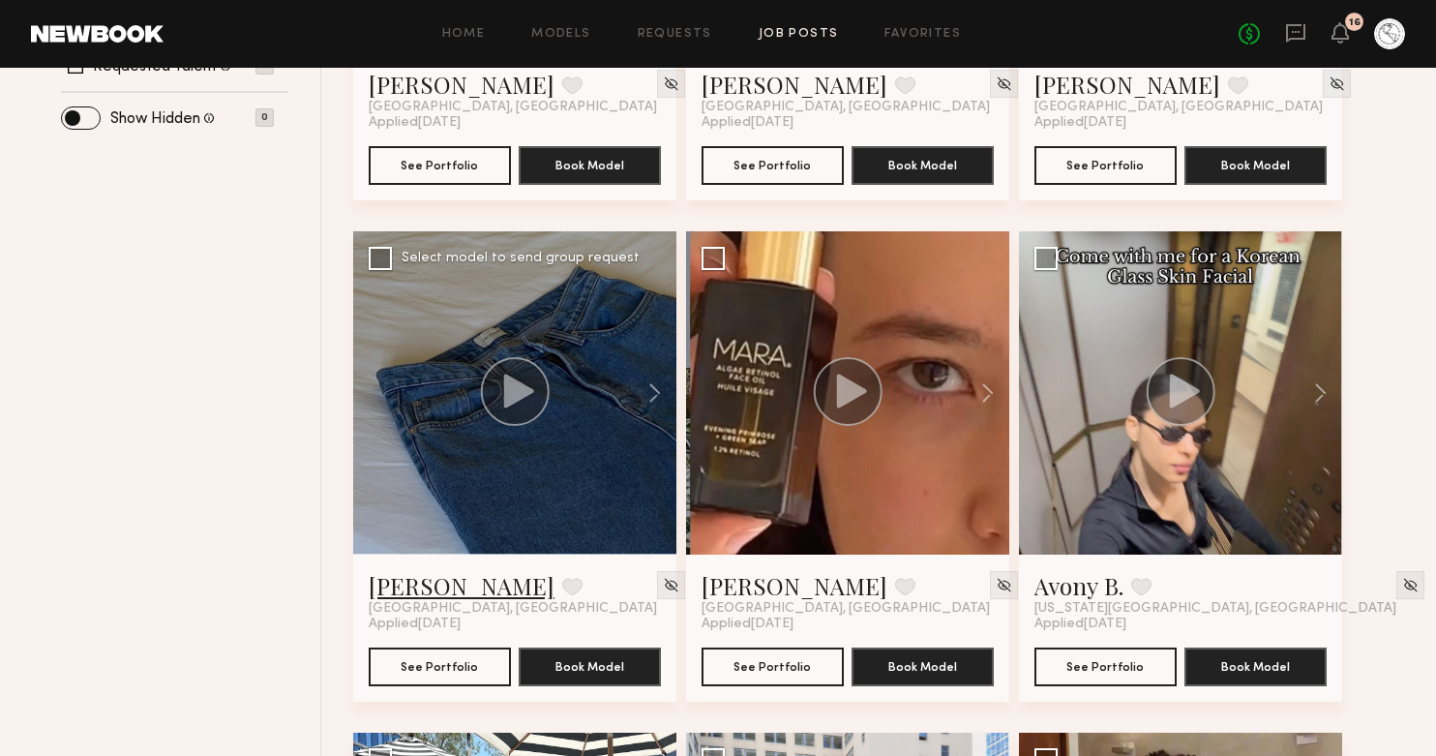
click at [418, 593] on link "Zohara E." at bounding box center [462, 585] width 186 height 31
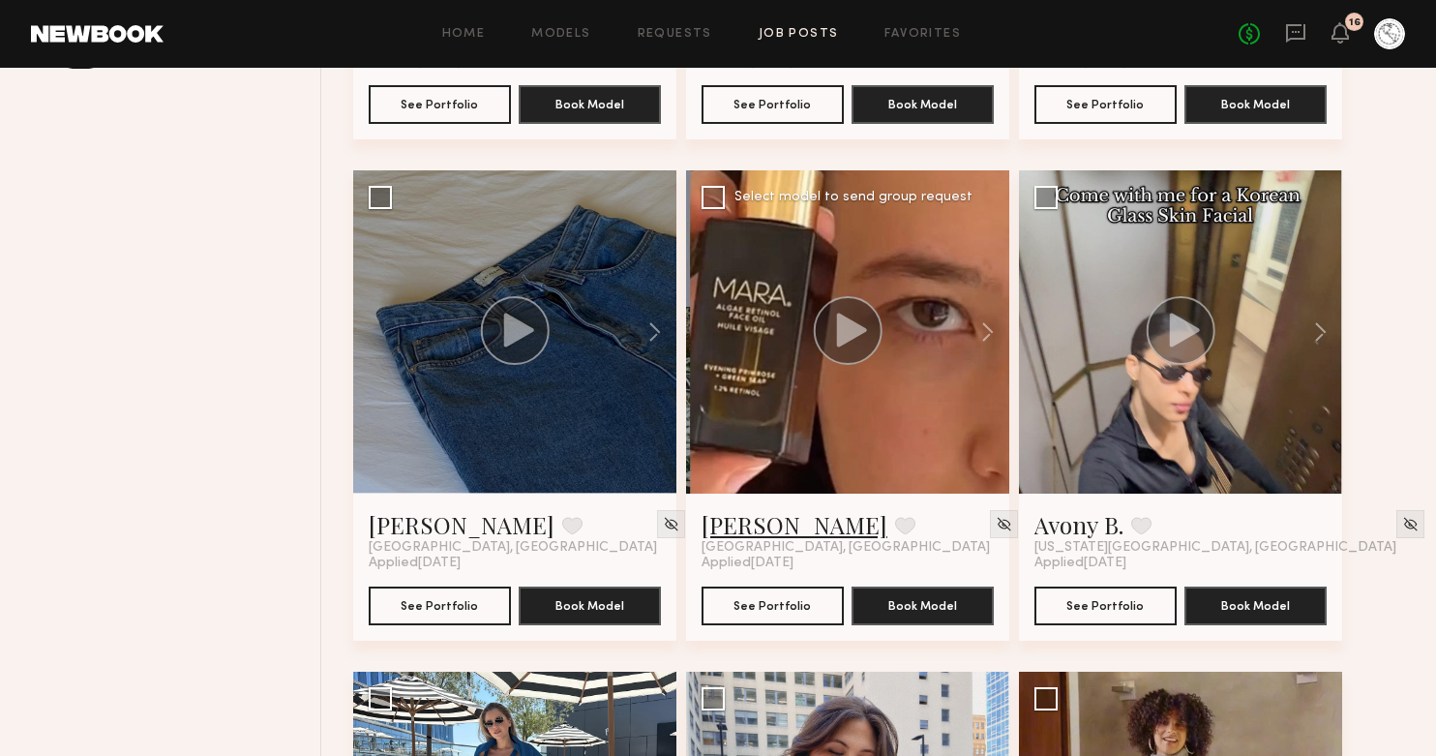
click at [727, 517] on link "Mari A." at bounding box center [794, 524] width 186 height 31
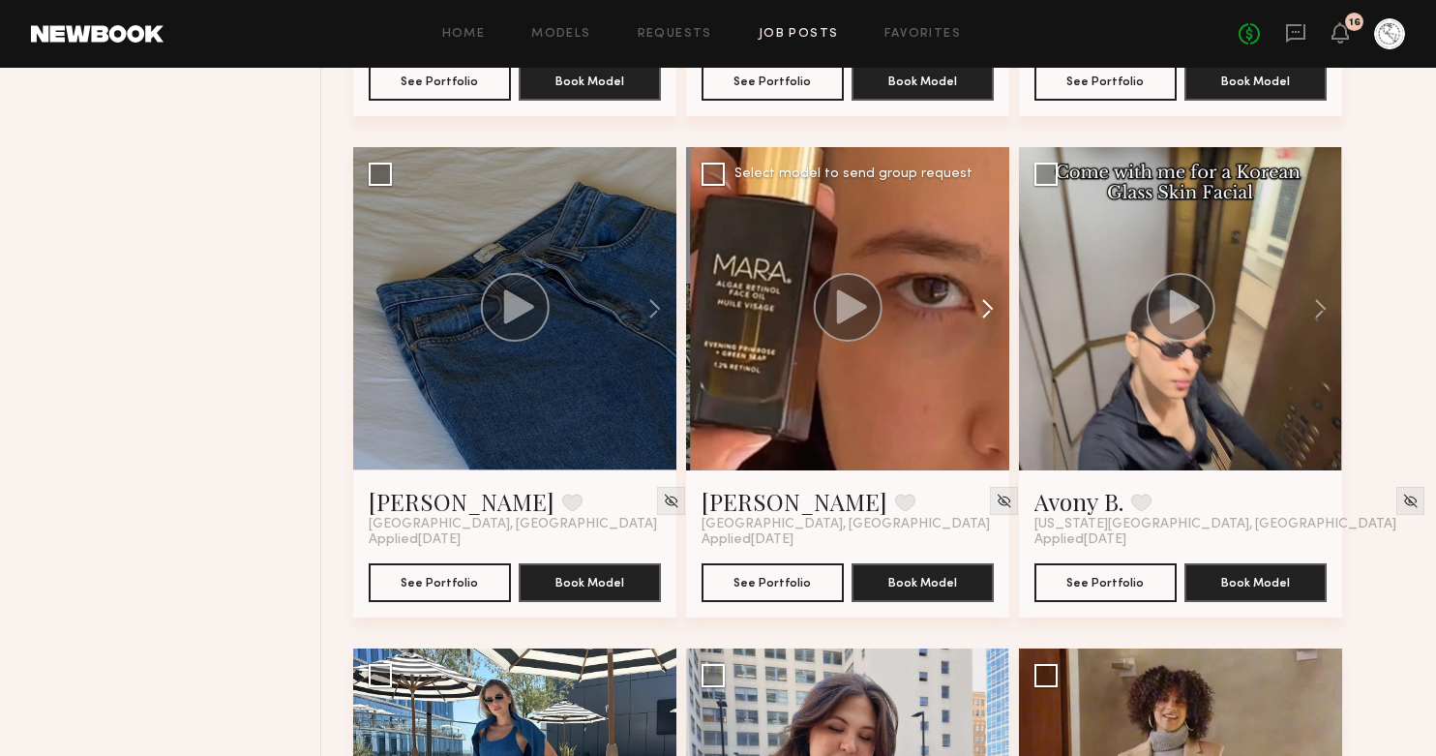
scroll to position [667, 0]
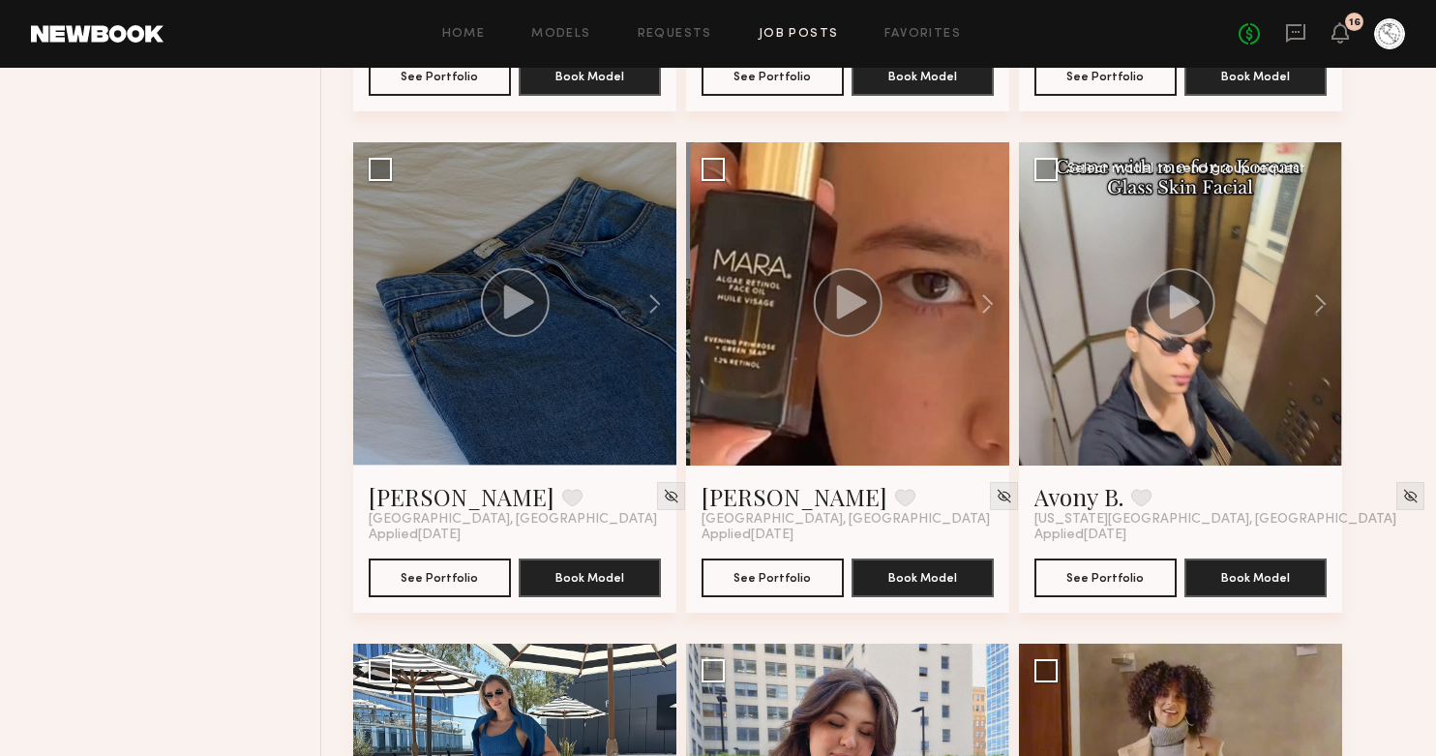
click at [1070, 512] on span "New York City, NY" at bounding box center [1215, 519] width 362 height 15
click at [1062, 503] on link "Avony B." at bounding box center [1078, 496] width 89 height 31
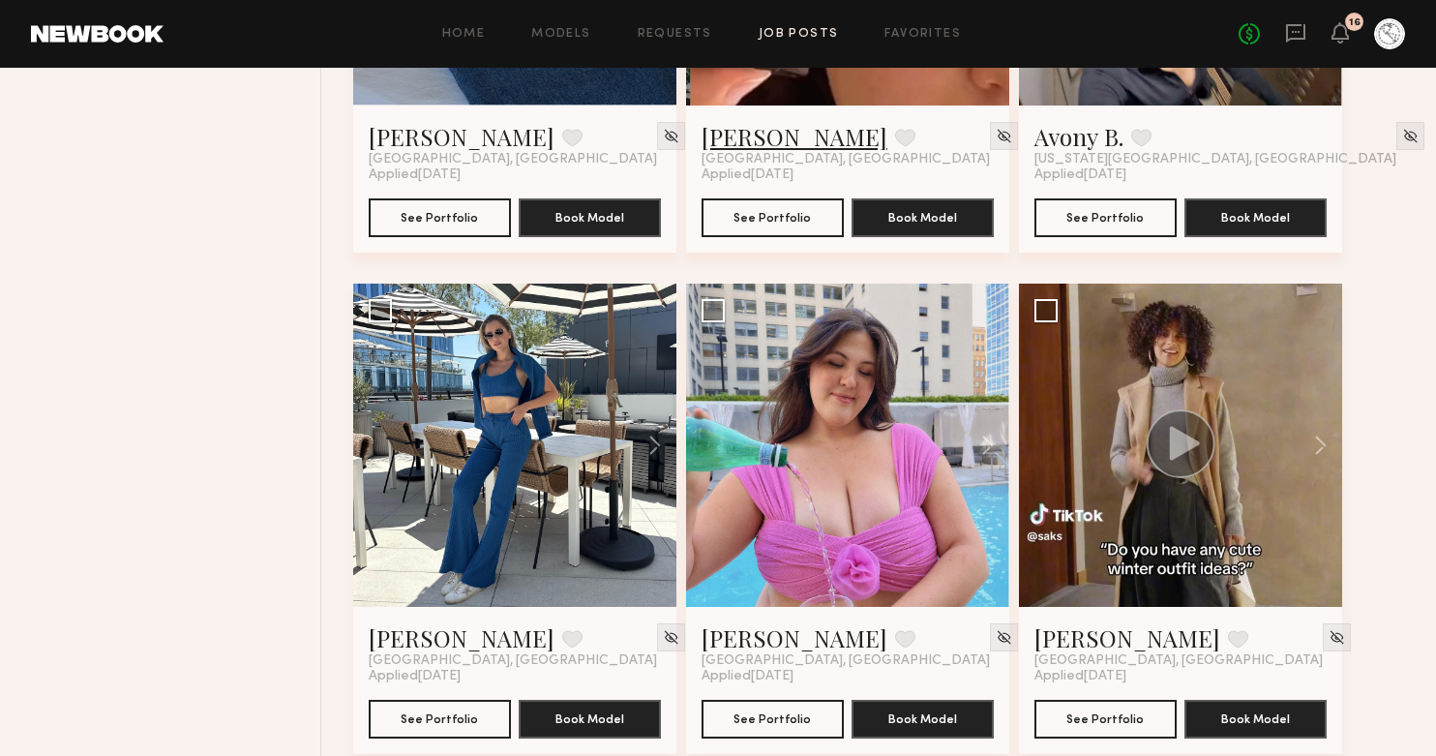
scroll to position [1028, 0]
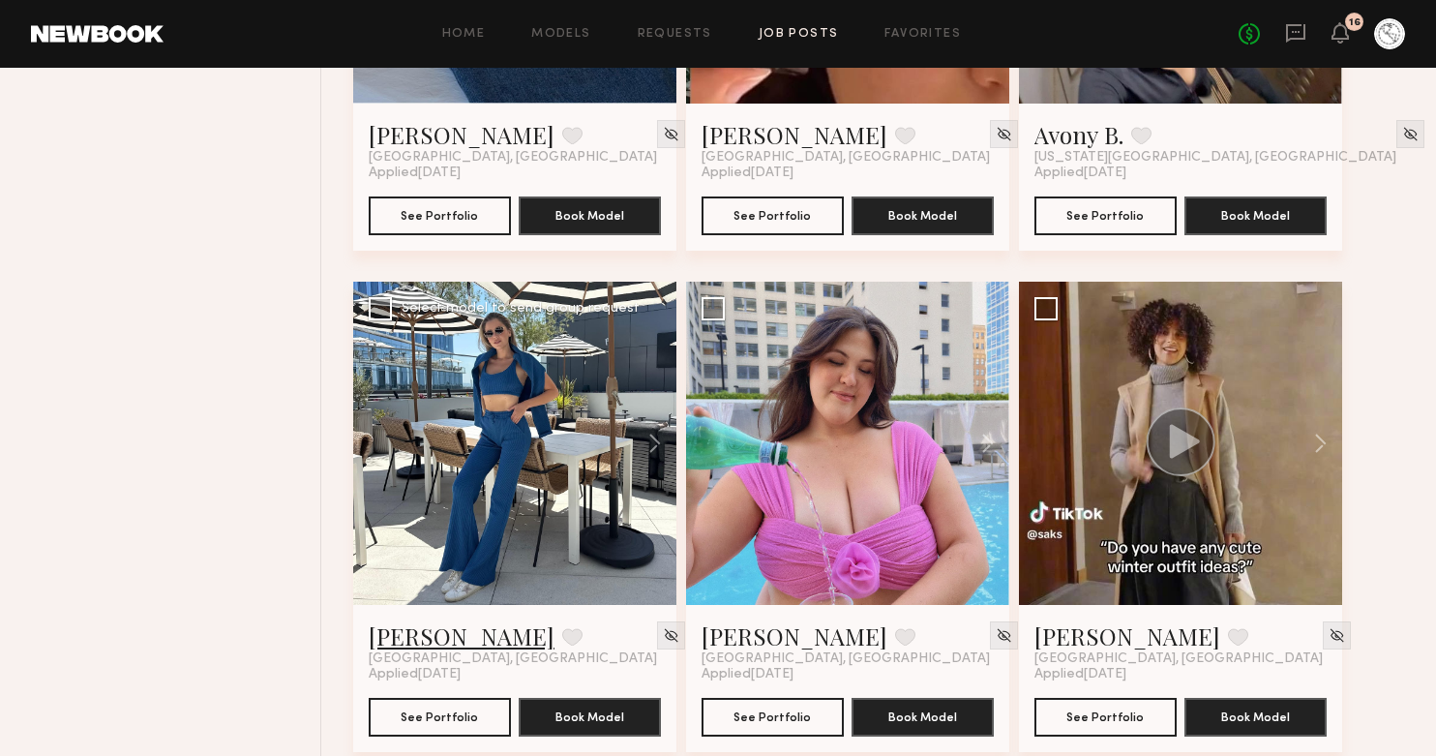
click at [377, 649] on link "Masha B." at bounding box center [462, 635] width 186 height 31
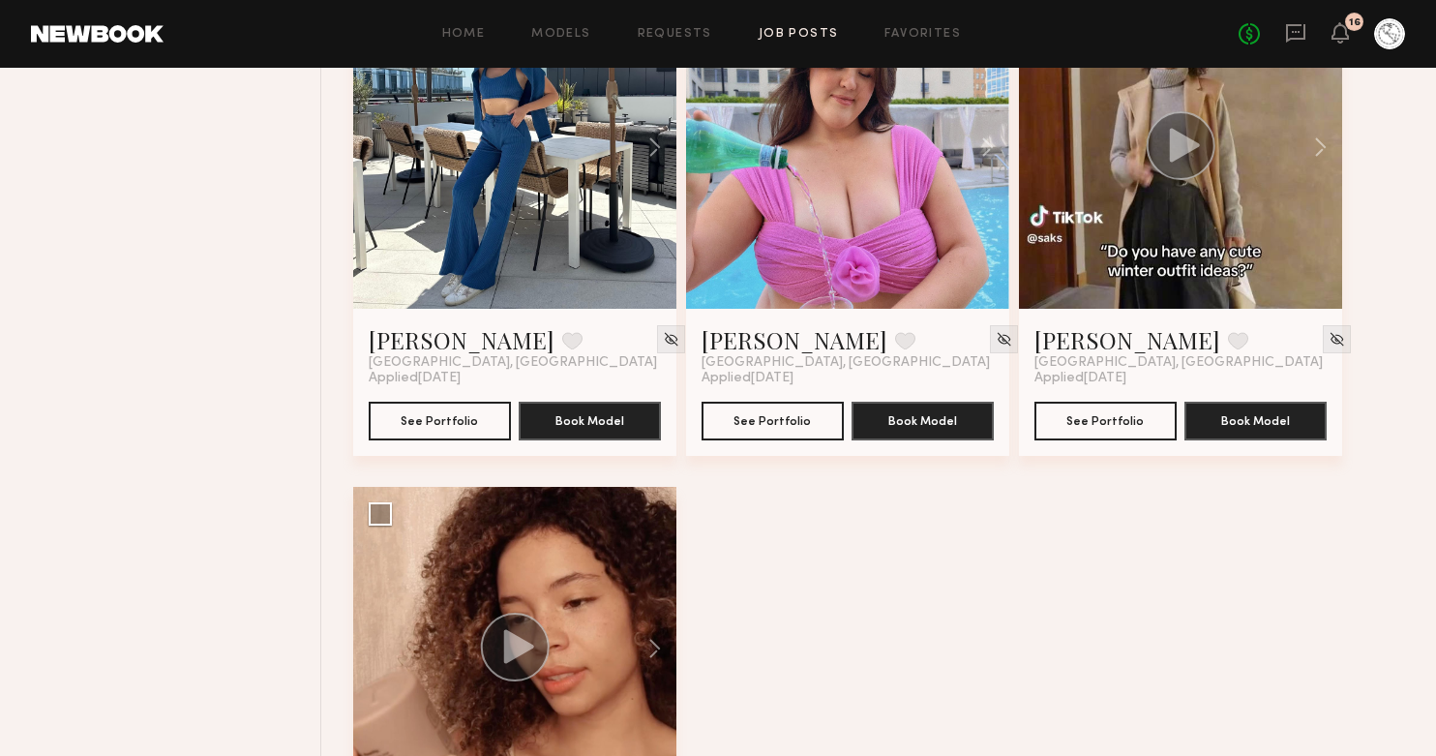
scroll to position [1205, 0]
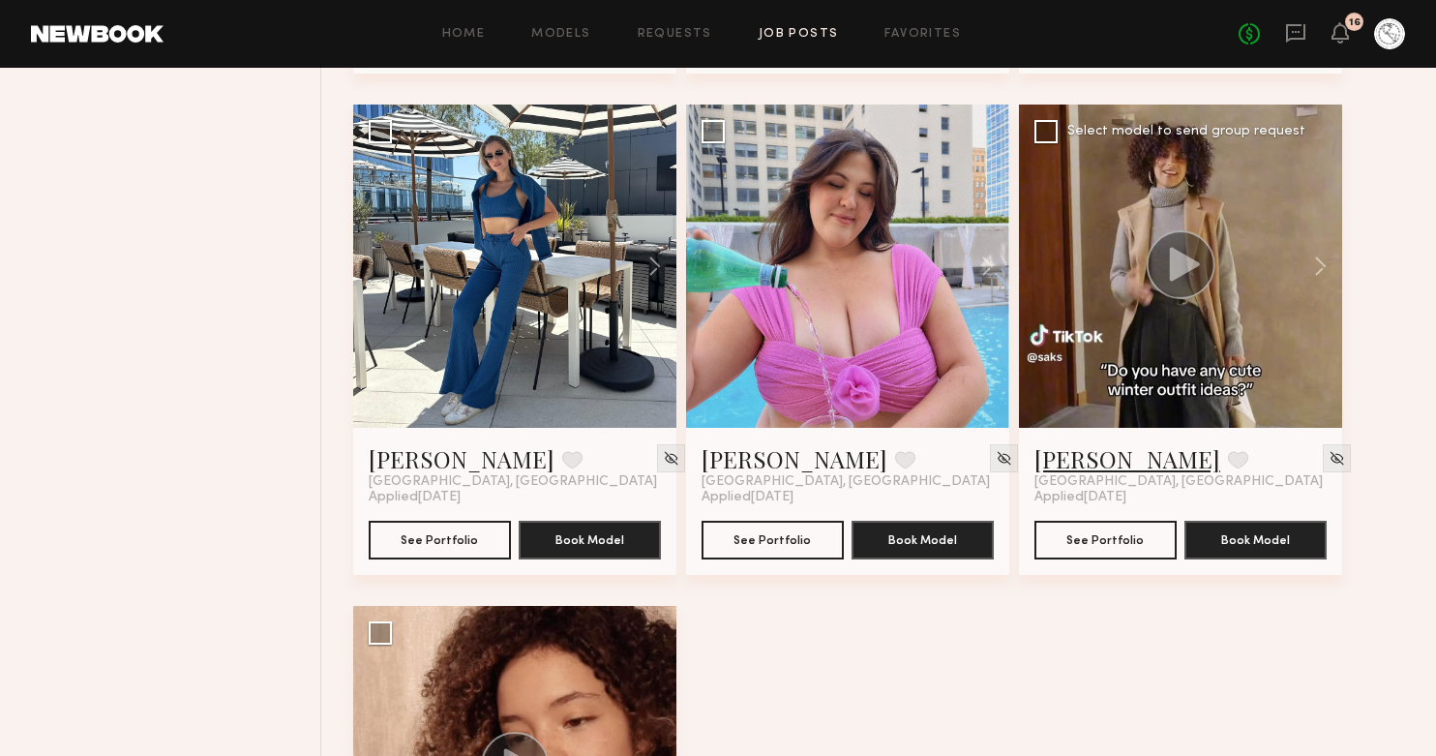
click at [1068, 451] on link "Monica M." at bounding box center [1127, 458] width 186 height 31
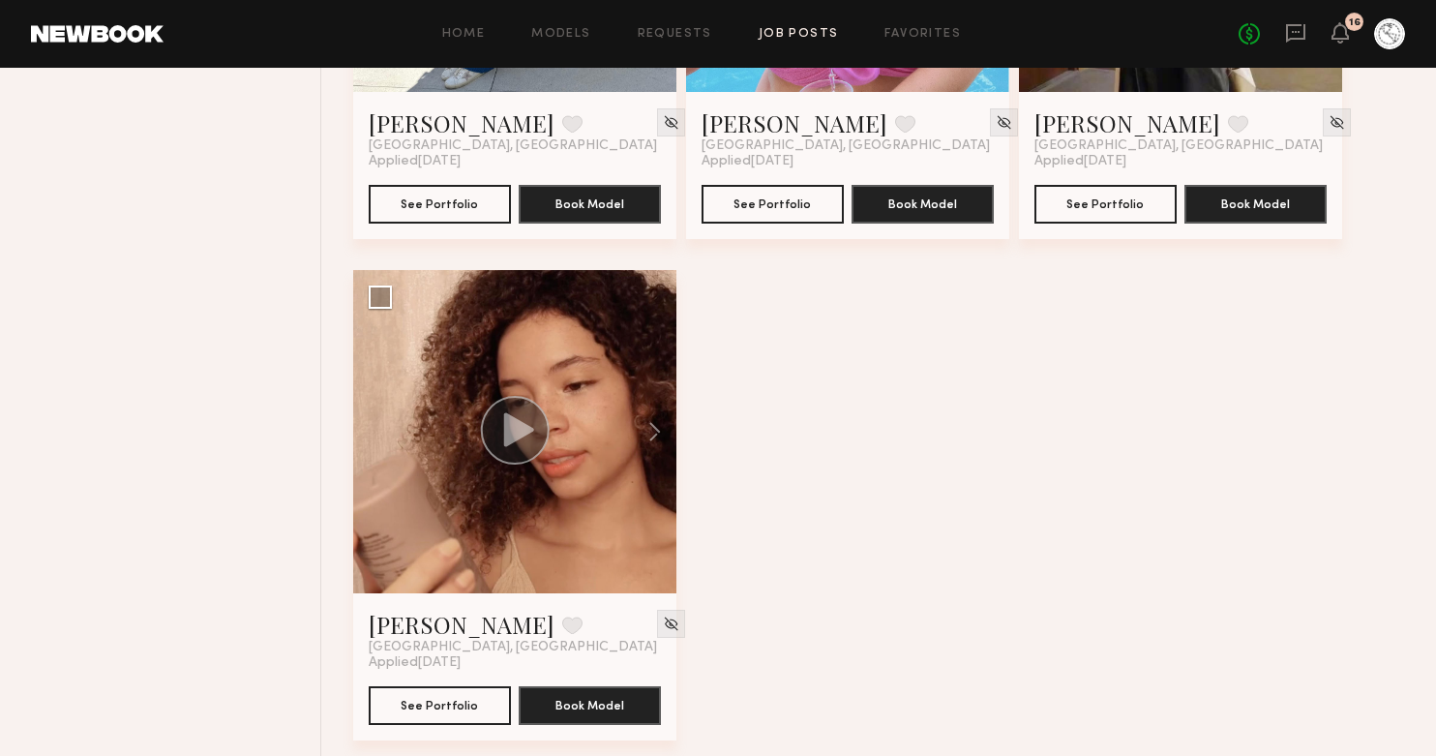
scroll to position [1557, 0]
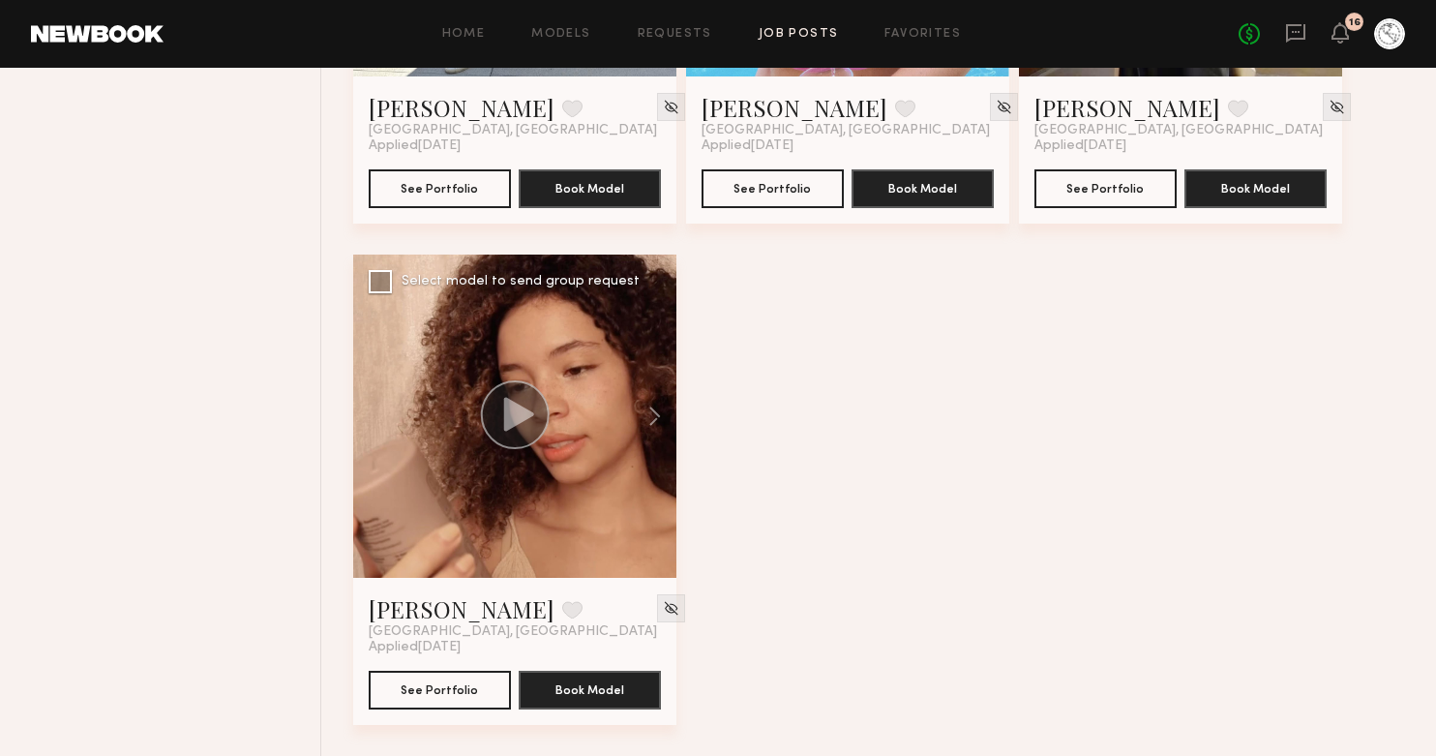
click at [494, 424] on circle at bounding box center [515, 414] width 69 height 69
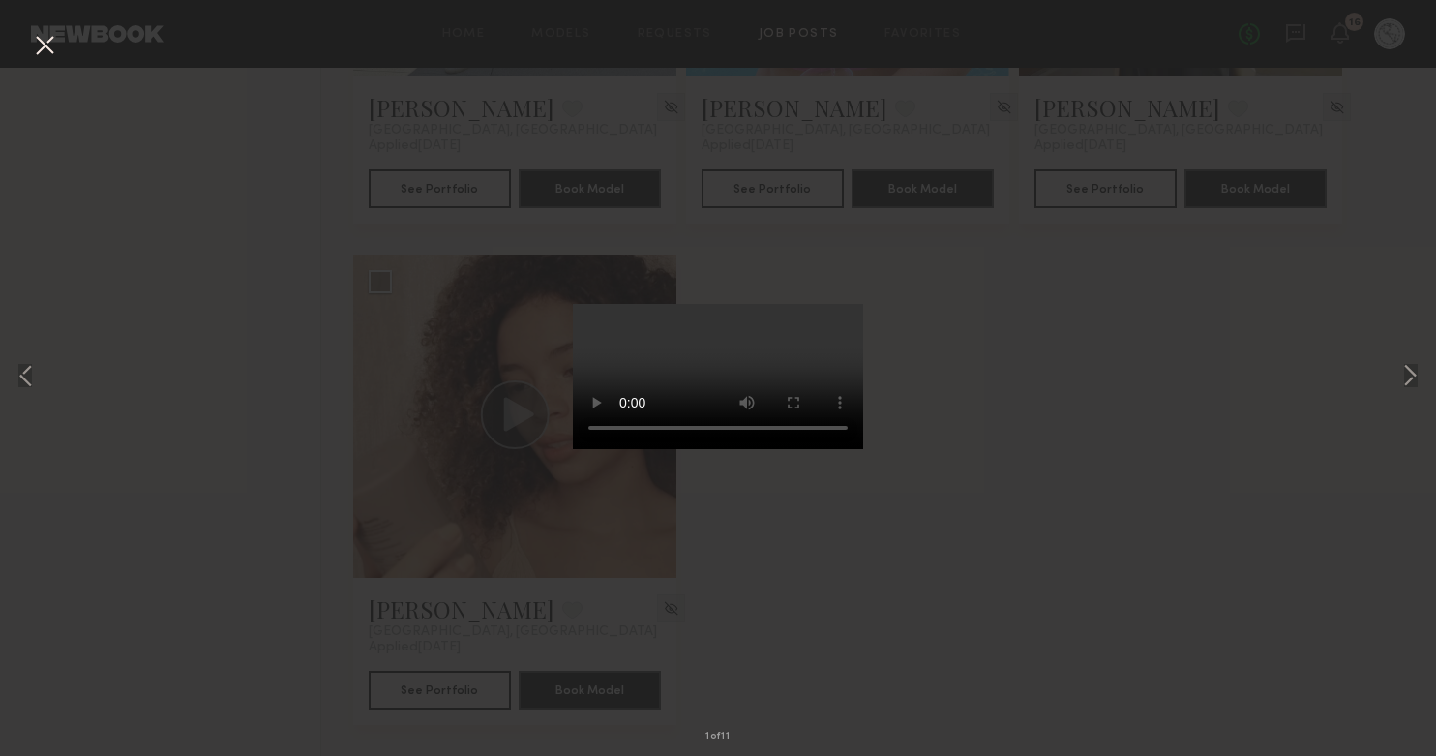
click at [417, 541] on div "1 of 11" at bounding box center [718, 378] width 1436 height 756
click at [390, 620] on div "1 of 11" at bounding box center [718, 378] width 1436 height 756
click at [45, 40] on button at bounding box center [44, 46] width 31 height 35
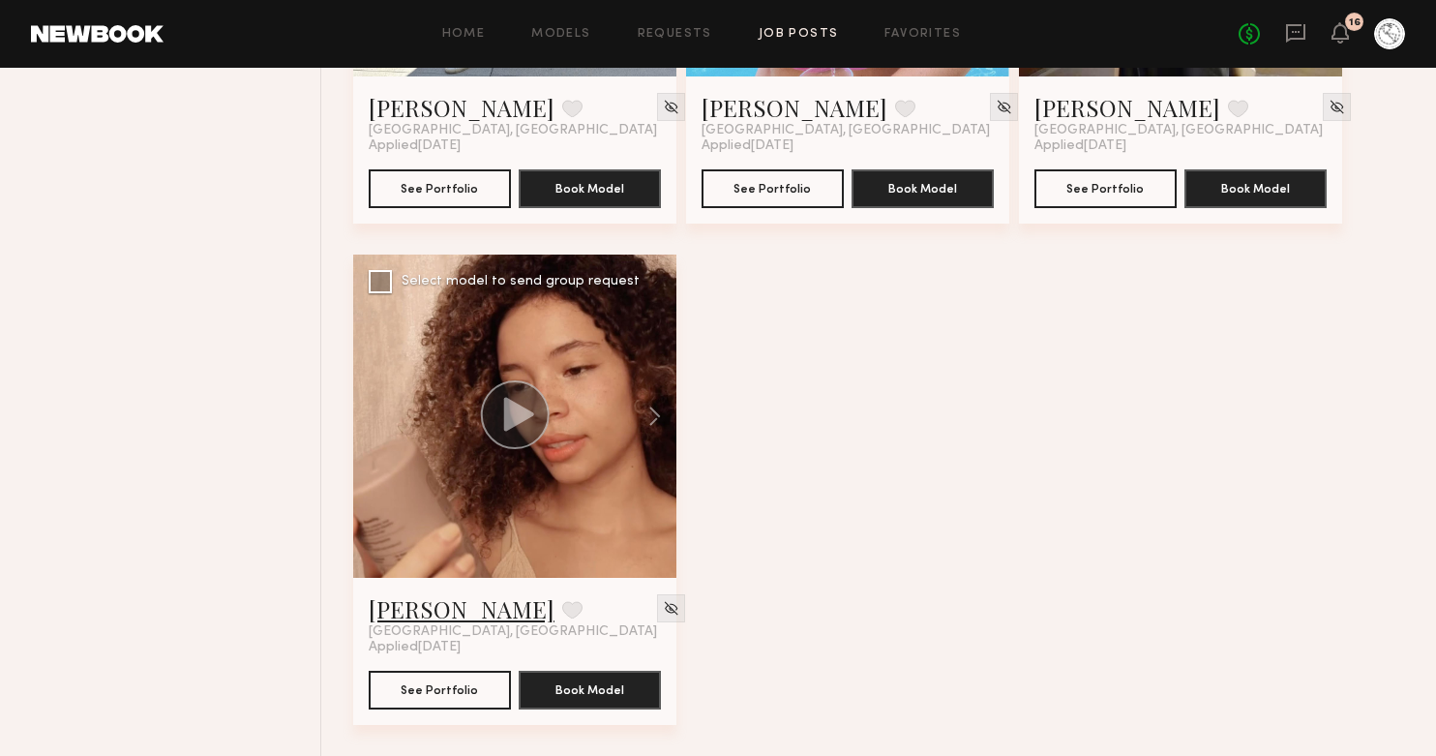
click at [426, 610] on link "Maryna B." at bounding box center [462, 608] width 186 height 31
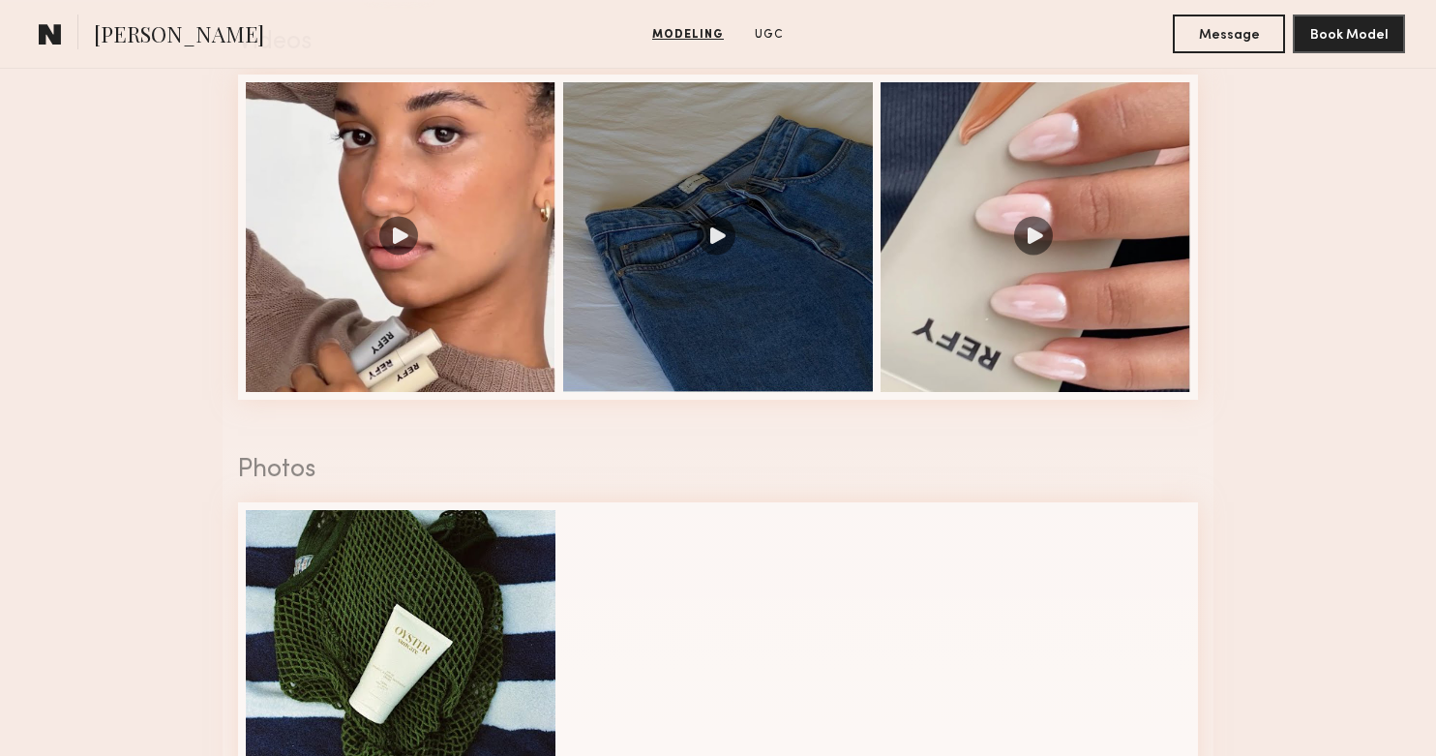
scroll to position [2048, 0]
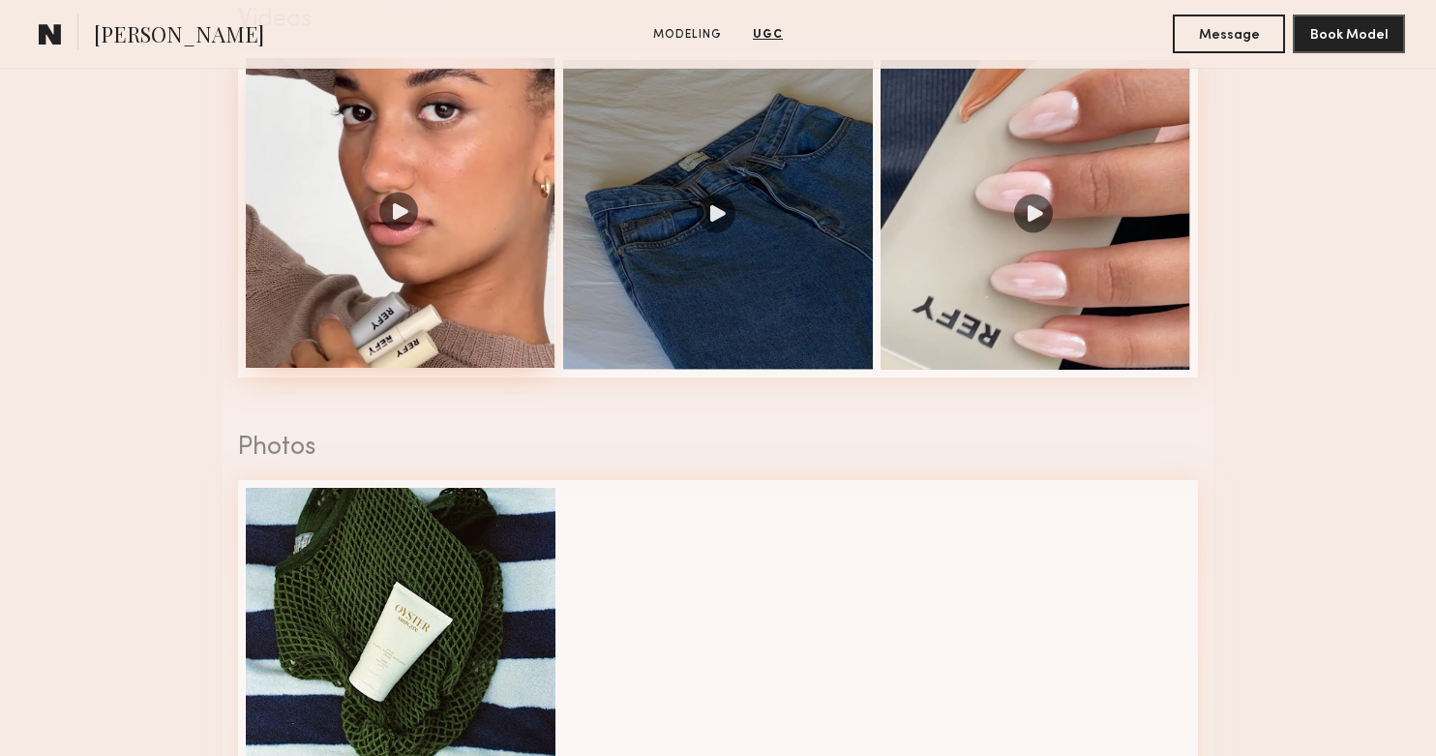
click at [417, 209] on div at bounding box center [401, 213] width 310 height 310
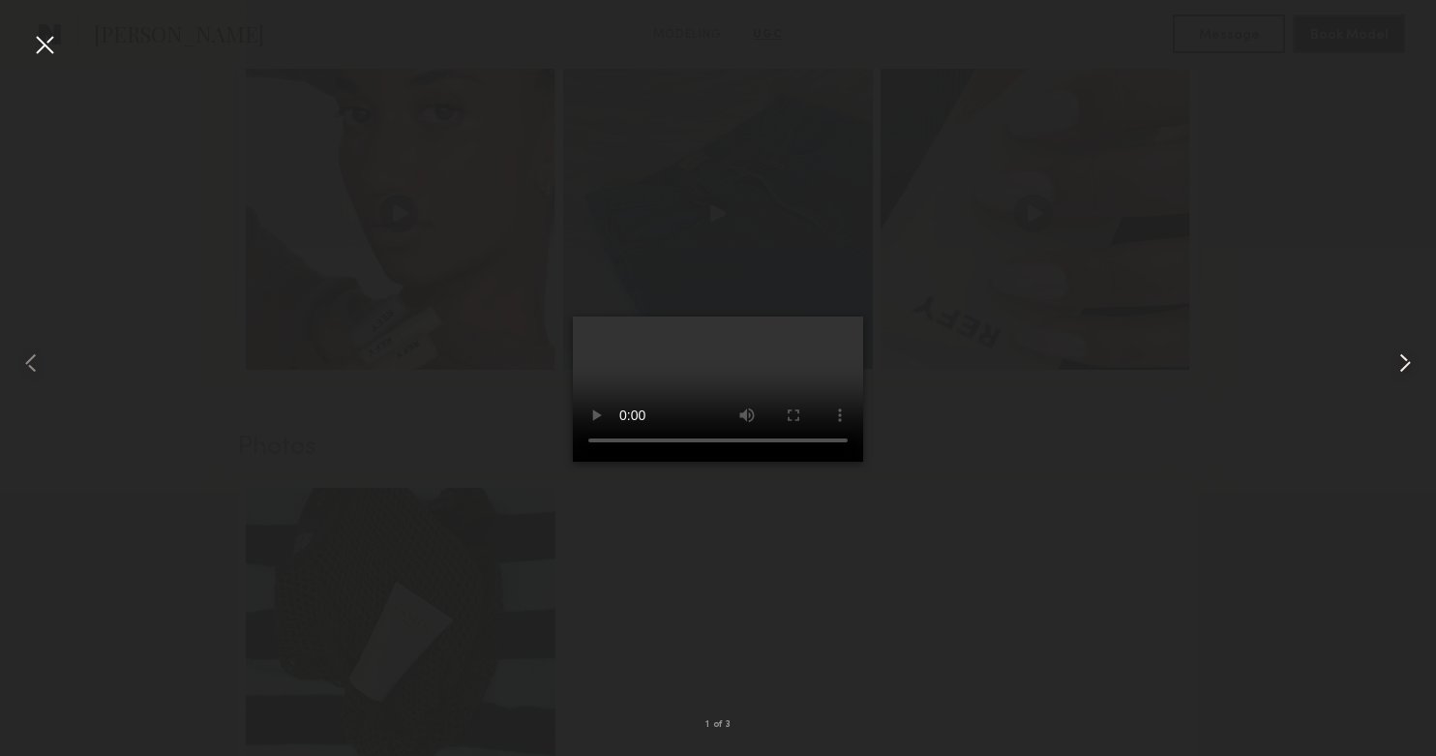
click at [1407, 362] on common-icon at bounding box center [1404, 362] width 31 height 31
click at [1406, 368] on common-icon at bounding box center [1404, 362] width 31 height 31
click at [1396, 368] on common-icon at bounding box center [1404, 362] width 31 height 31
click at [1398, 362] on common-icon at bounding box center [1404, 362] width 31 height 31
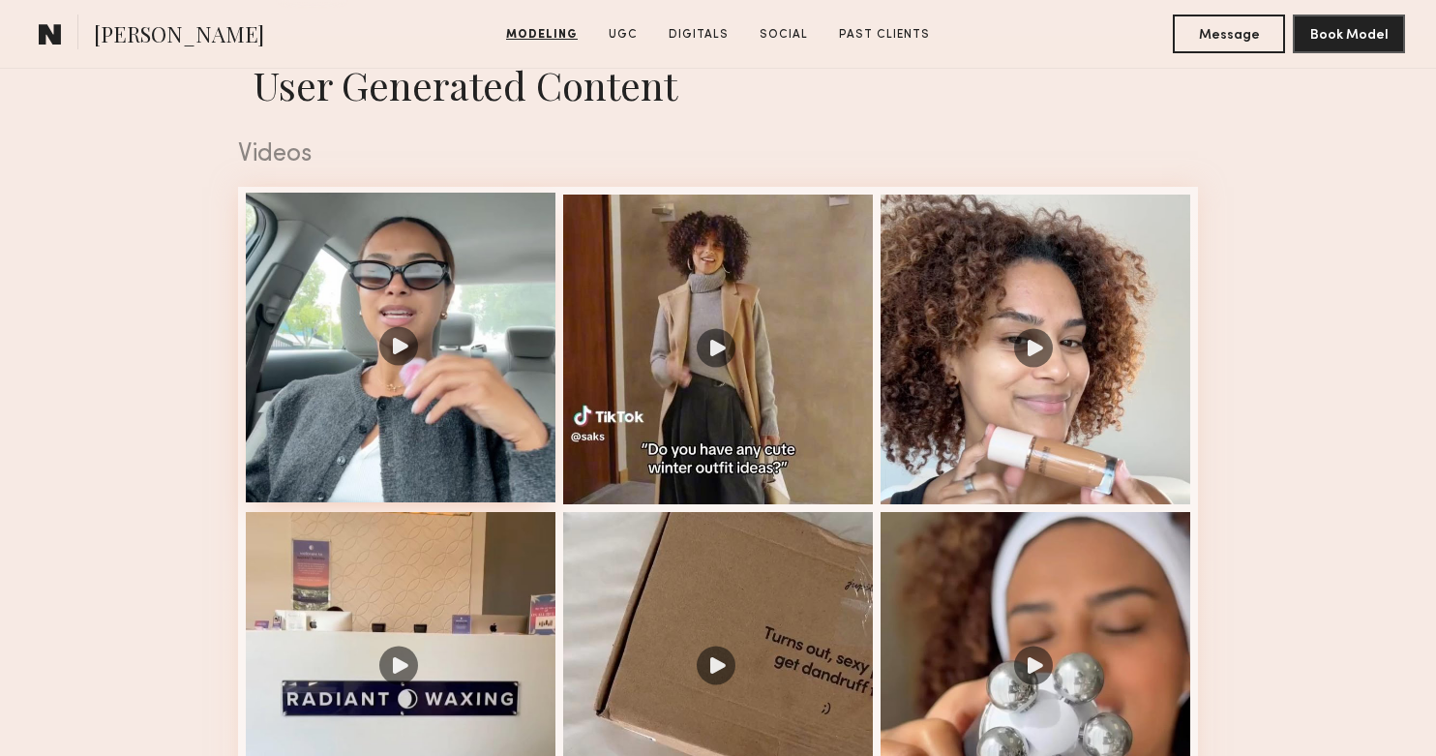
scroll to position [1918, 0]
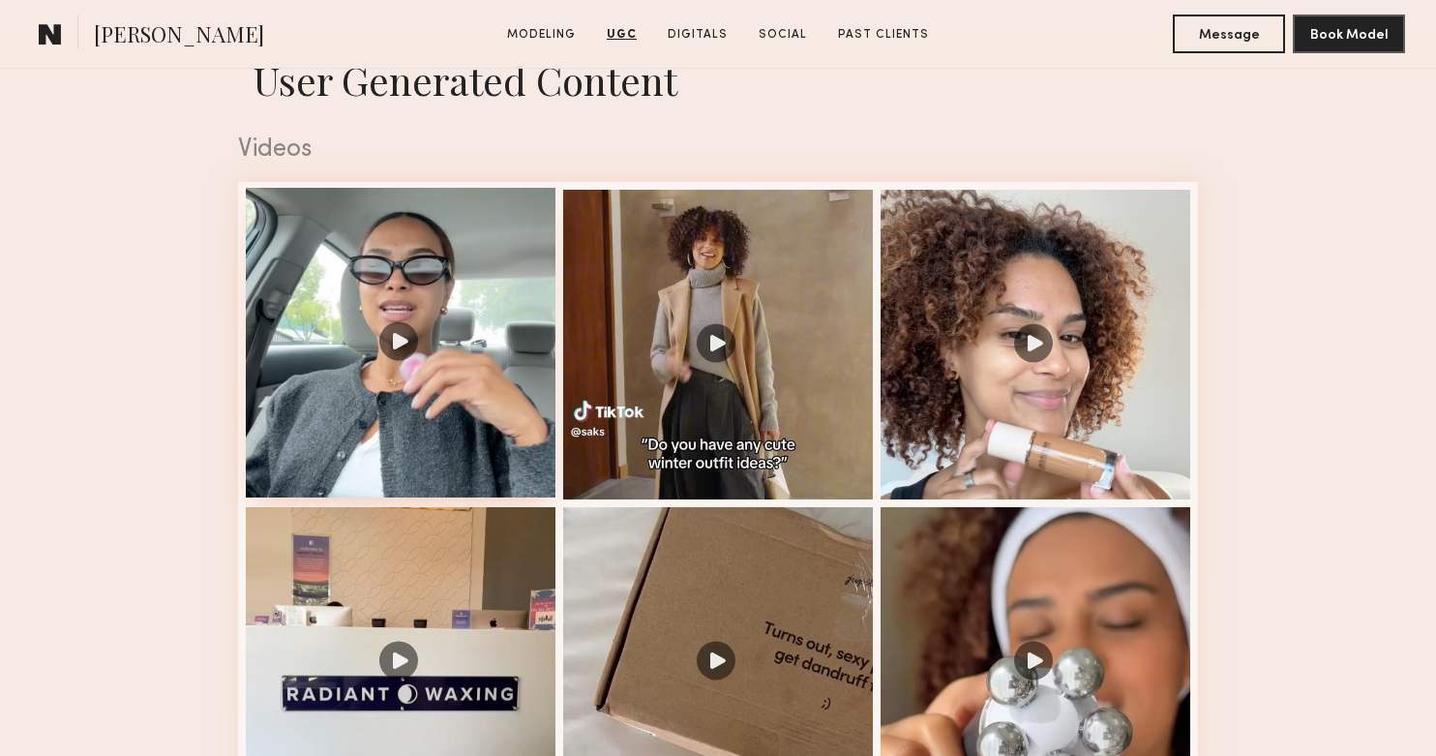
click at [410, 390] on div at bounding box center [401, 343] width 310 height 310
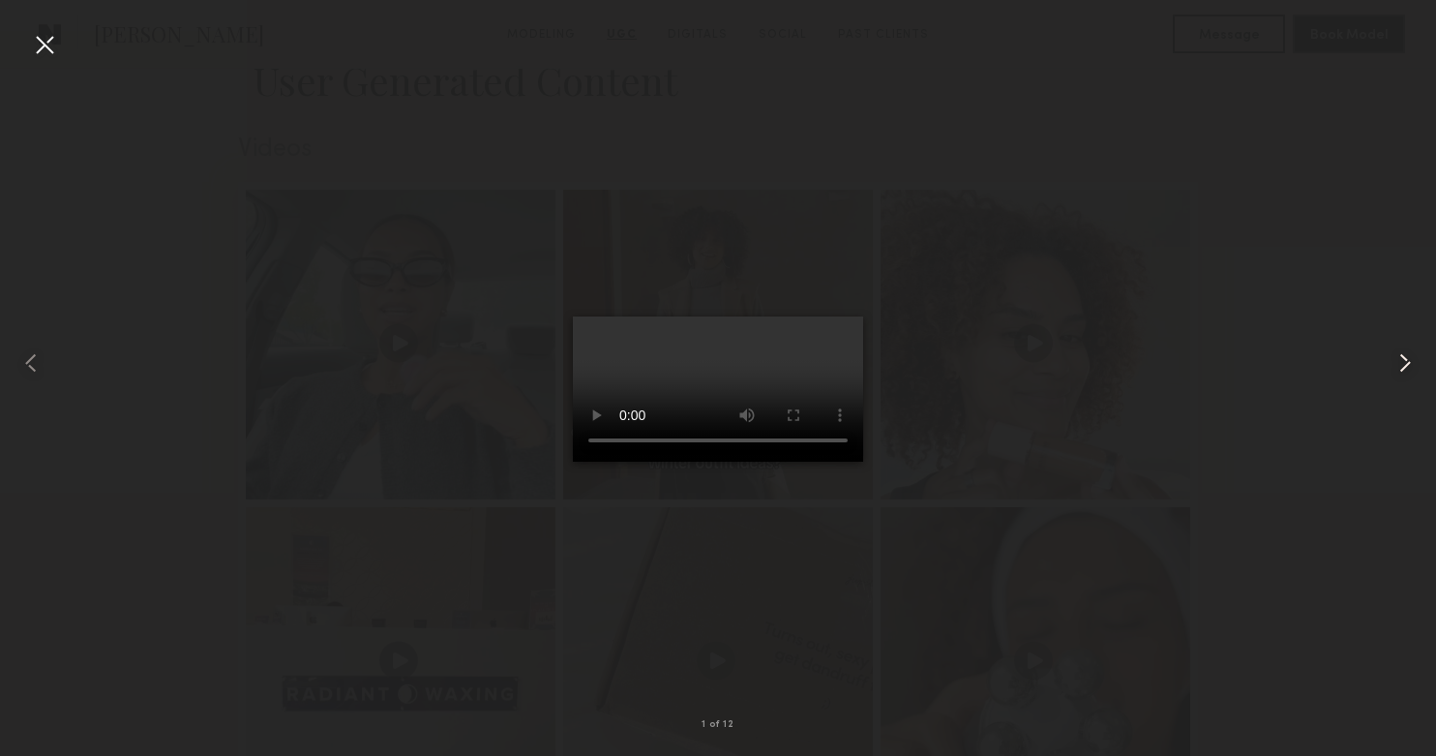
click at [1401, 363] on common-icon at bounding box center [1404, 362] width 31 height 31
click at [1397, 354] on common-icon at bounding box center [1404, 362] width 31 height 31
click at [1393, 360] on common-icon at bounding box center [1404, 362] width 31 height 31
click at [1401, 357] on common-icon at bounding box center [1404, 362] width 31 height 31
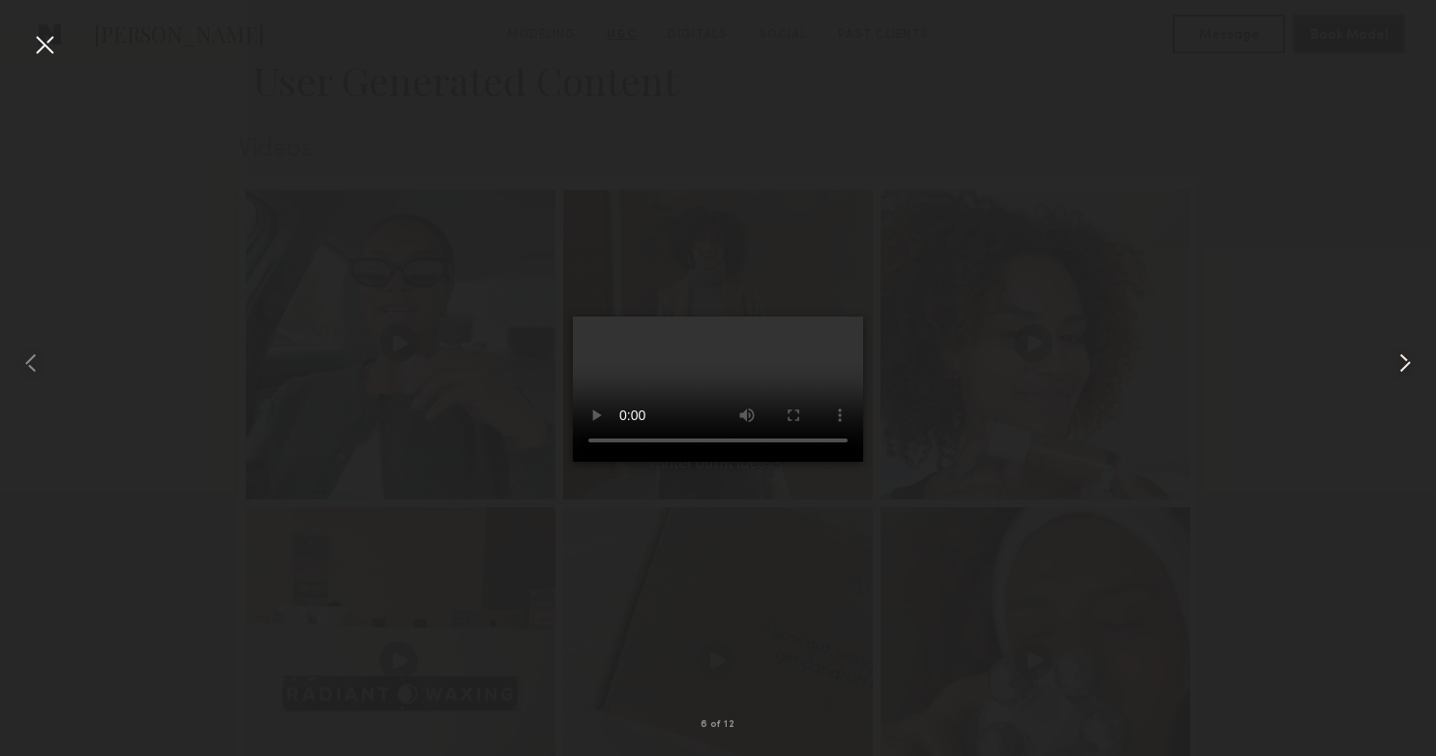
click at [1401, 357] on common-icon at bounding box center [1404, 362] width 31 height 31
click at [1267, 376] on div at bounding box center [718, 362] width 1436 height 663
click at [44, 41] on div at bounding box center [44, 44] width 31 height 31
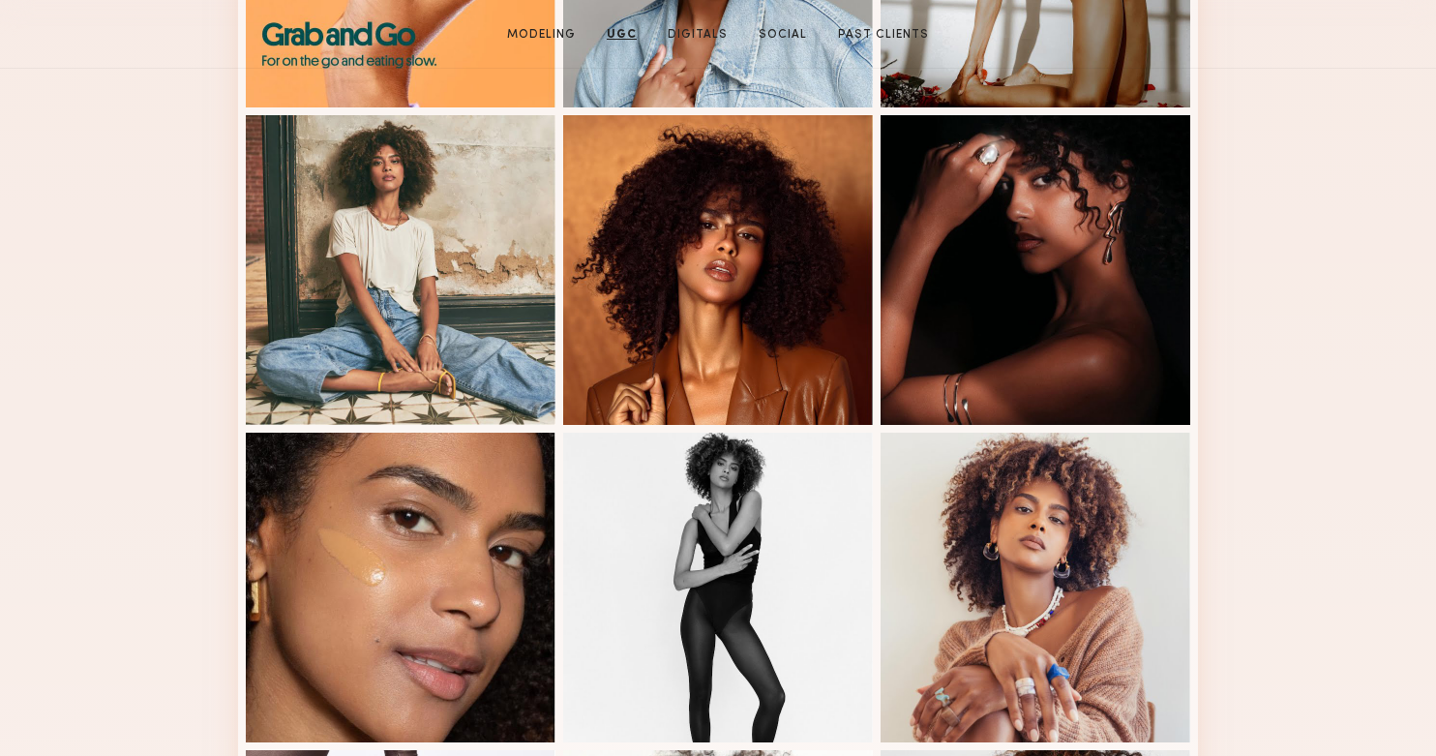
scroll to position [0, 0]
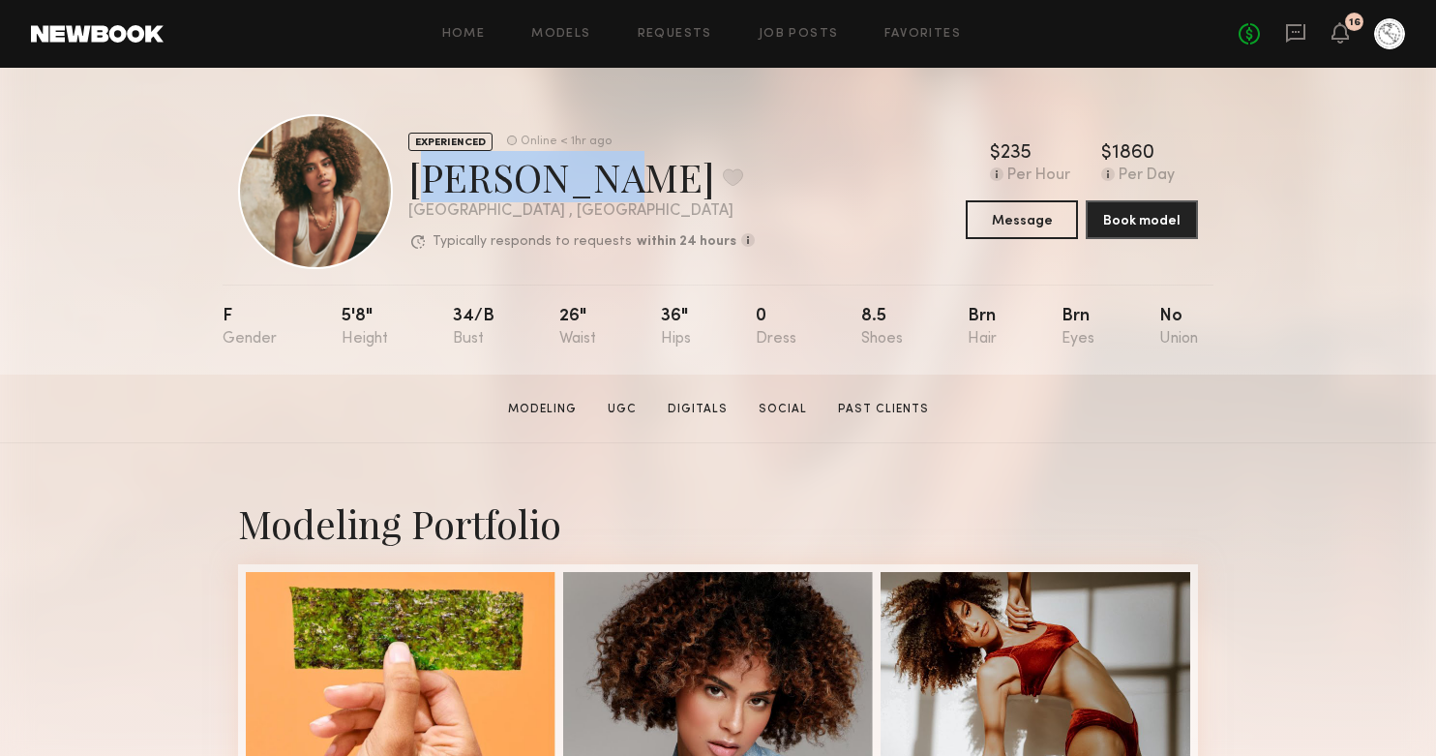
drag, startPoint x: 411, startPoint y: 181, endPoint x: 584, endPoint y: 182, distance: 173.2
click at [584, 182] on div "Monica M. Favorite" at bounding box center [581, 176] width 346 height 51
copy div "Monica M."
click at [1136, 221] on button "Book model" at bounding box center [1142, 218] width 112 height 39
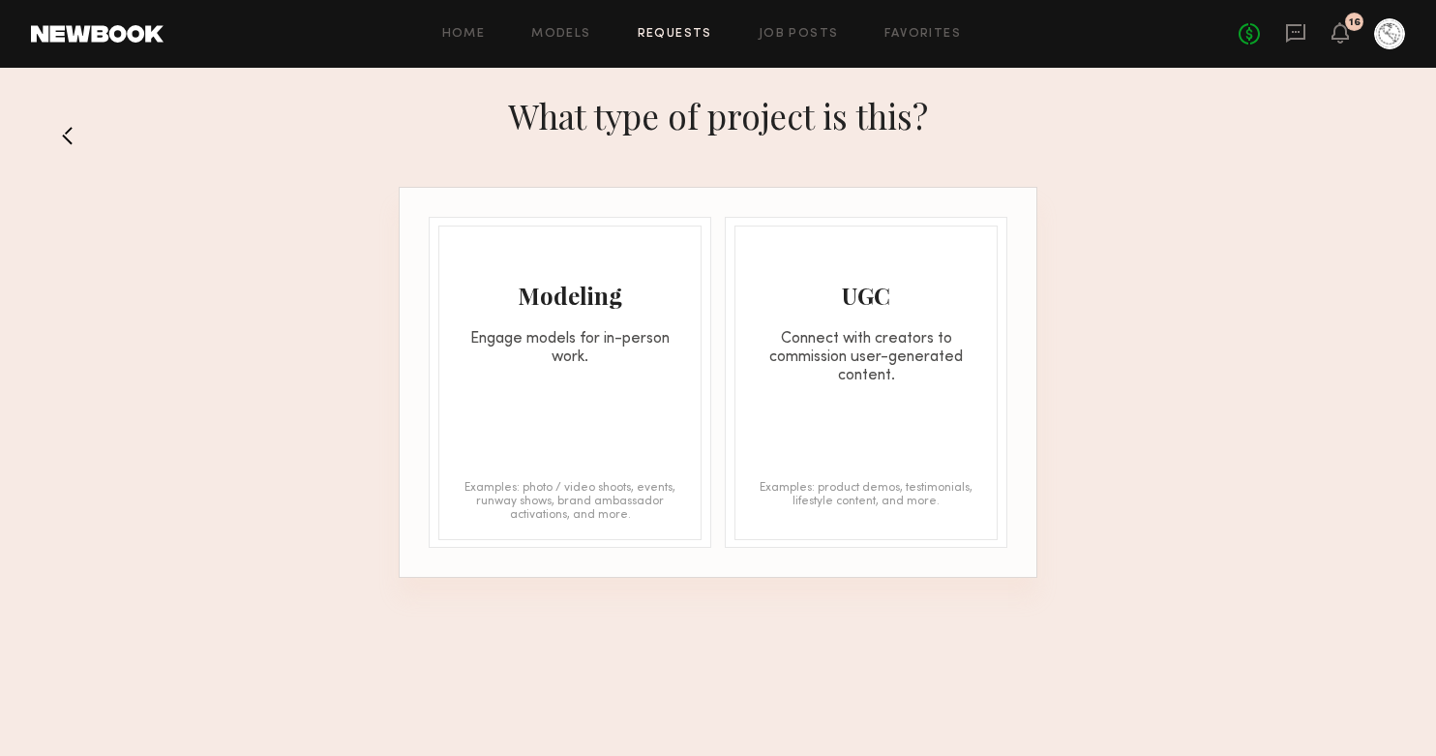
click at [867, 417] on div "UGC Connect with creators to commission user-generated content. Examples: produ…" at bounding box center [865, 382] width 263 height 314
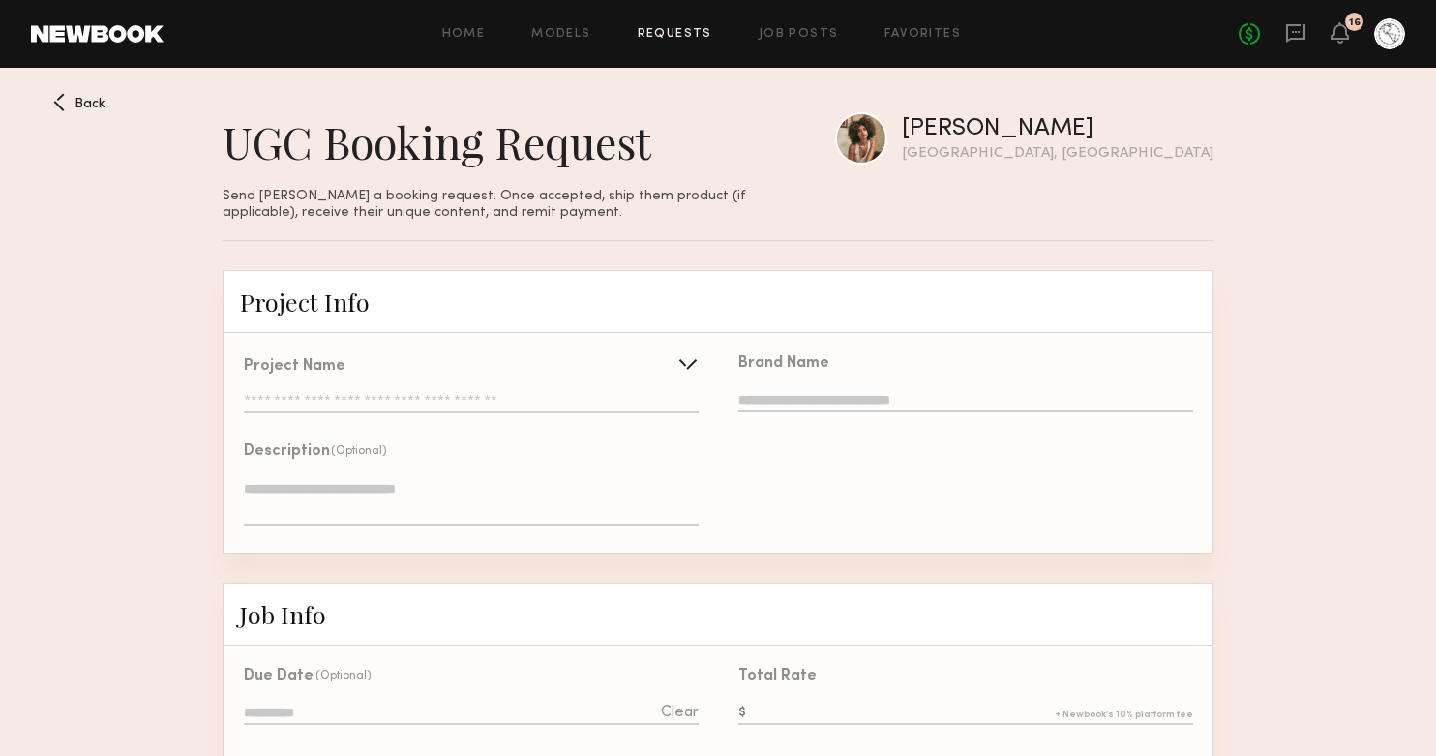
click at [584, 404] on input "text" at bounding box center [471, 403] width 455 height 19
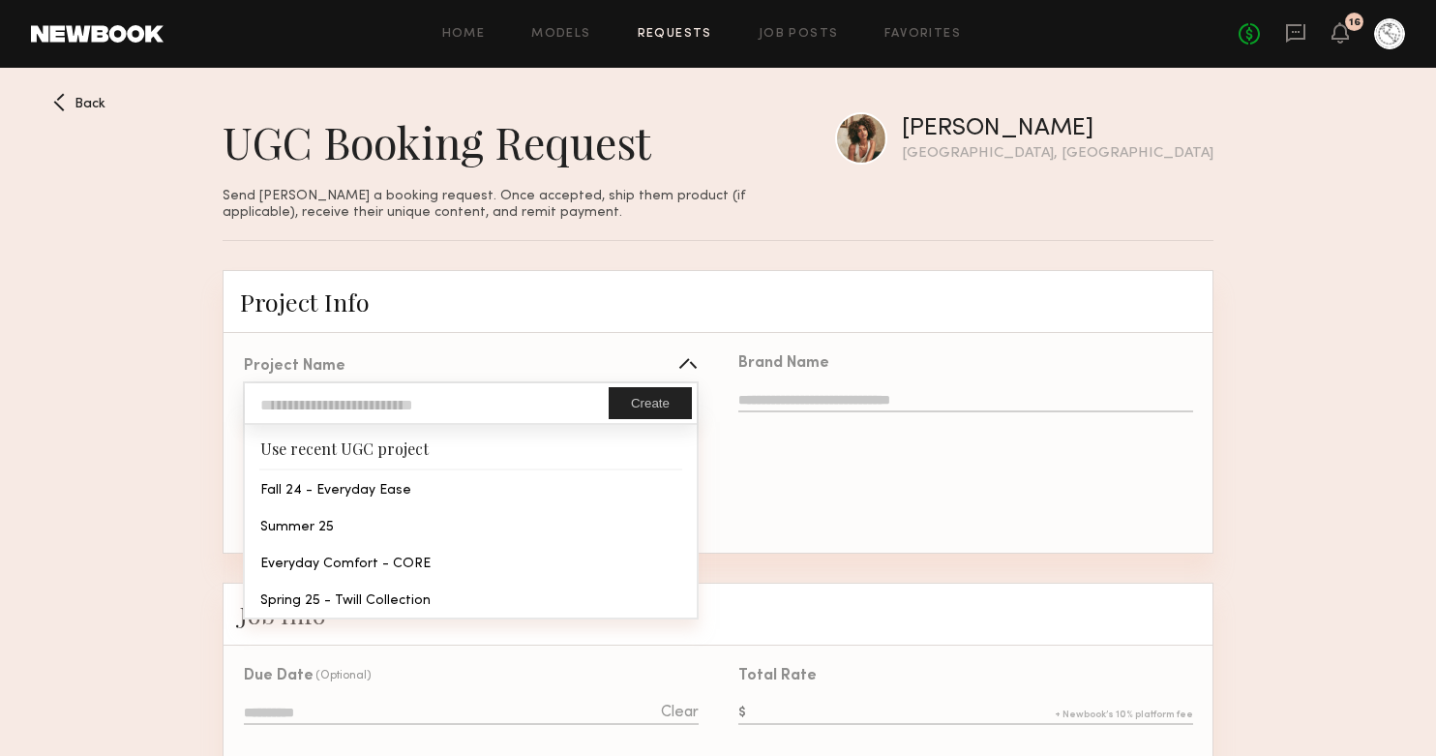
type input "**********"
type textarea "**********"
type input "**********"
type textarea "**********"
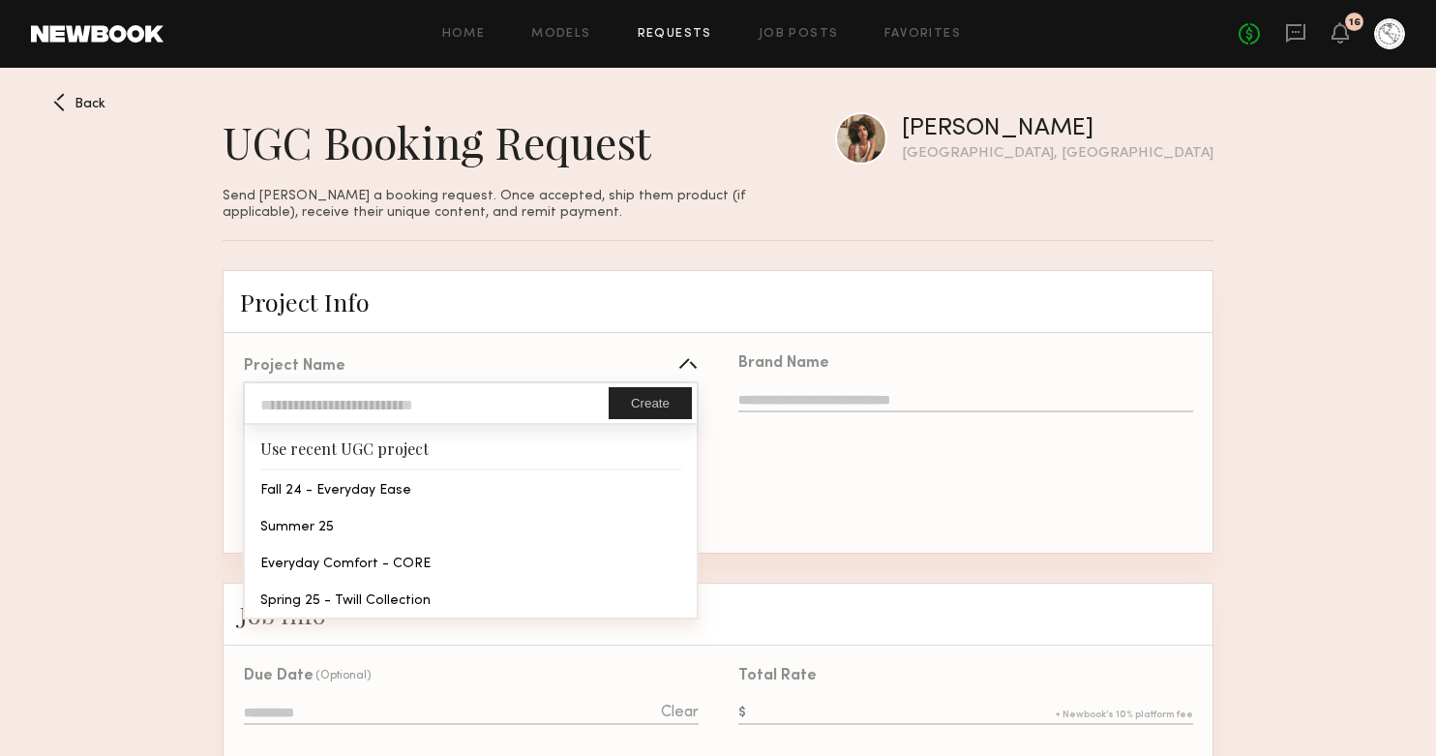
type textarea "**********"
click at [397, 482] on div "**********" at bounding box center [470, 444] width 494 height 217
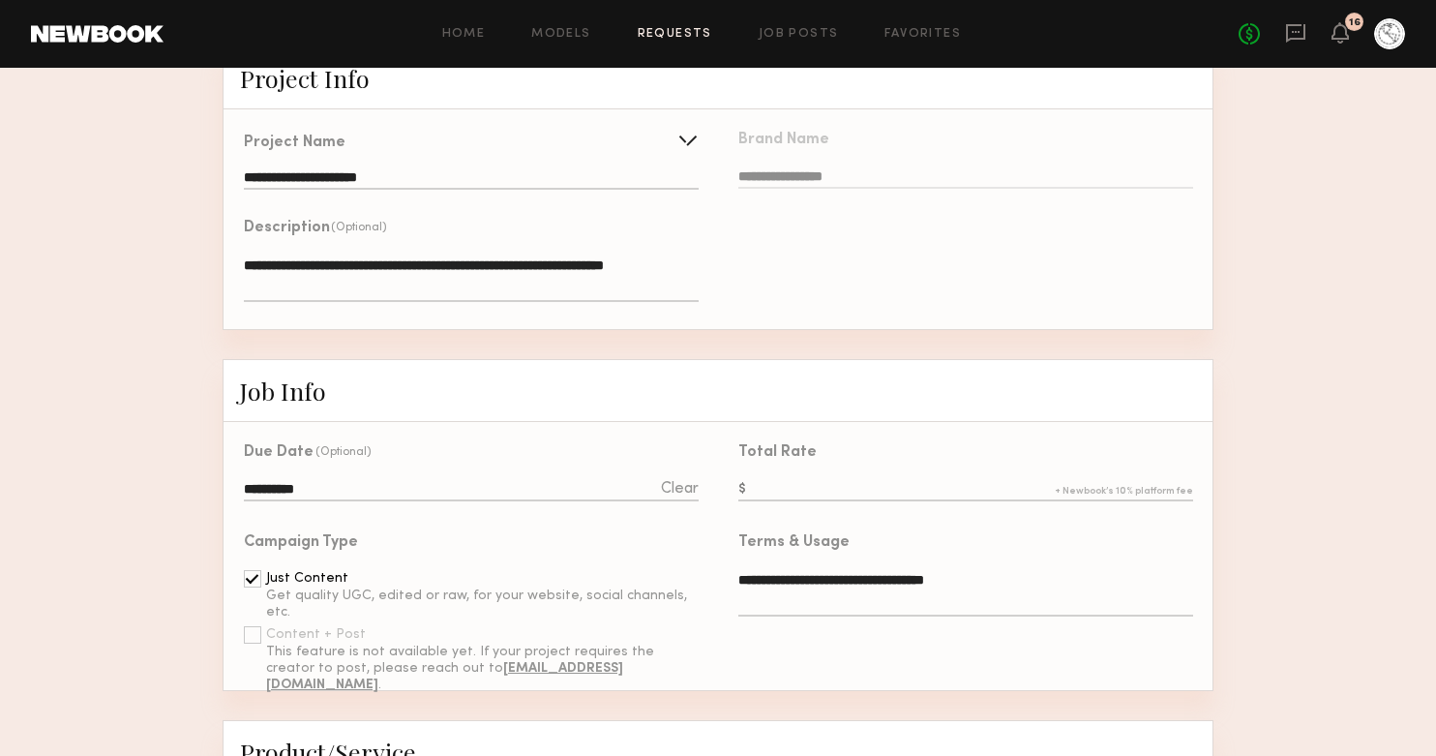
scroll to position [249, 0]
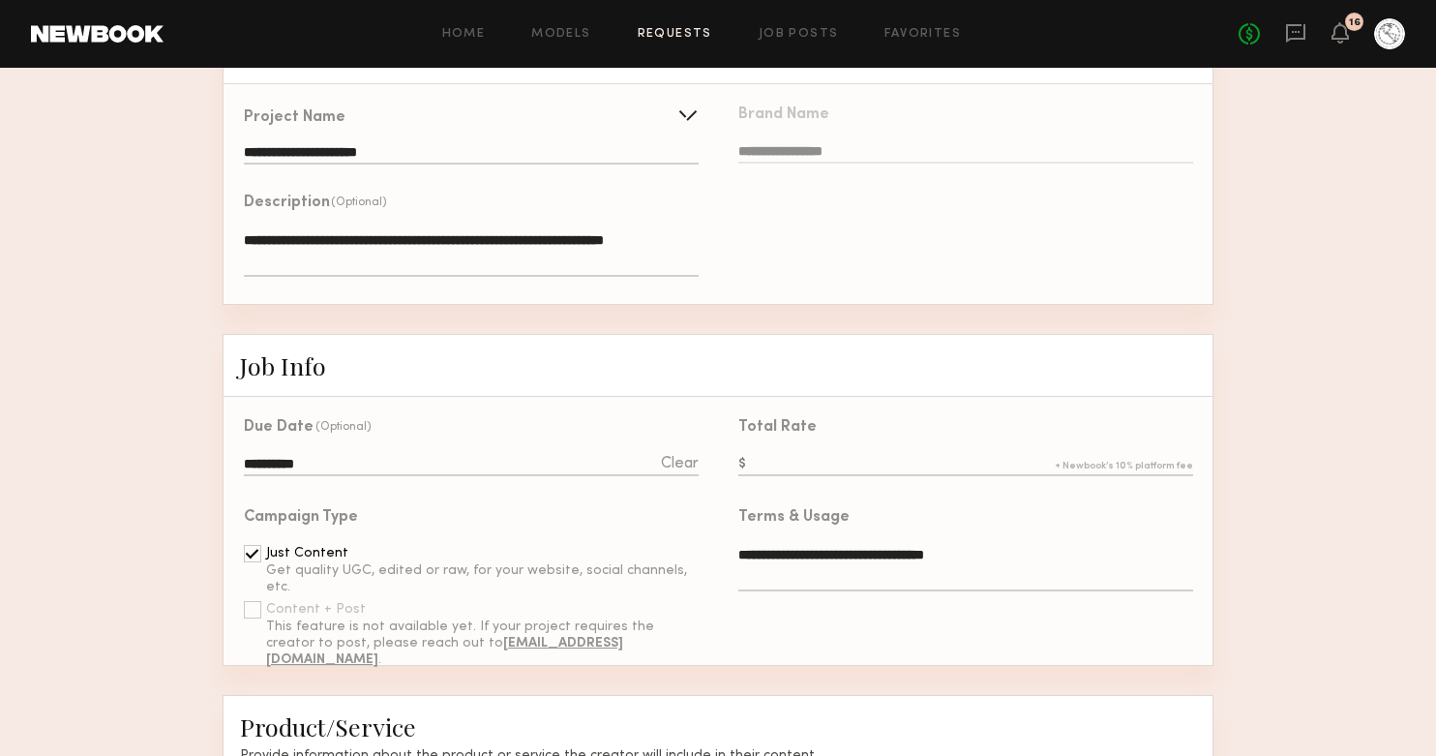
click at [778, 463] on input "text" at bounding box center [965, 465] width 455 height 21
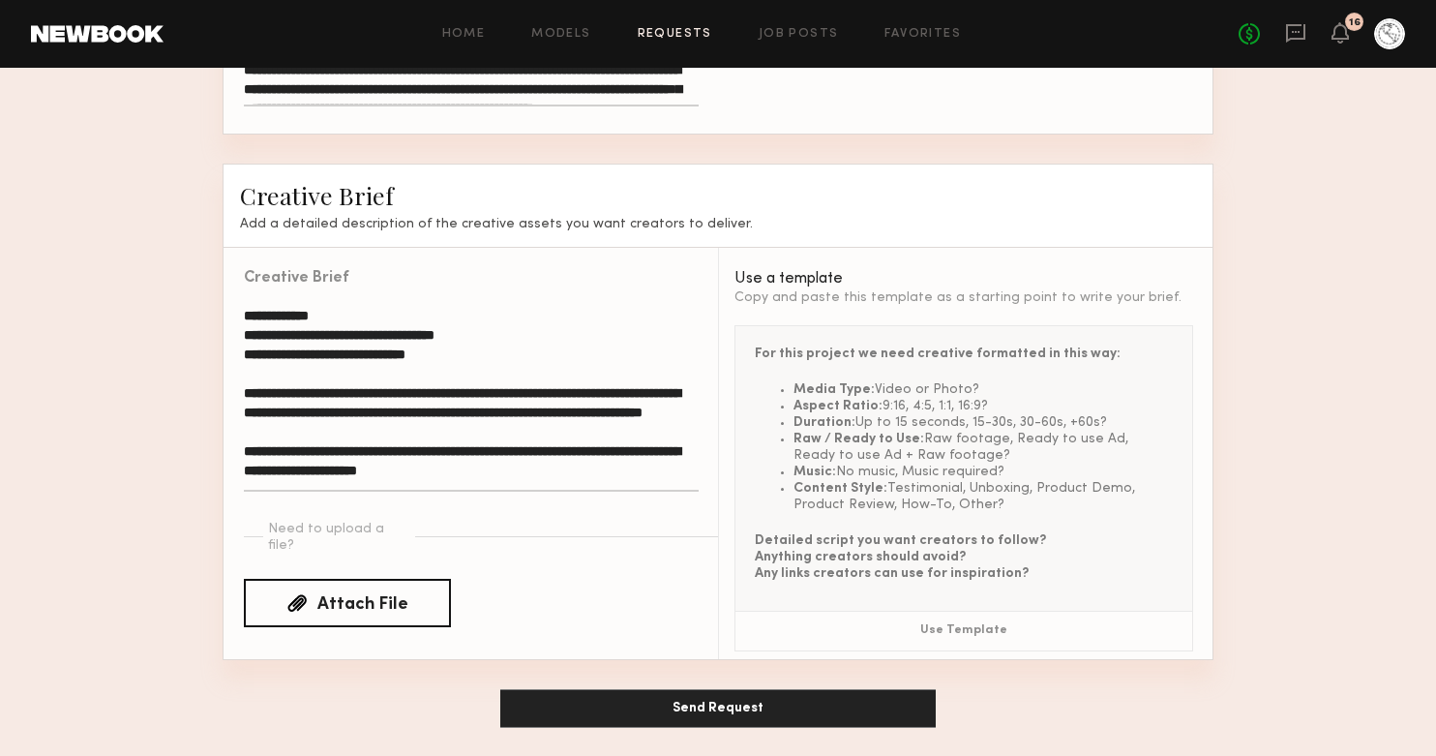
type input "***"
click at [684, 700] on button "Send Request" at bounding box center [717, 708] width 435 height 39
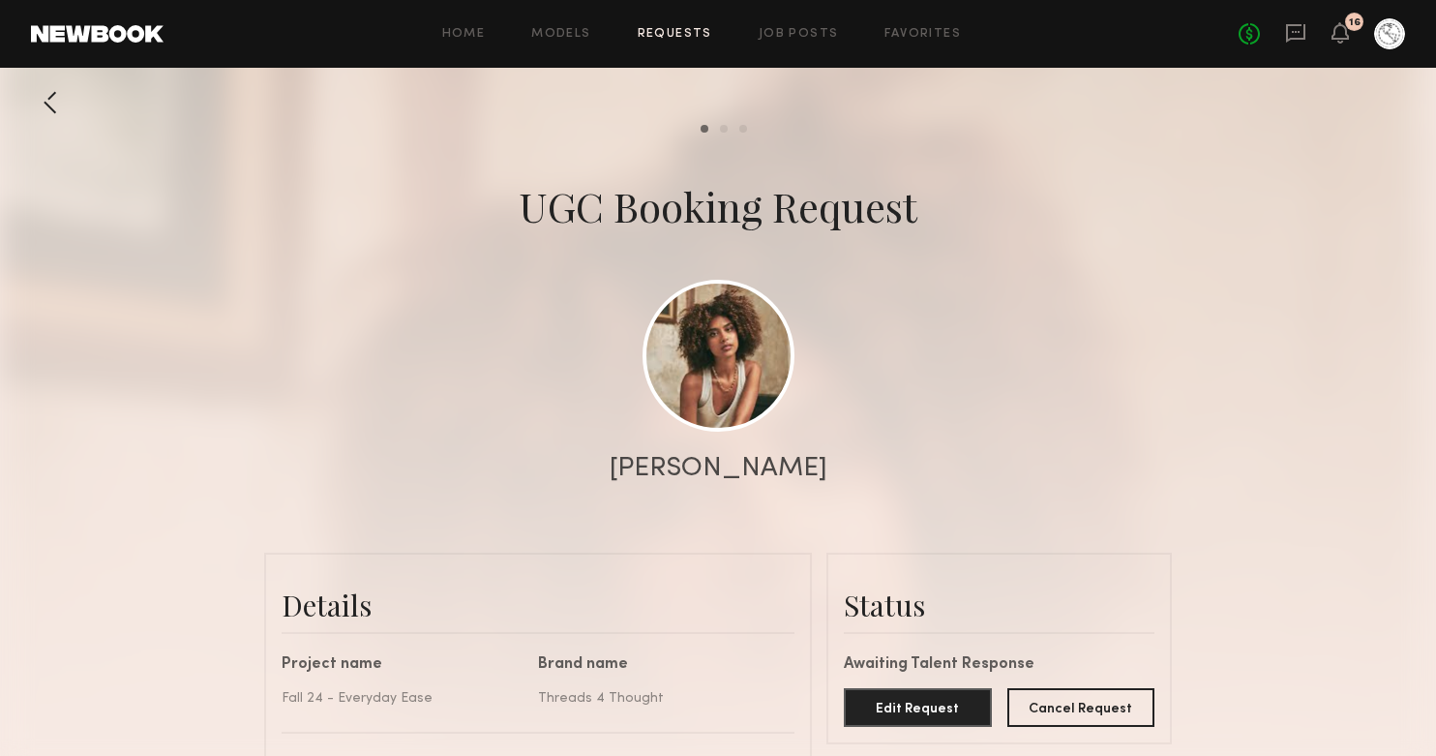
click at [33, 97] on div at bounding box center [50, 102] width 39 height 39
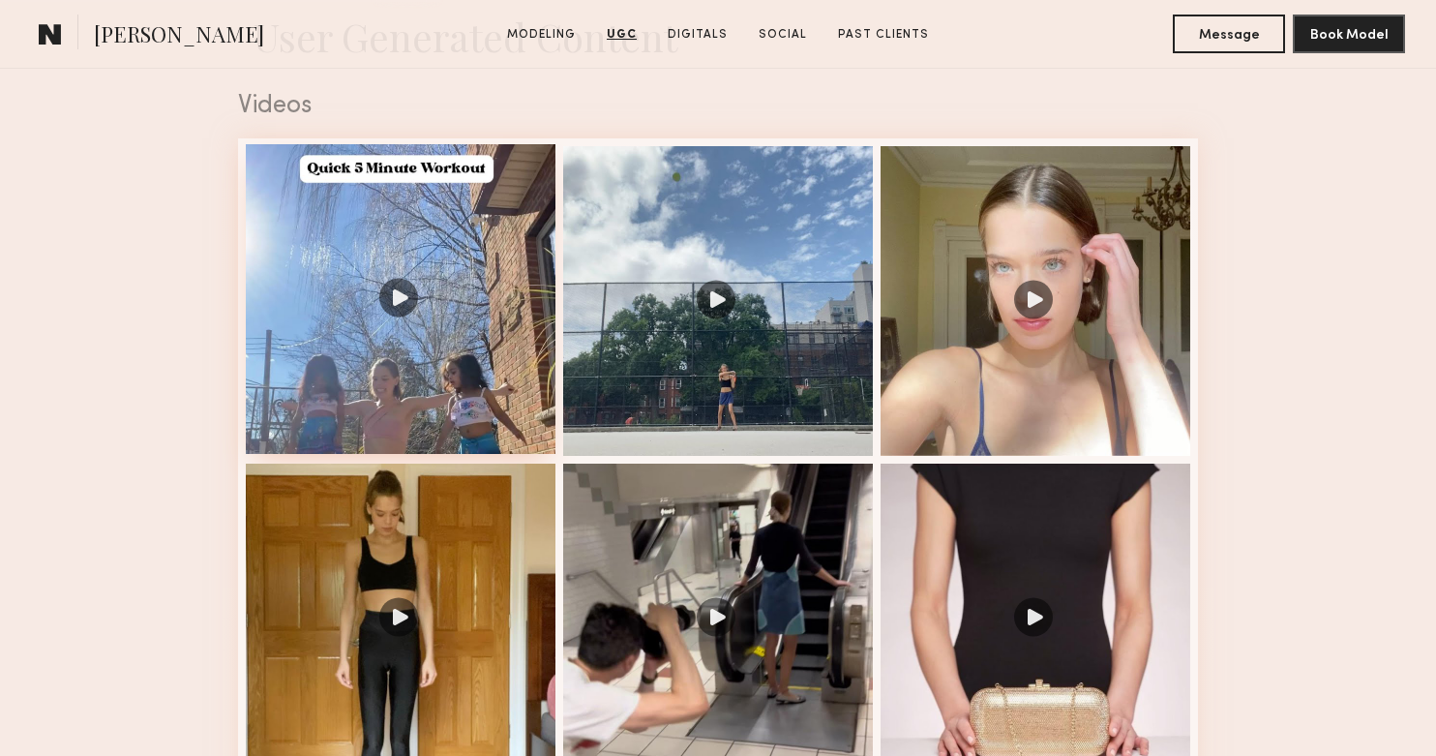
scroll to position [1866, 0]
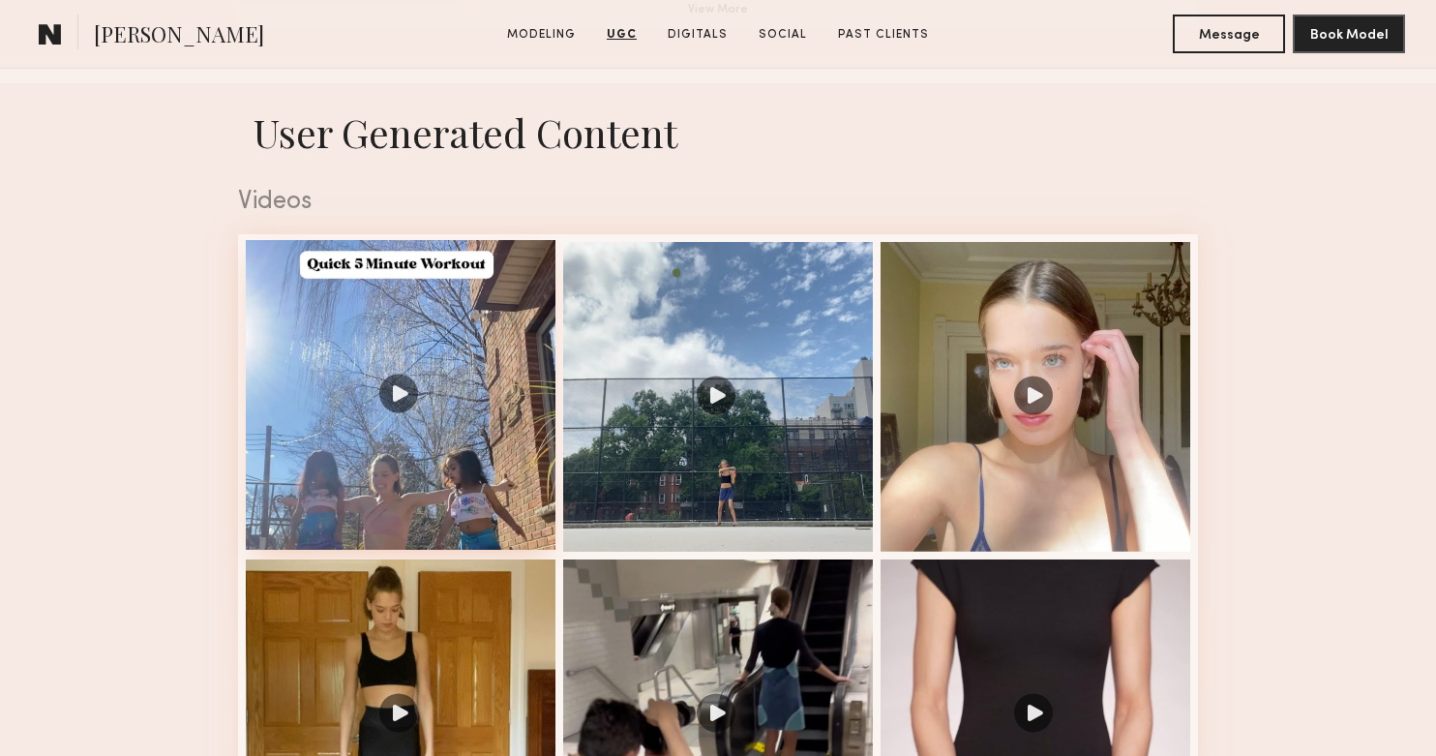
click at [403, 414] on div at bounding box center [401, 395] width 310 height 310
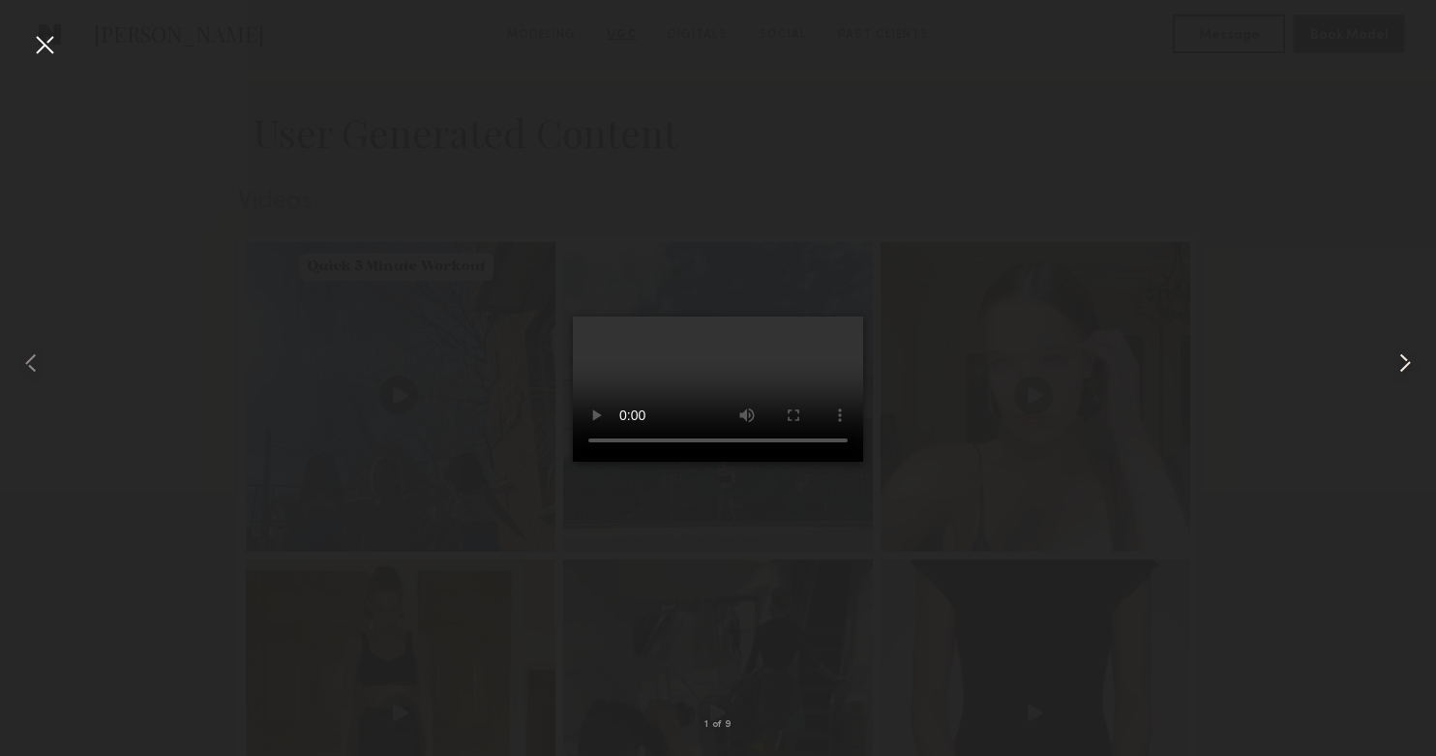
click at [1400, 365] on common-icon at bounding box center [1404, 362] width 31 height 31
click at [1398, 365] on common-icon at bounding box center [1404, 362] width 31 height 31
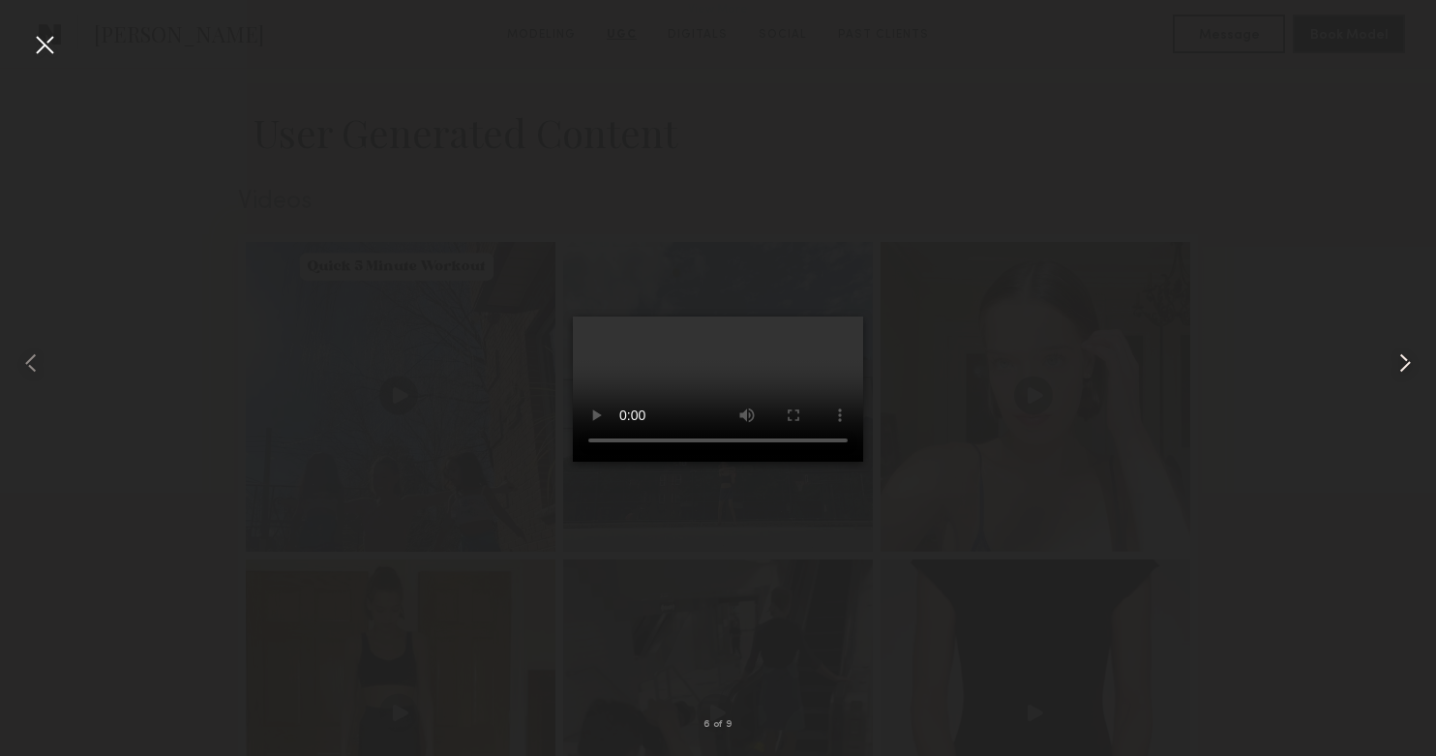
click at [1398, 365] on common-icon at bounding box center [1404, 362] width 31 height 31
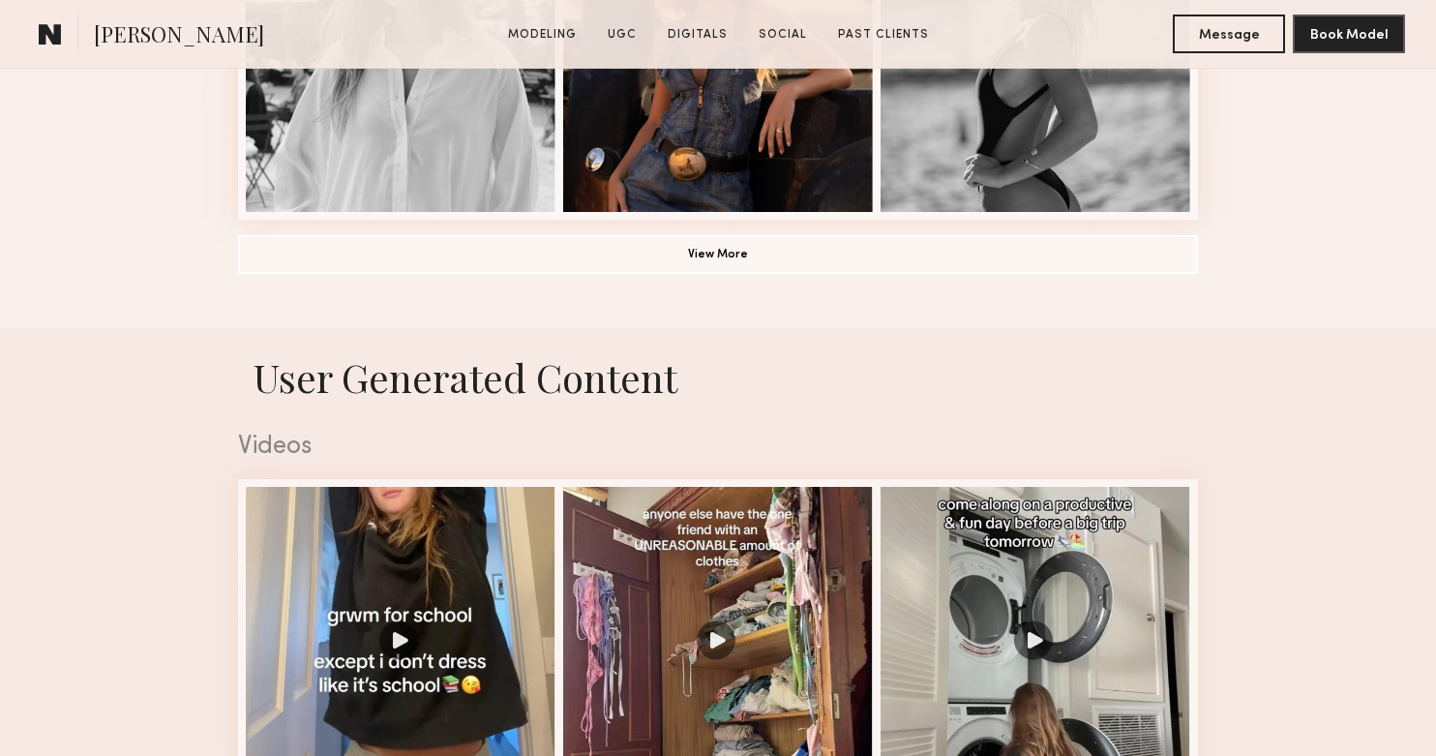
scroll to position [2054, 0]
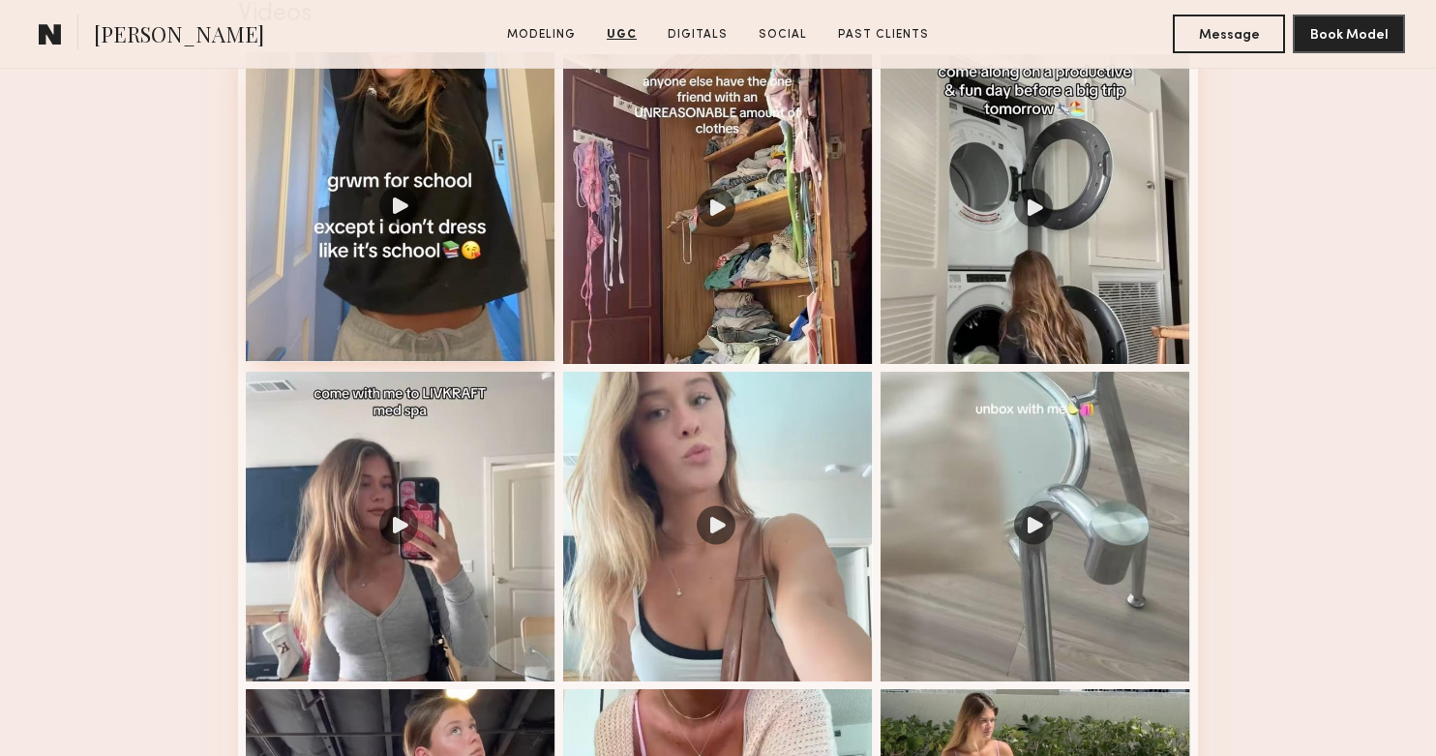
click at [386, 294] on div at bounding box center [401, 207] width 310 height 310
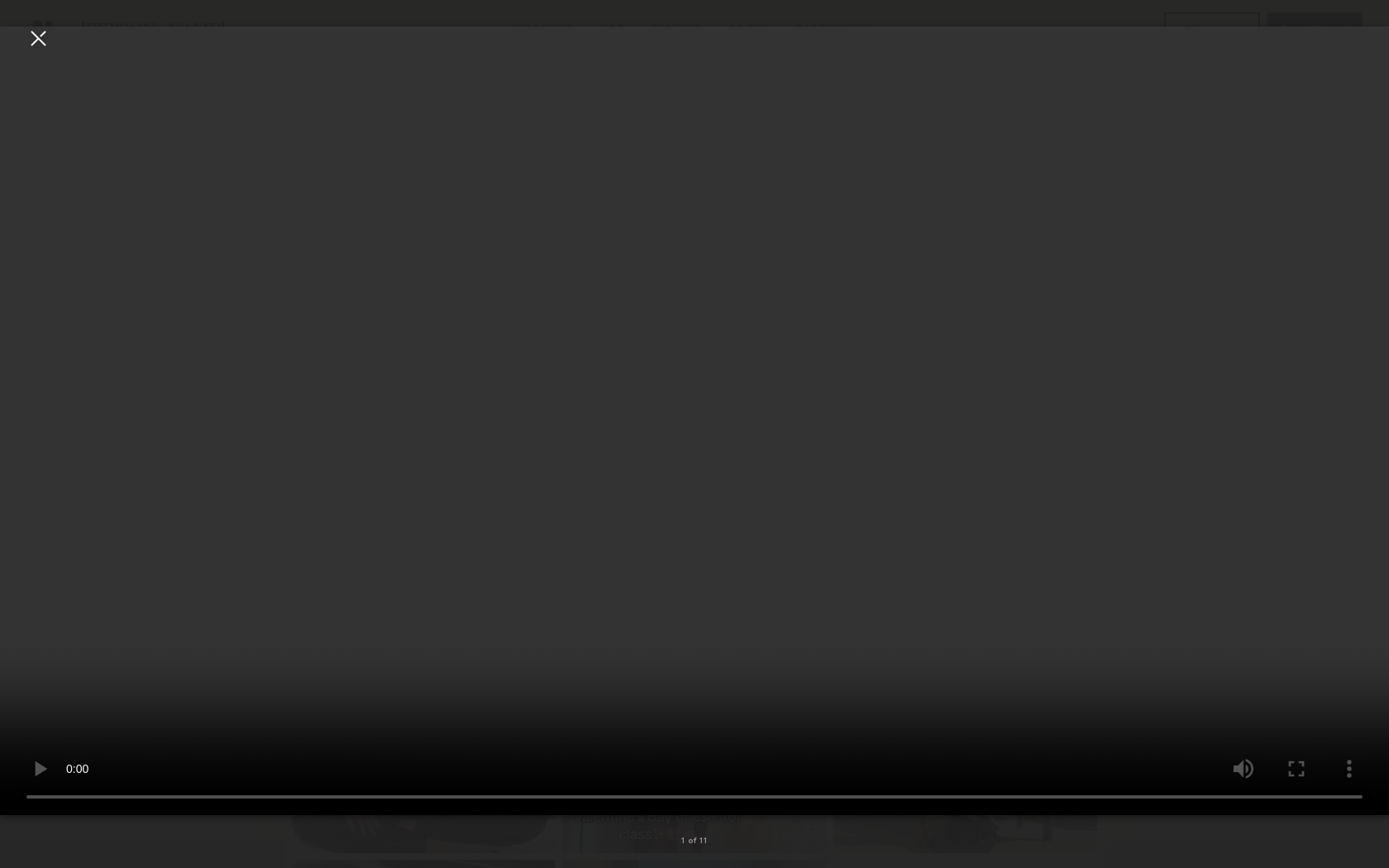
click at [833, 55] on video at bounding box center [694, 420] width 1389 height 789
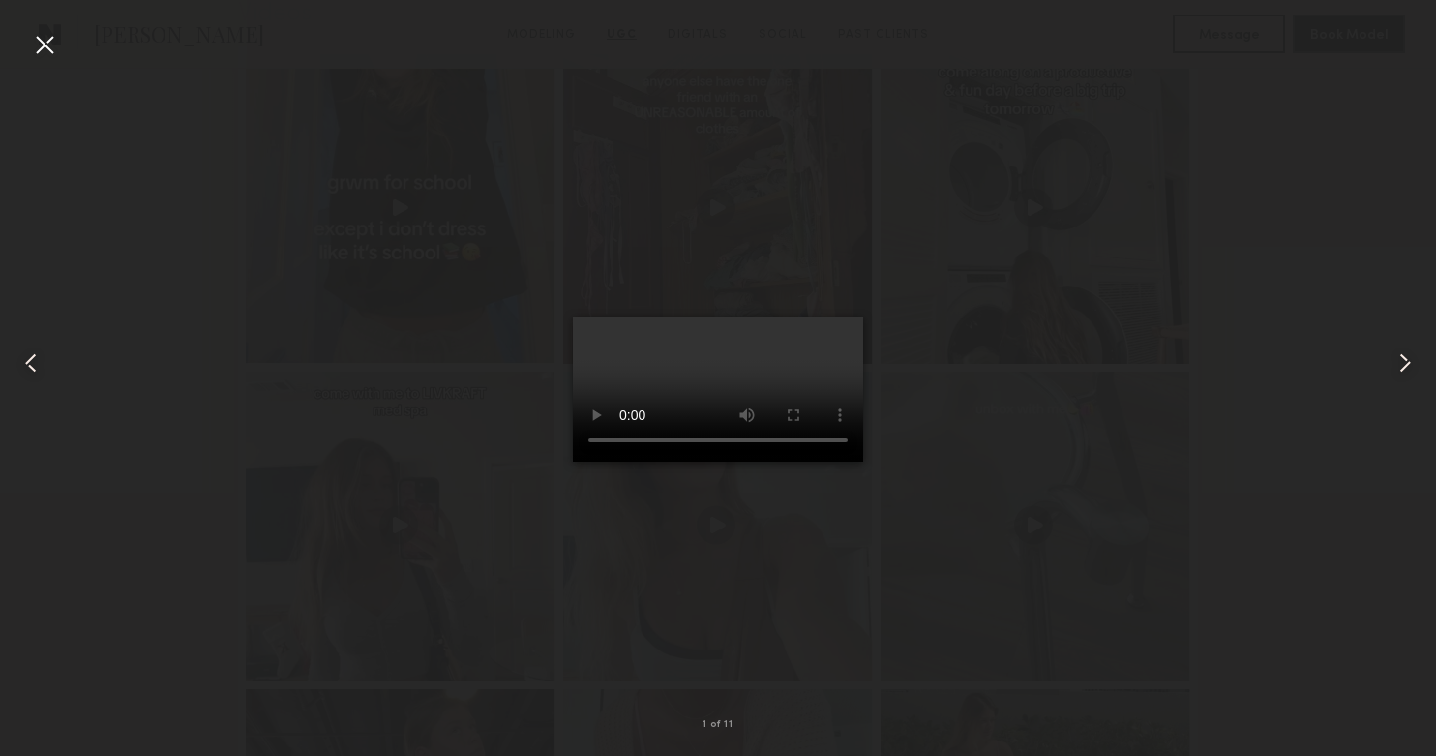
click at [1398, 359] on common-icon at bounding box center [1404, 362] width 31 height 31
click at [1400, 371] on common-icon at bounding box center [1404, 362] width 31 height 31
click at [1399, 367] on common-icon at bounding box center [1404, 362] width 31 height 31
click at [1398, 367] on common-icon at bounding box center [1404, 362] width 31 height 31
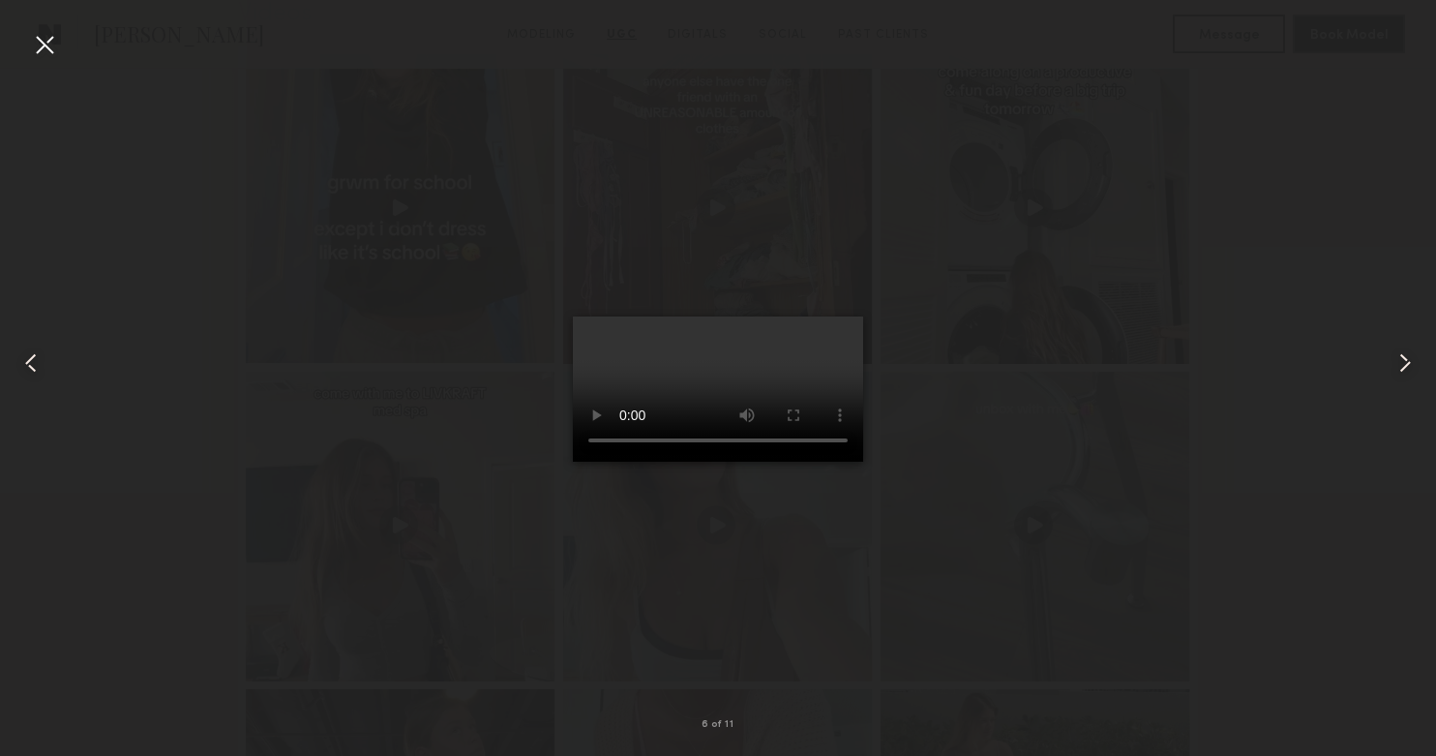
click at [1398, 368] on common-icon at bounding box center [1404, 362] width 31 height 31
click at [1399, 369] on common-icon at bounding box center [1404, 362] width 31 height 31
click at [1388, 354] on div at bounding box center [1407, 362] width 57 height 663
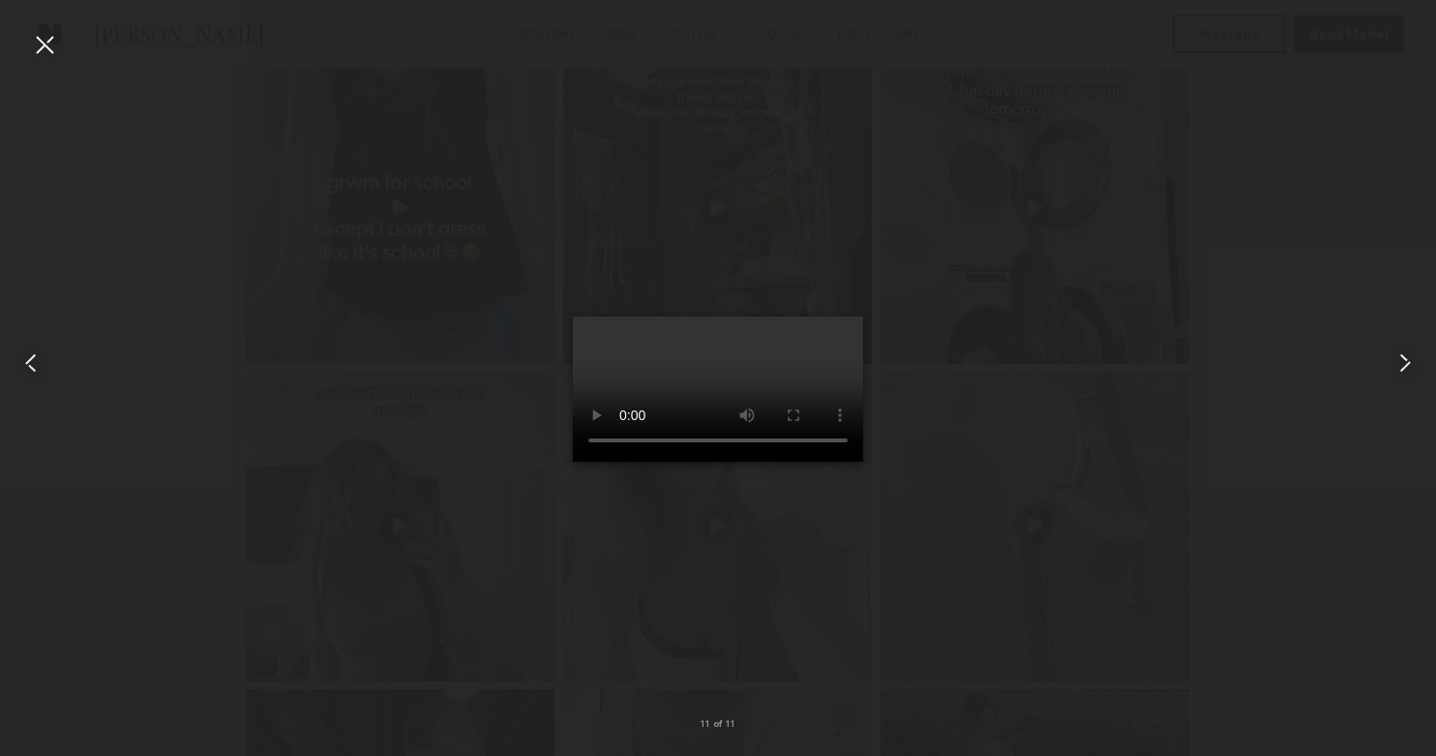
click at [31, 41] on div at bounding box center [44, 44] width 31 height 31
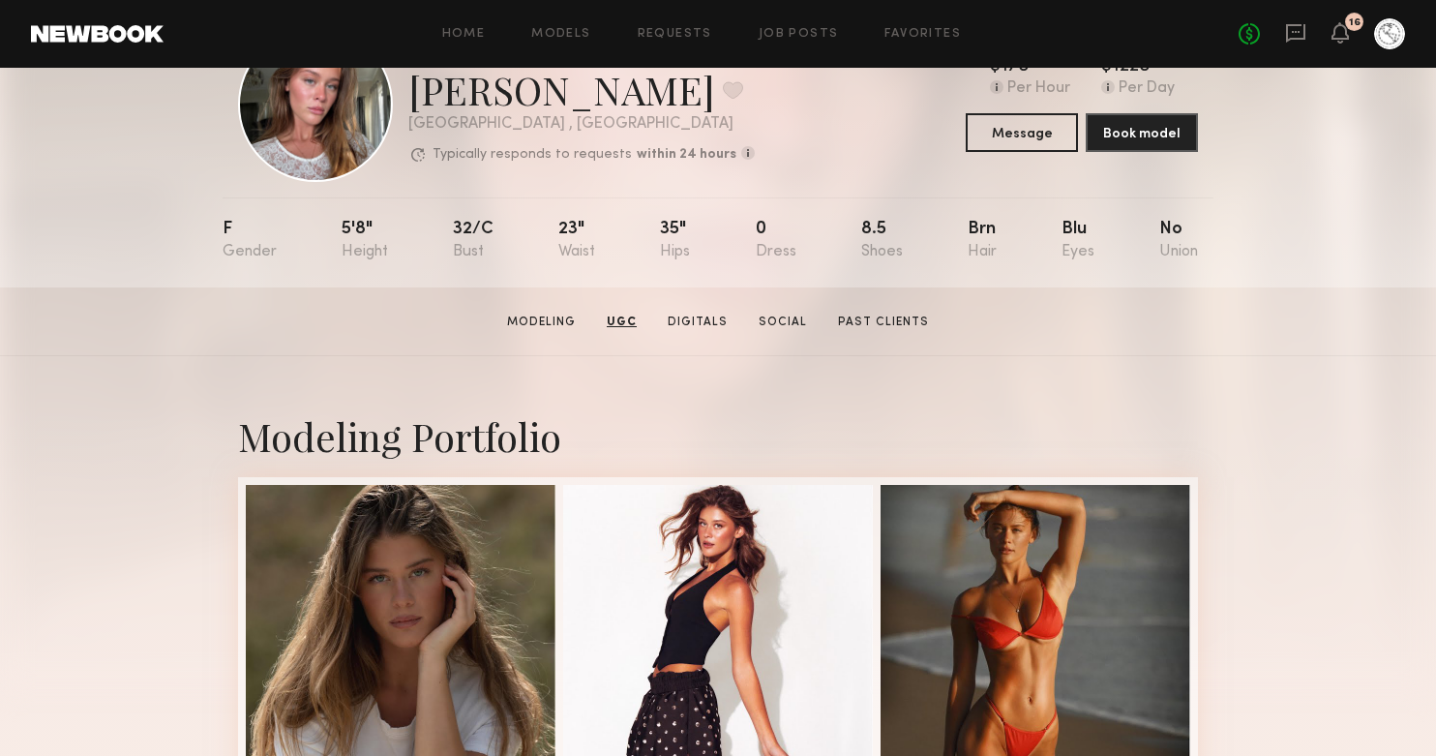
scroll to position [0, 0]
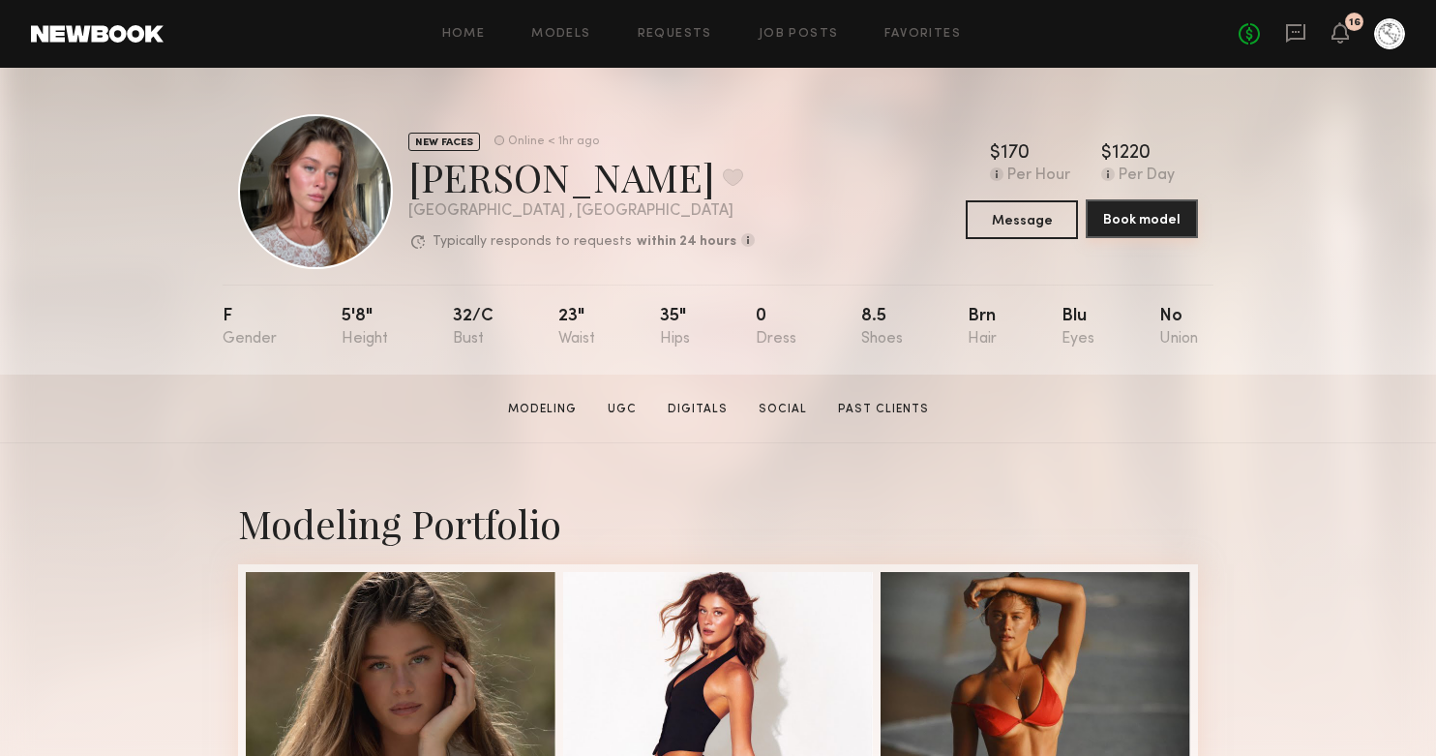
click at [1122, 212] on button "Book model" at bounding box center [1142, 218] width 112 height 39
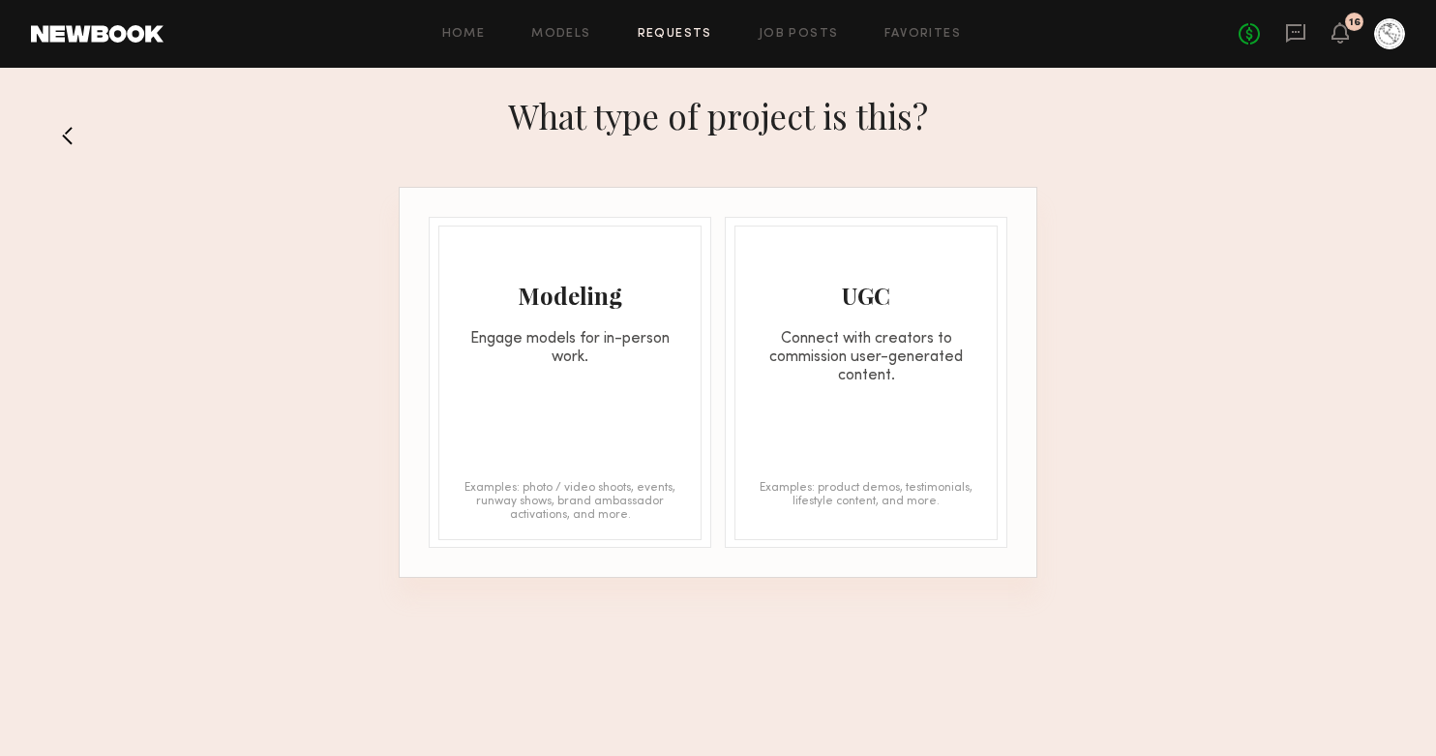
click at [873, 410] on div "UGC Connect with creators to commission user-generated content. Examples: produ…" at bounding box center [865, 382] width 263 height 314
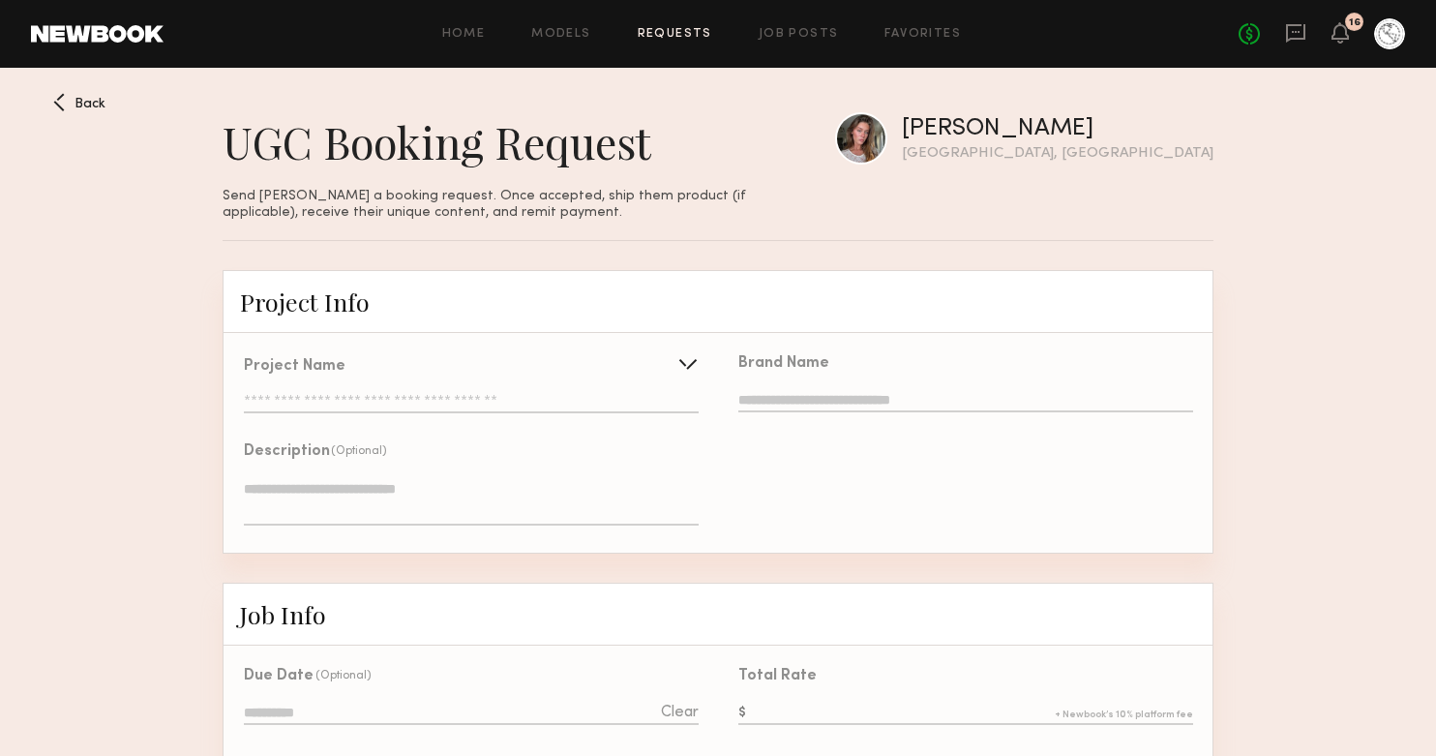
click at [535, 377] on div "Project Name Create Use recent UGC project Fall 24 - Everyday Ease Summer 25 Ev…" at bounding box center [471, 386] width 455 height 54
click at [529, 391] on div "Project Name Create Use recent UGC project Fall 24 - Everyday Ease Summer 25 Ev…" at bounding box center [471, 386] width 455 height 54
click at [682, 357] on div at bounding box center [687, 363] width 31 height 31
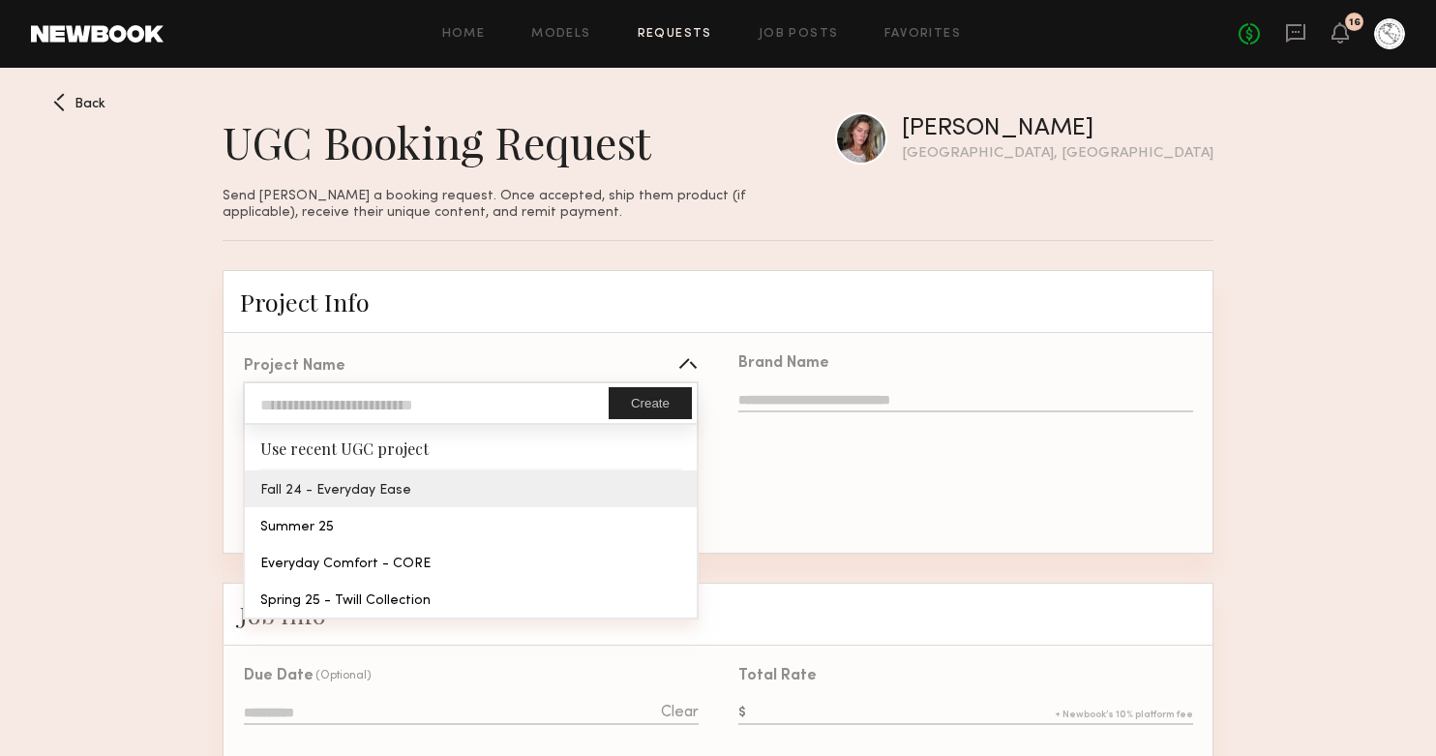
type input "**********"
type textarea "**********"
type input "**********"
type textarea "**********"
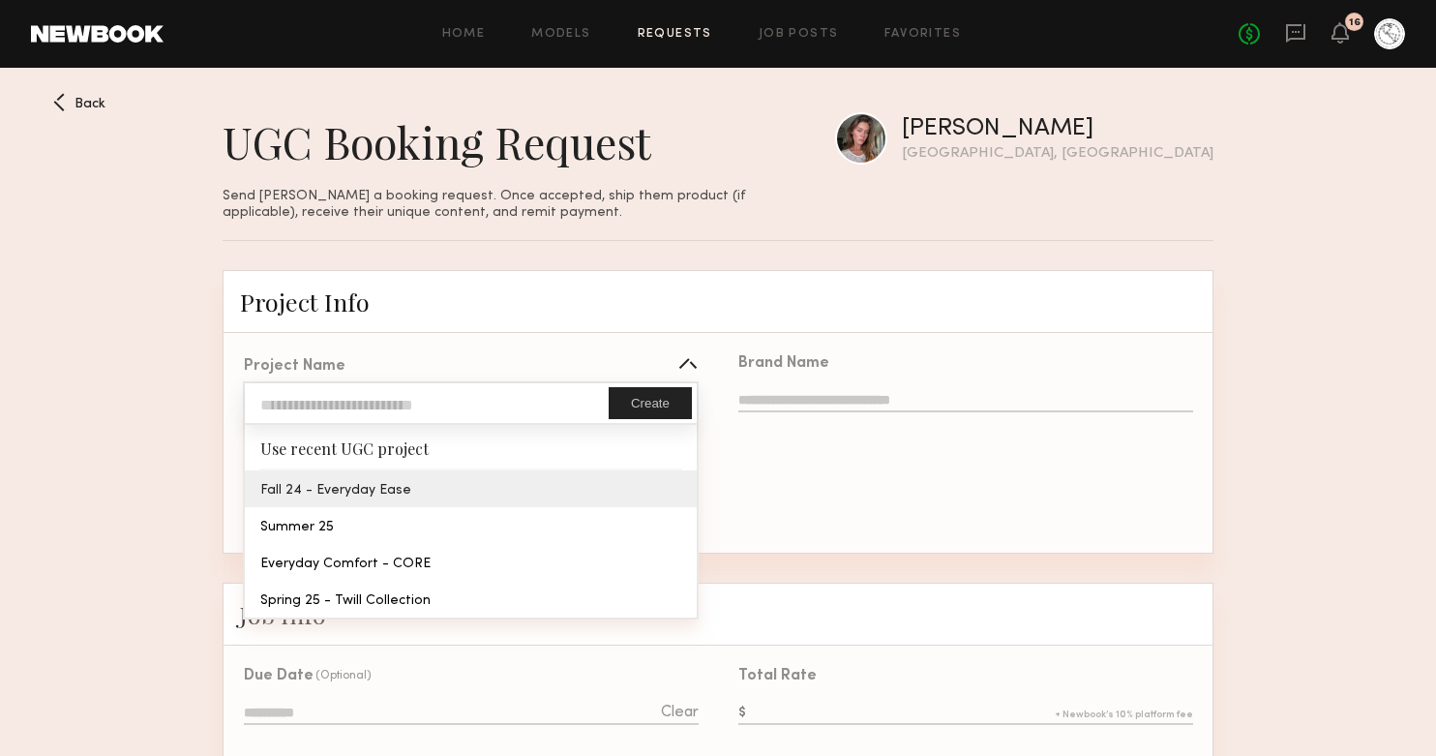
type textarea "**********"
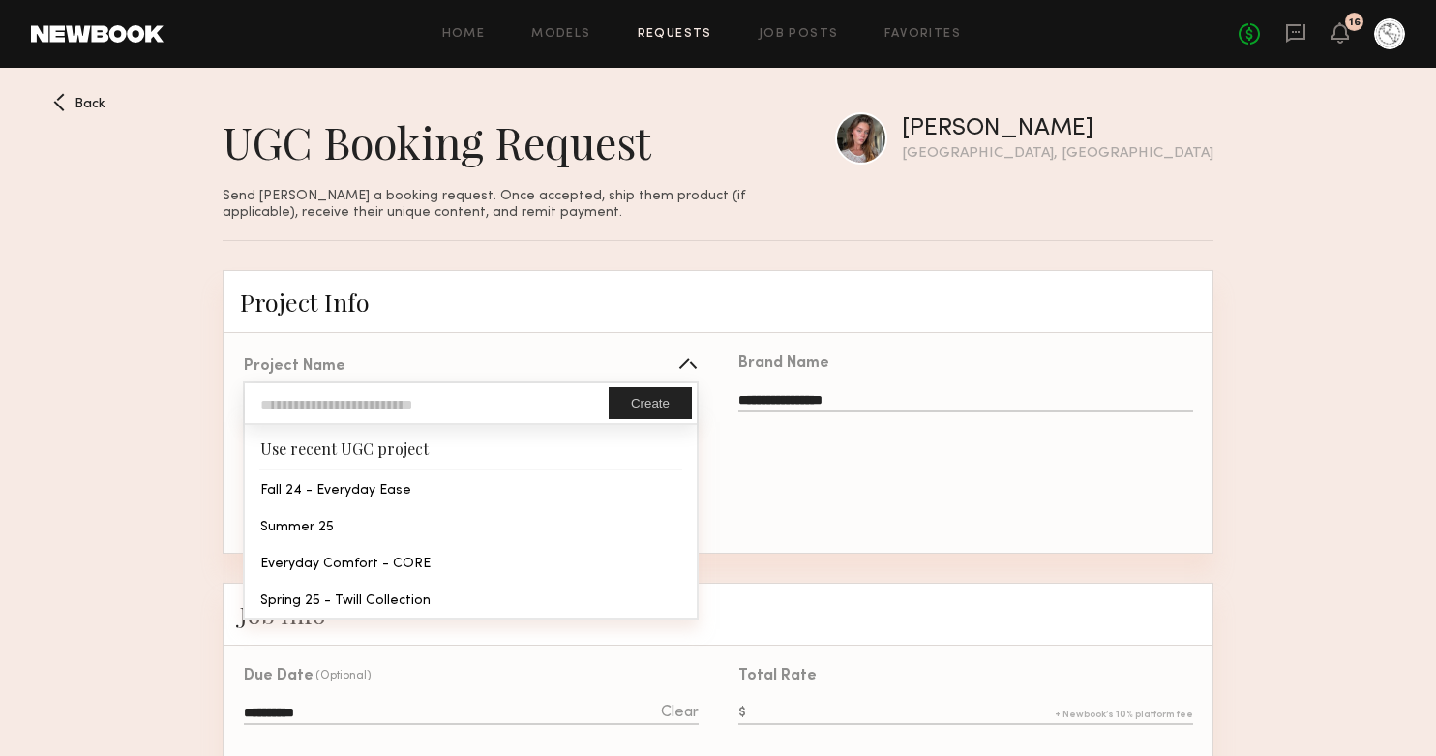
click at [344, 480] on div "**********" at bounding box center [470, 444] width 494 height 217
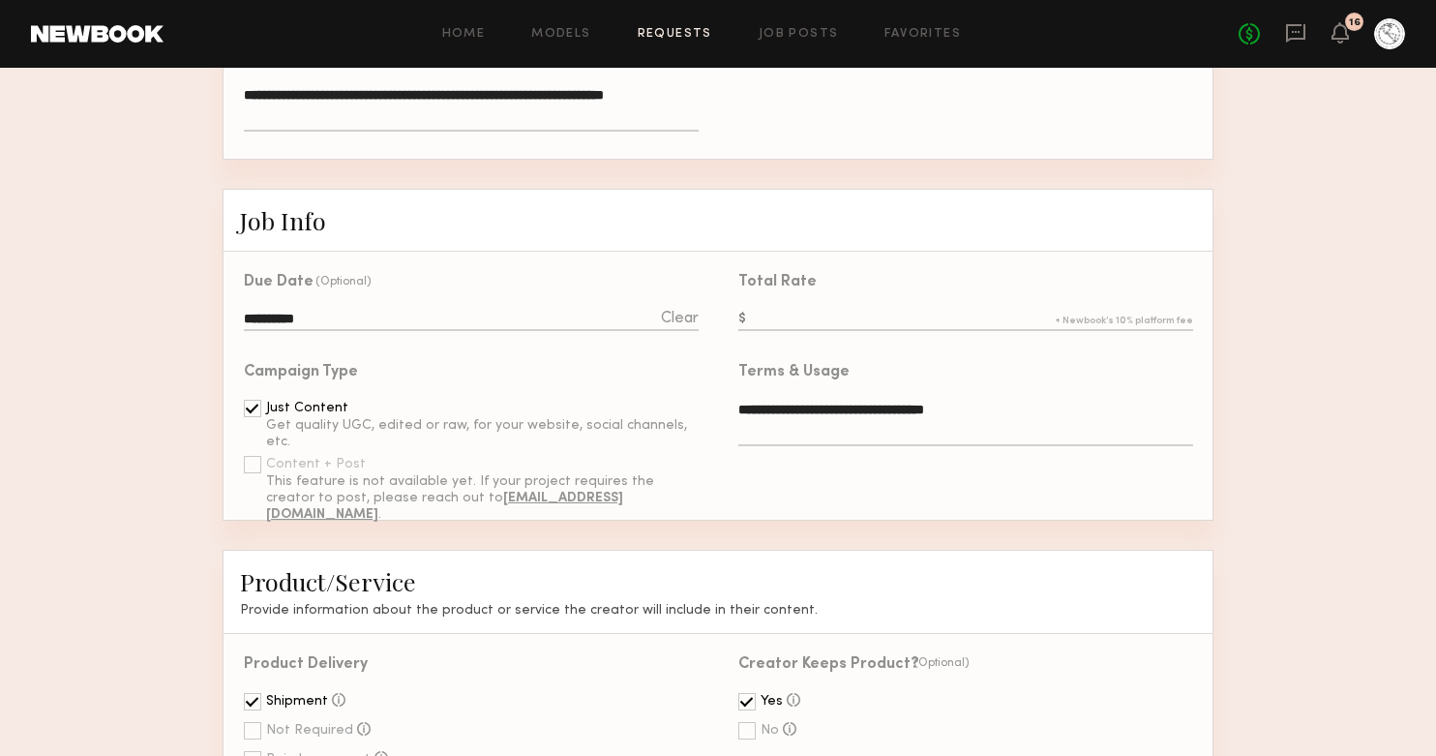
scroll to position [545, 0]
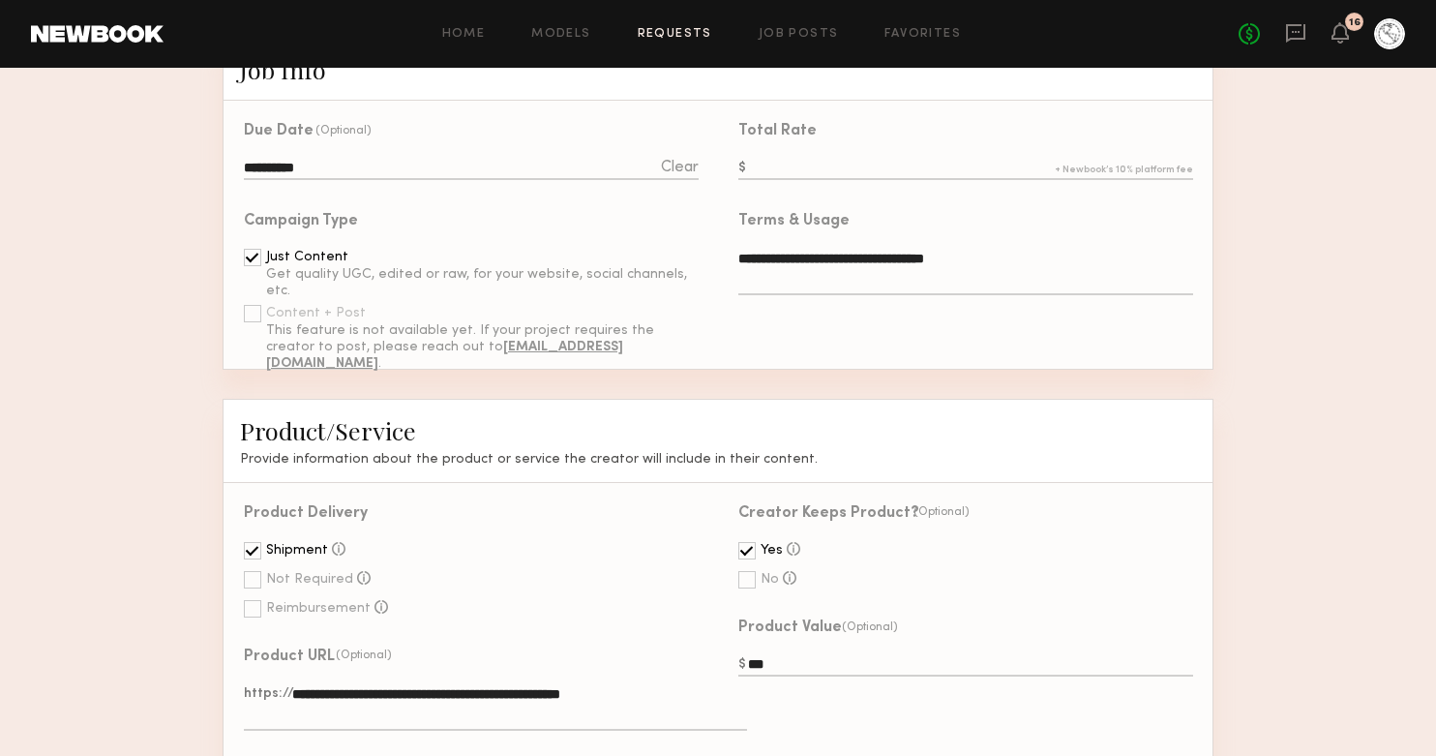
click at [818, 161] on input "text" at bounding box center [965, 169] width 455 height 21
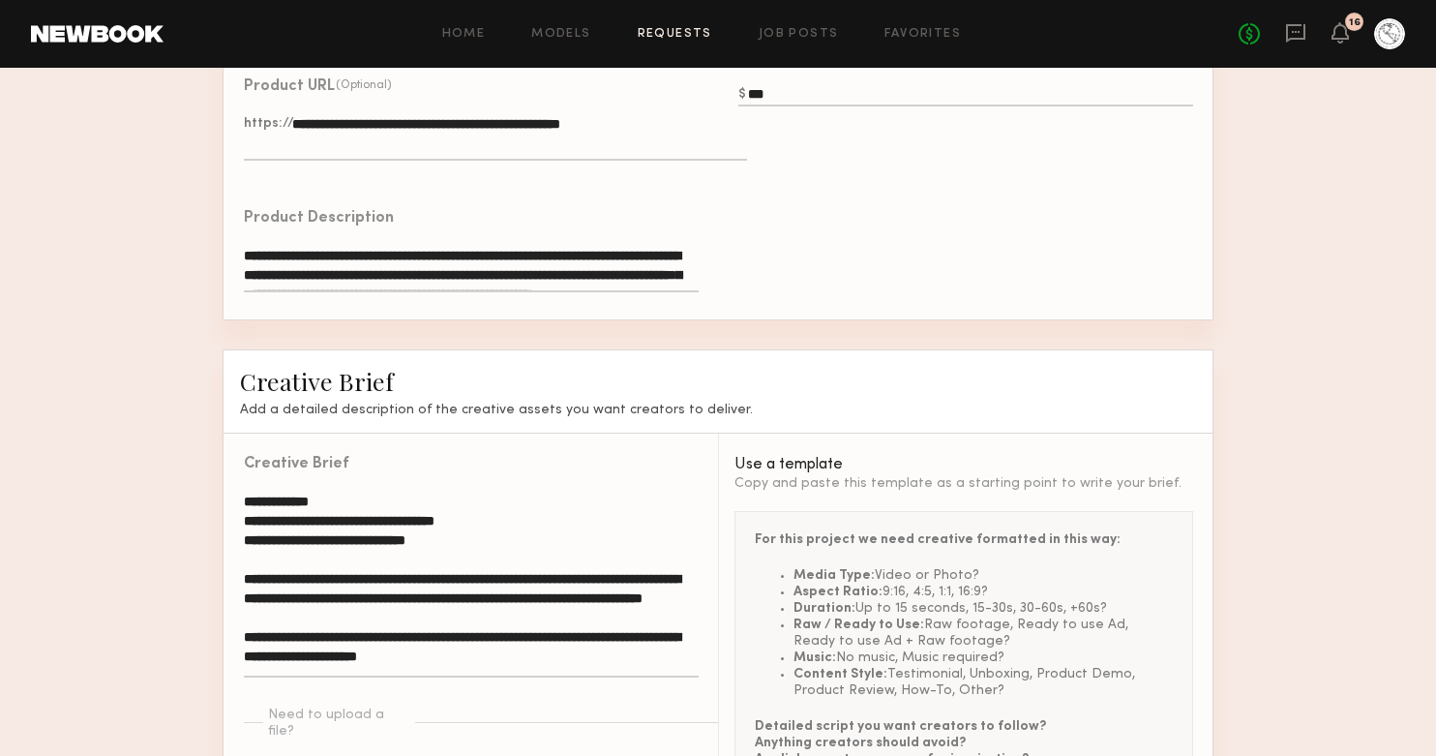
scroll to position [1300, 0]
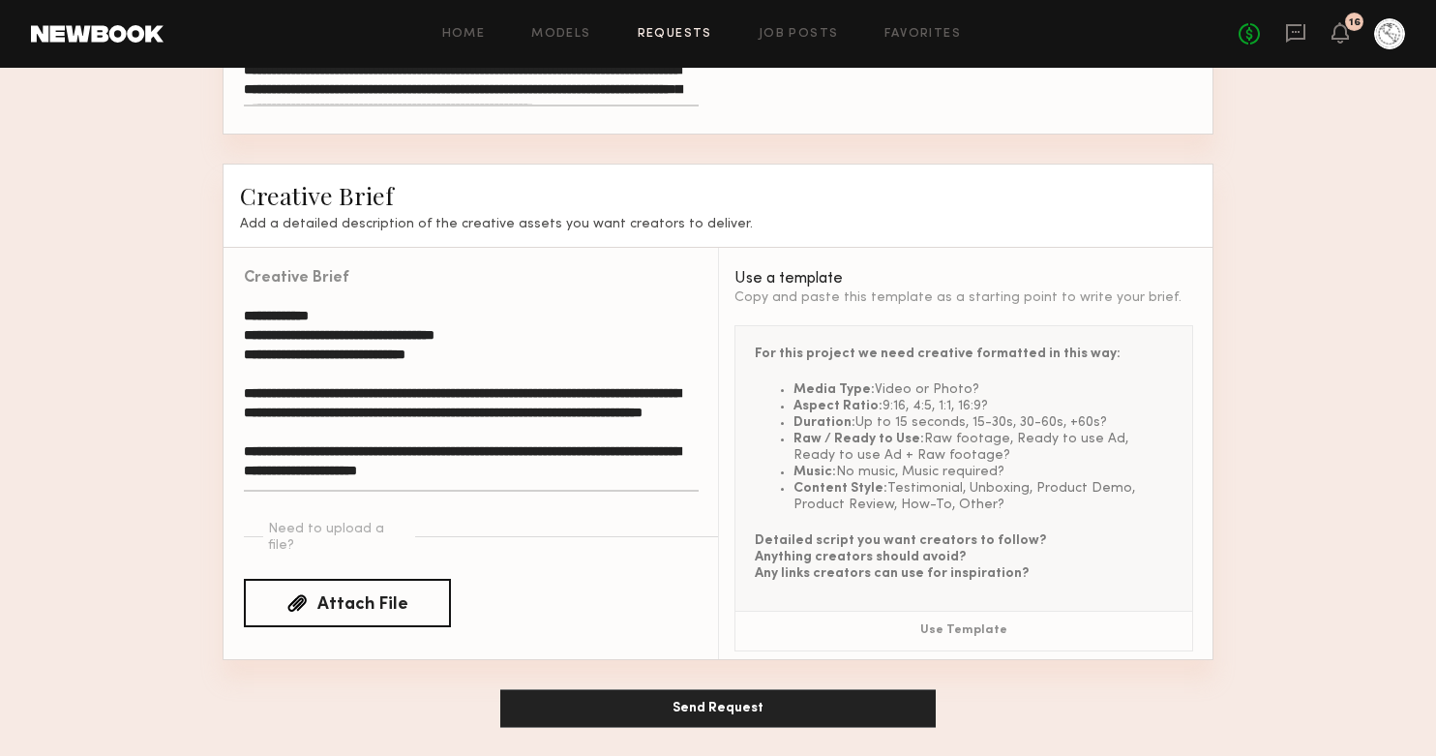
type input "***"
click at [722, 700] on button "Send Request" at bounding box center [717, 708] width 435 height 39
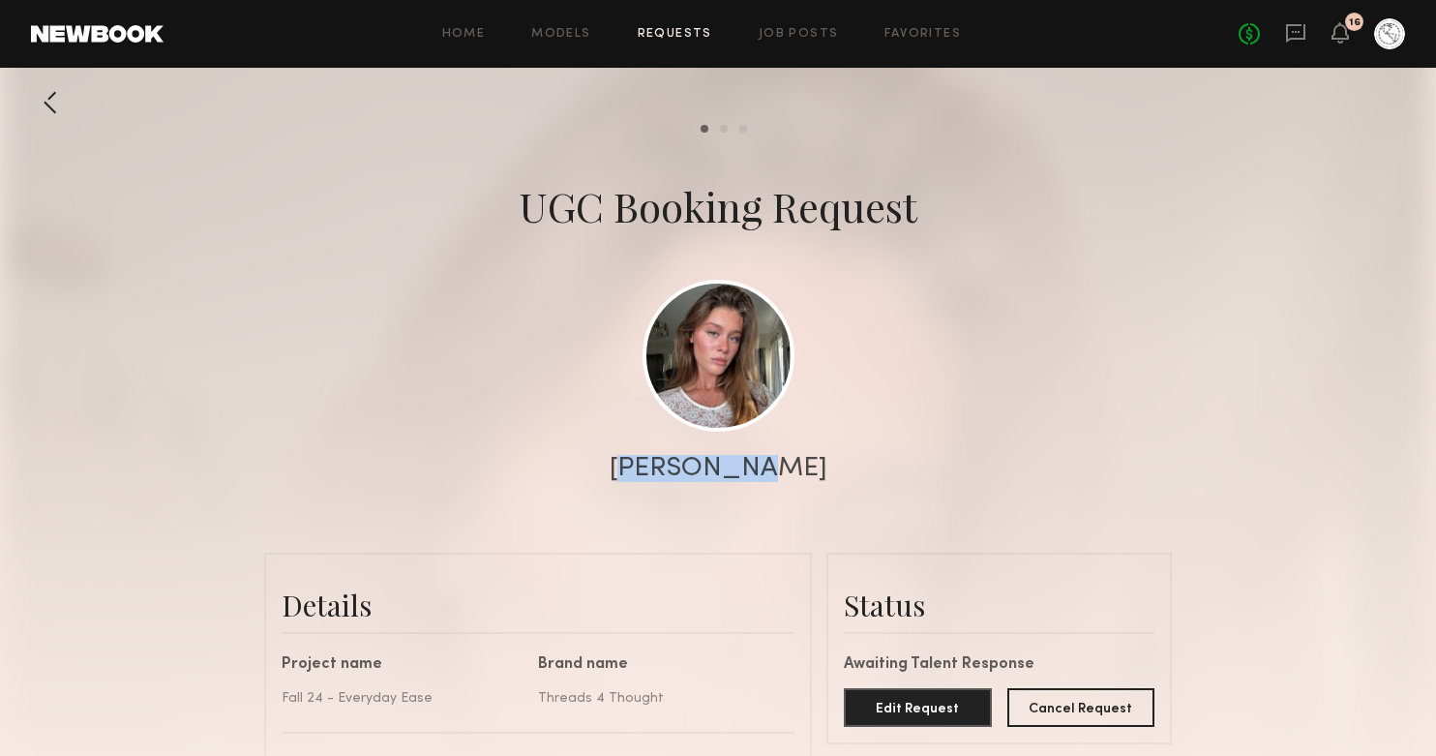
drag, startPoint x: 663, startPoint y: 464, endPoint x: 785, endPoint y: 463, distance: 121.9
click at [785, 463] on div "[PERSON_NAME]" at bounding box center [718, 468] width 1436 height 27
copy div "[PERSON_NAME]"
